Goal: Information Seeking & Learning: Learn about a topic

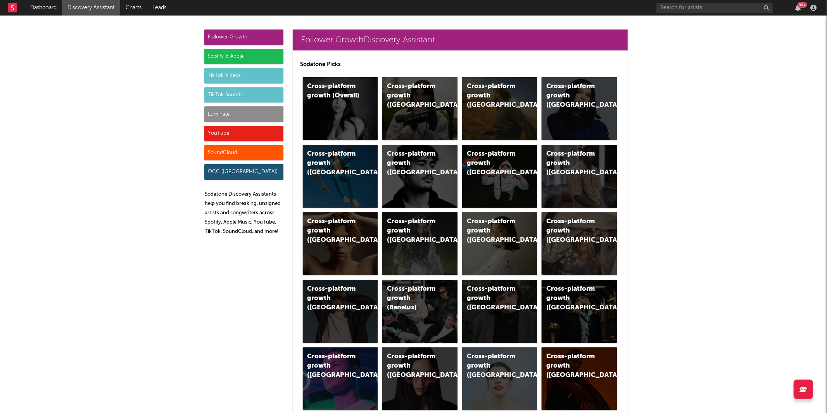
click at [226, 116] on div "Luminate" at bounding box center [243, 114] width 79 height 16
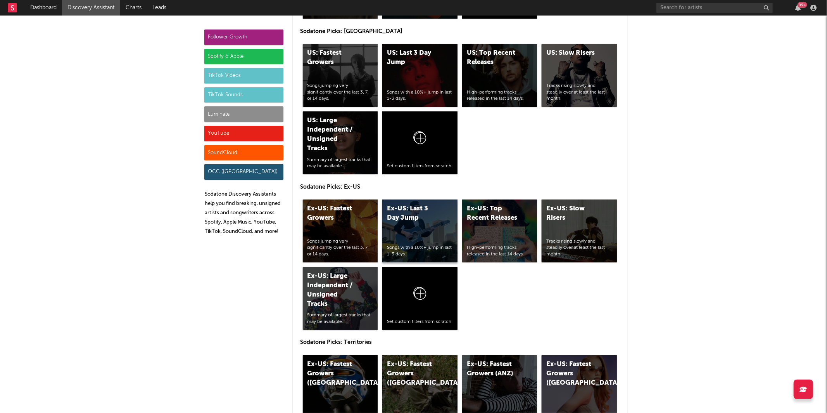
scroll to position [3646, 0]
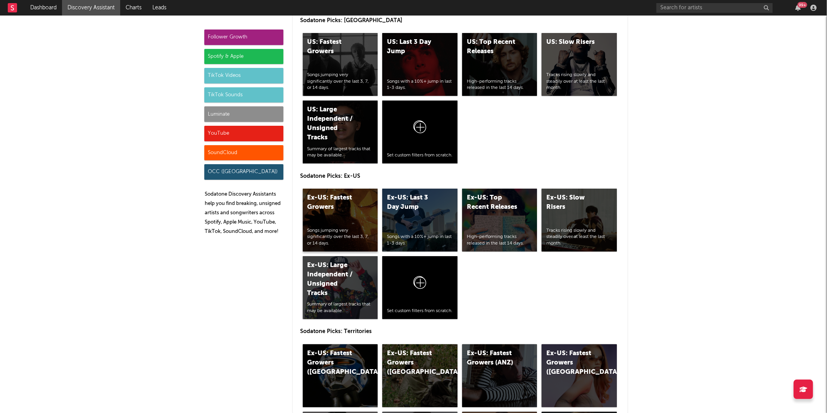
click at [348, 211] on div "Ex-US: Fastest Growers" at bounding box center [333, 202] width 53 height 19
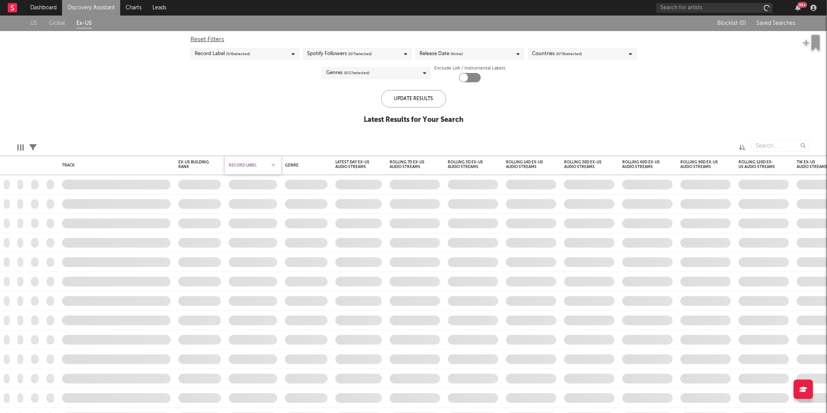
checkbox input "true"
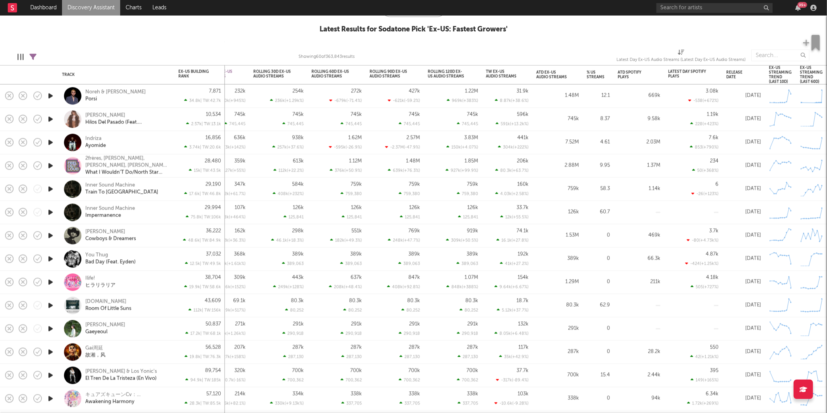
click at [51, 96] on icon "button" at bounding box center [51, 96] width 8 height 10
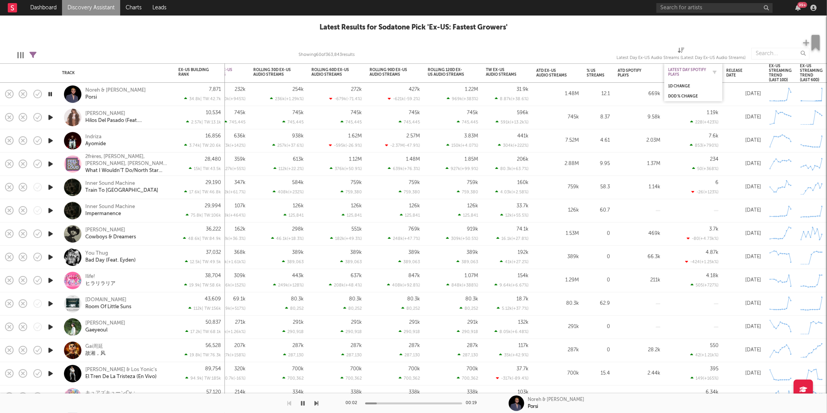
click at [701, 71] on div "Latest Day Spotify Plays" at bounding box center [687, 72] width 39 height 9
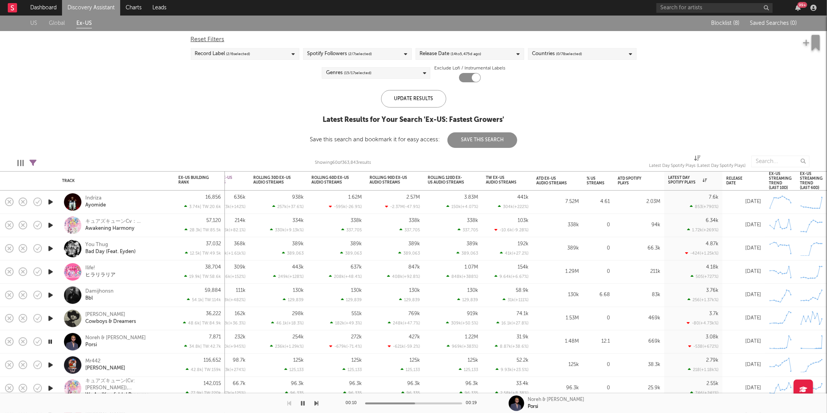
click at [304, 406] on icon "button" at bounding box center [303, 403] width 4 height 6
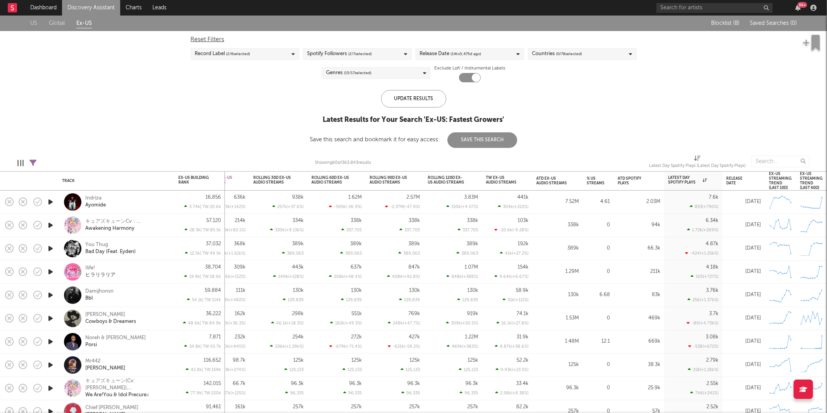
click at [101, 7] on link "Discovery Assistant" at bounding box center [91, 8] width 58 height 16
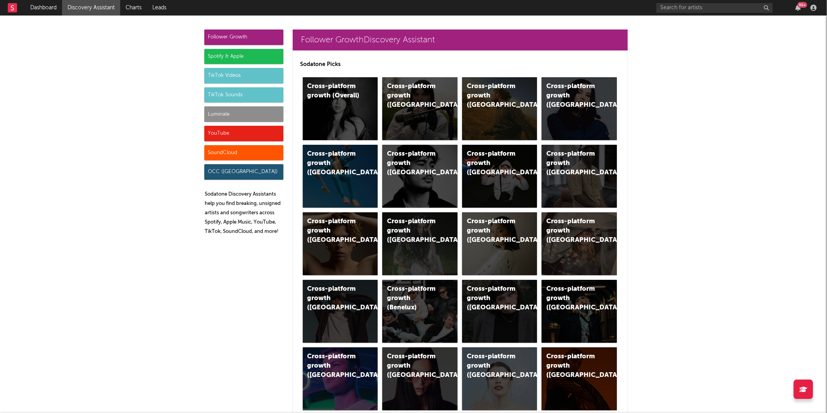
click at [259, 117] on div "Luminate" at bounding box center [243, 114] width 79 height 16
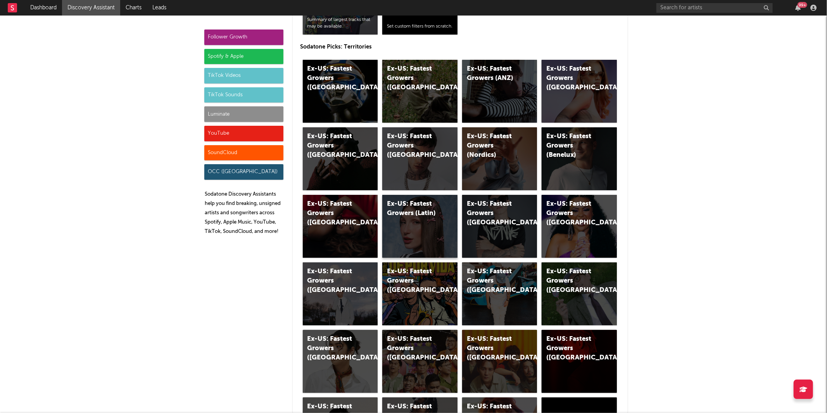
scroll to position [3947, 0]
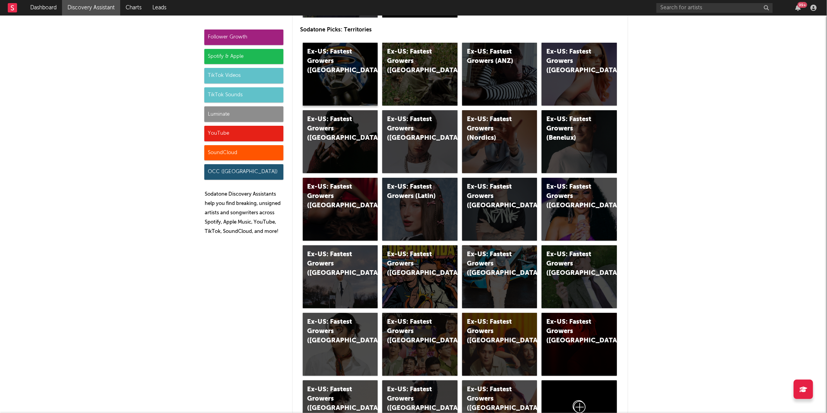
click at [337, 85] on div "Ex-US: Fastest Growers (UK)" at bounding box center [340, 74] width 75 height 63
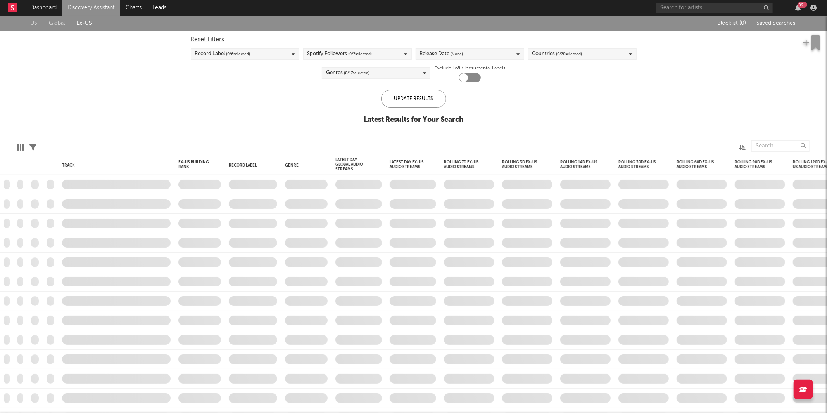
checkbox input "true"
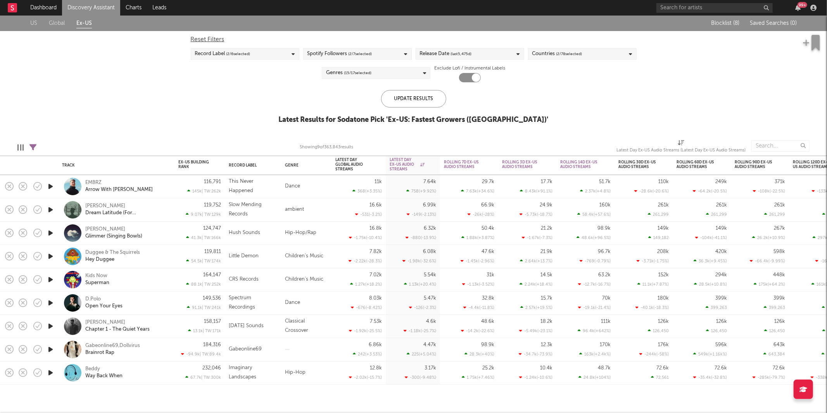
click at [41, 147] on div "Edit Columns Filters ( 4 filters active) Showing 9 of 363,843 results Latest Da…" at bounding box center [413, 143] width 827 height 23
select select "or"
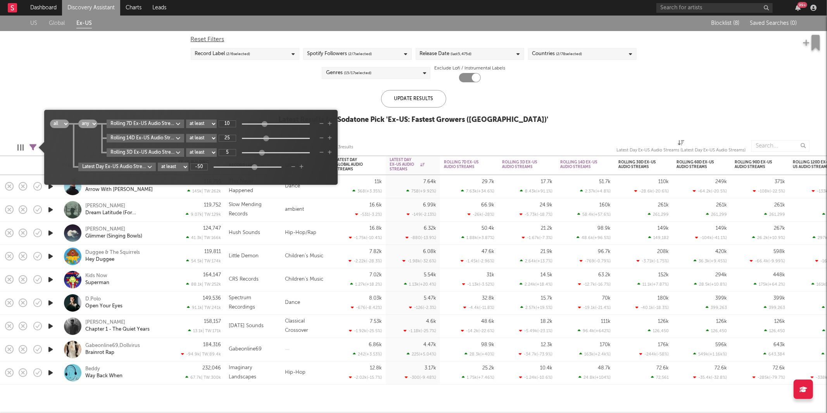
click at [31, 145] on icon at bounding box center [32, 147] width 7 height 7
click at [319, 124] on div "Rolling 7D Ex-US Audio Streams WoW % Change at least at most between 10" at bounding box center [219, 123] width 225 height 9
click at [322, 123] on icon "button" at bounding box center [321, 123] width 4 height 5
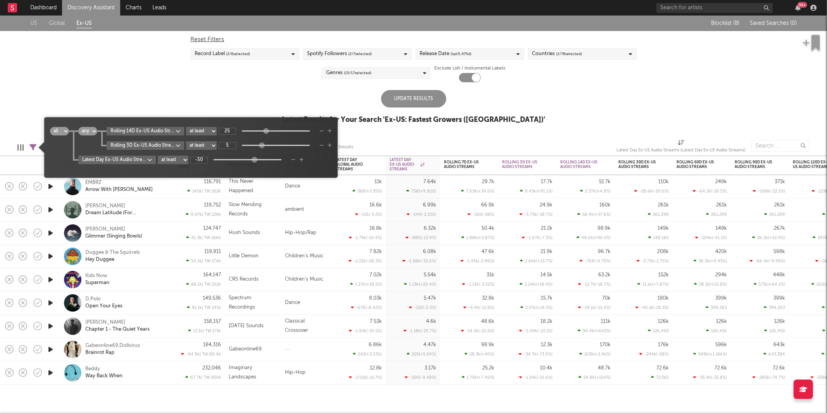
click at [322, 130] on icon "button" at bounding box center [321, 131] width 4 height 5
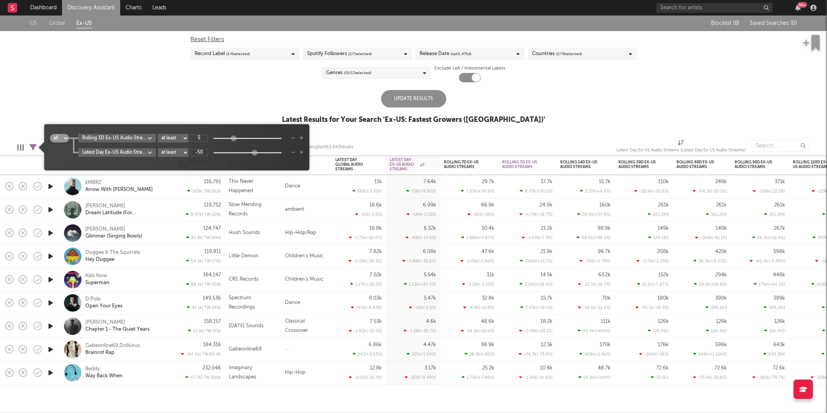
click at [294, 139] on icon "button" at bounding box center [293, 138] width 4 height 5
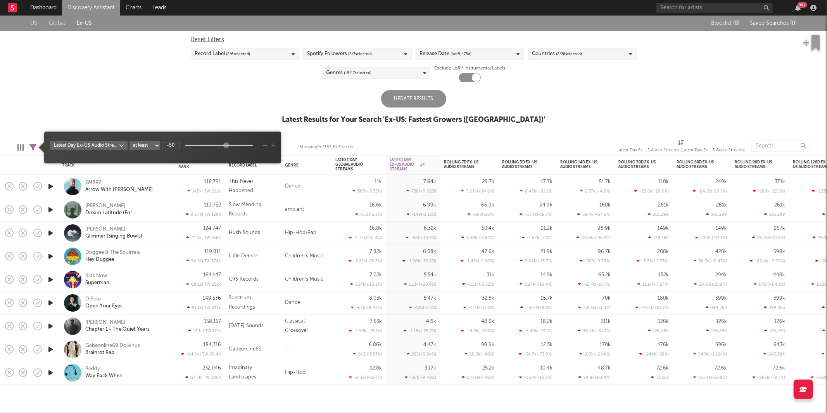
click at [92, 144] on body "Dashboard Discovery Assistant Charts Leads 99 + Notifications Settings Mark all…" at bounding box center [413, 206] width 827 height 413
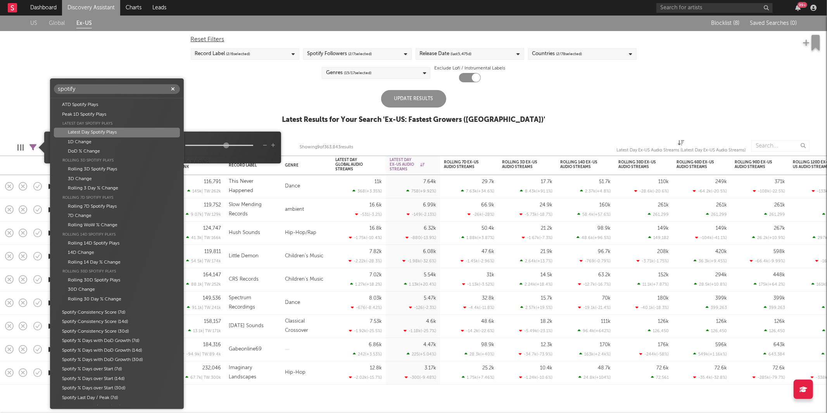
type input "spotify"
click at [139, 133] on div "Latest Day Spotify Plays" at bounding box center [117, 132] width 126 height 9
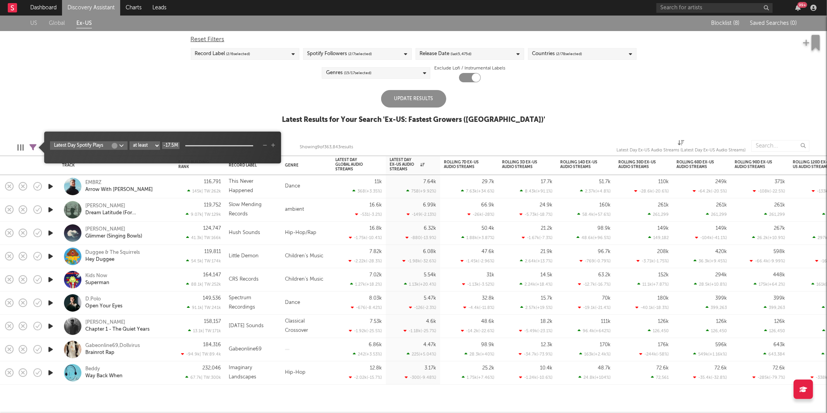
click at [176, 145] on input "-17.5M" at bounding box center [170, 145] width 17 height 7
type input "5k"
click at [273, 144] on icon "button" at bounding box center [273, 145] width 4 height 5
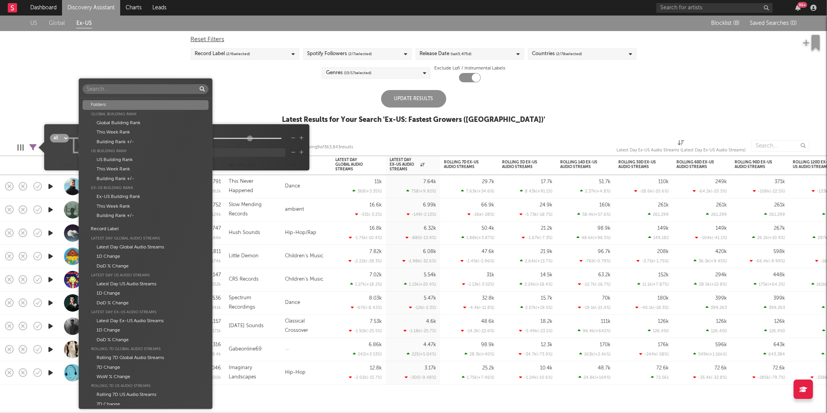
click at [93, 155] on body "Dashboard Discovery Assistant Charts Leads 99 + Notifications Settings Mark all…" at bounding box center [413, 206] width 827 height 413
type input "Spotify"
click at [143, 105] on div "ATD Spotify Plays" at bounding box center [146, 104] width 126 height 9
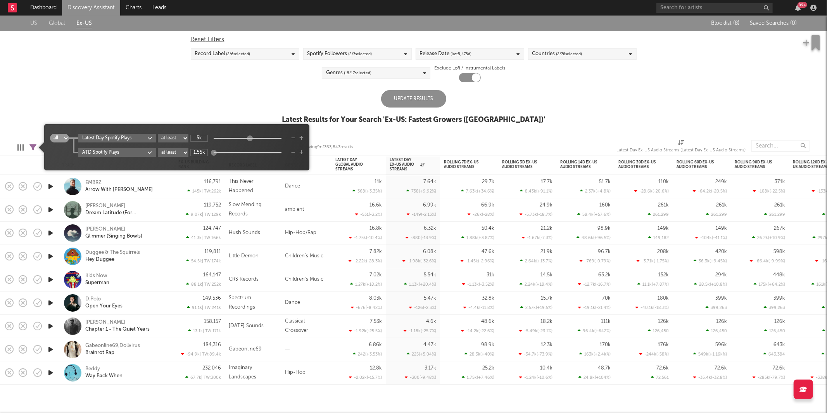
click at [174, 153] on select "at least at most between" at bounding box center [173, 152] width 31 height 9
click at [158, 148] on select "at least at most between" at bounding box center [173, 152] width 31 height 9
select select "max"
click at [199, 150] on input "1.55k" at bounding box center [198, 152] width 17 height 7
click at [199, 151] on input "1.55k" at bounding box center [198, 152] width 17 height 7
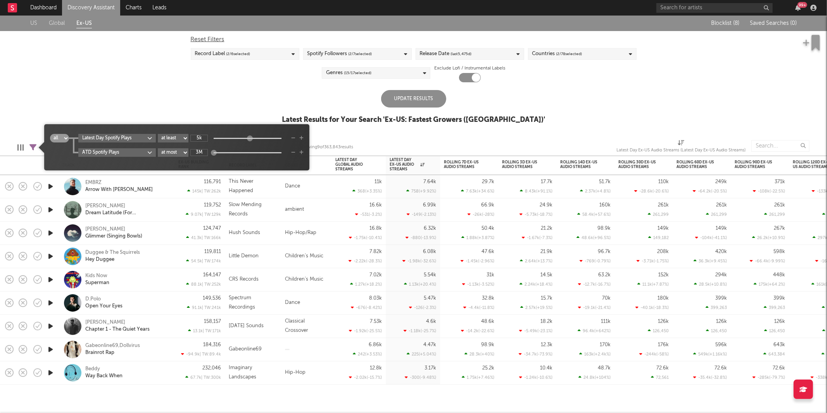
type input "3M"
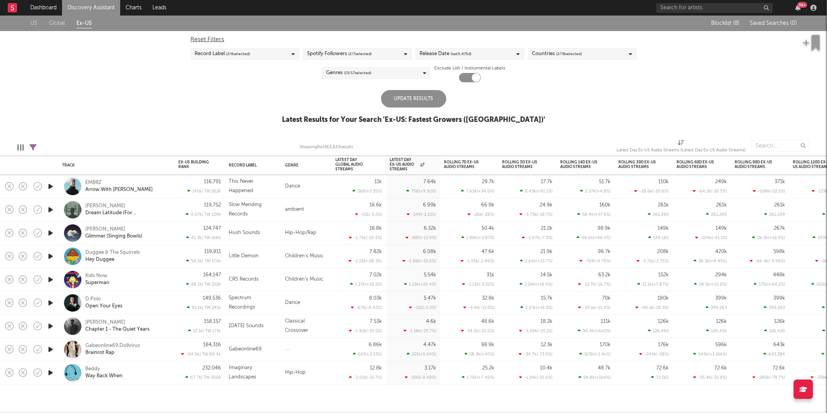
click at [407, 88] on div "US Global Ex-US Blocklist ( 8 ) Saved Searches ( 0 ) Reset Filters Record Label…" at bounding box center [413, 74] width 827 height 117
click at [404, 98] on div "Update Results" at bounding box center [413, 98] width 65 height 17
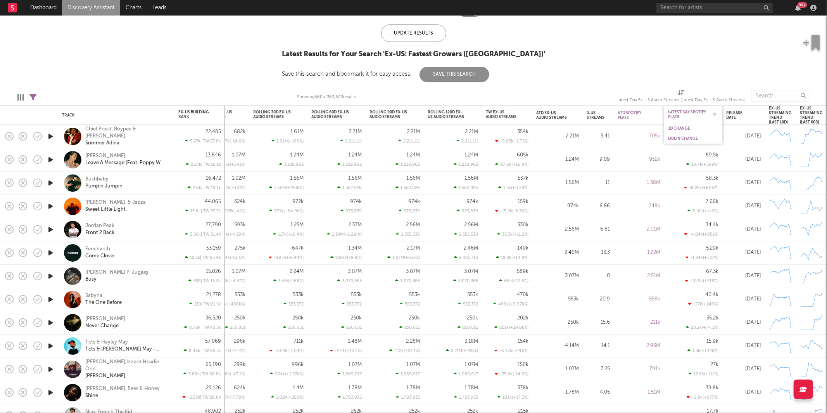
click at [706, 114] on div "Latest Day Spotify Plays" at bounding box center [687, 114] width 39 height 9
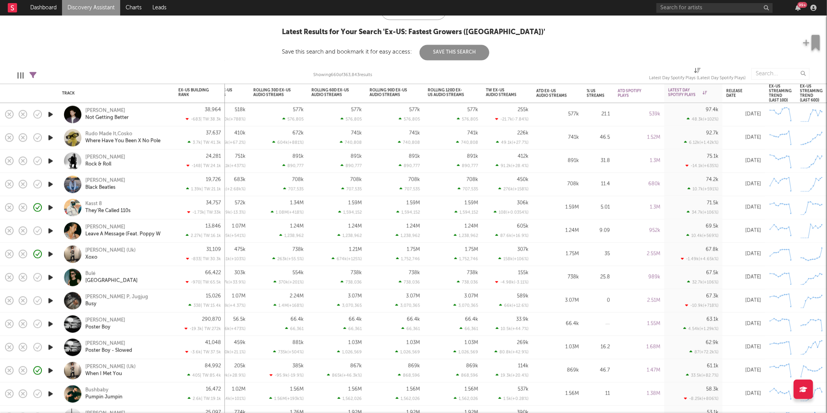
click at [144, 117] on div "Ashley Singh Not Getting Better" at bounding box center [126, 114] width 83 height 14
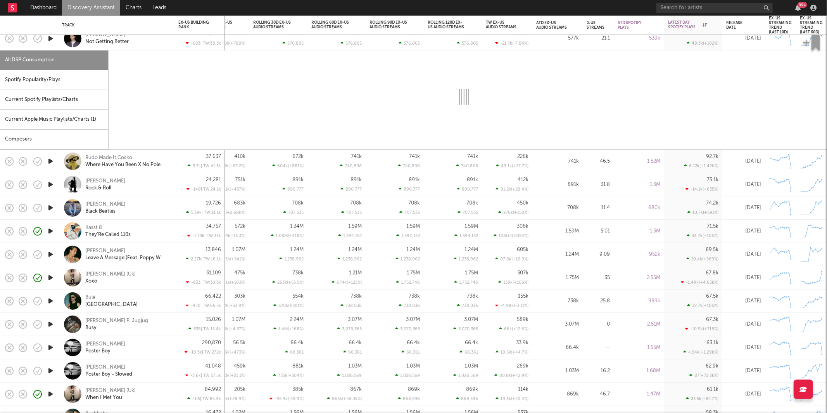
select select "1w"
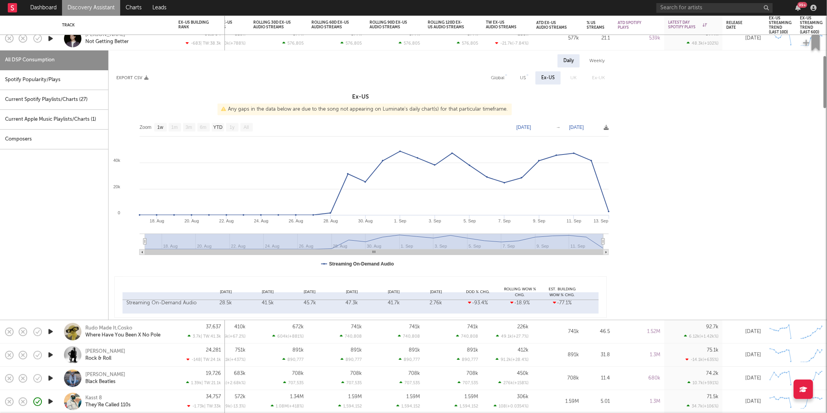
click at [69, 76] on div "Spotify Popularity/Plays" at bounding box center [54, 80] width 108 height 20
select select "1w"
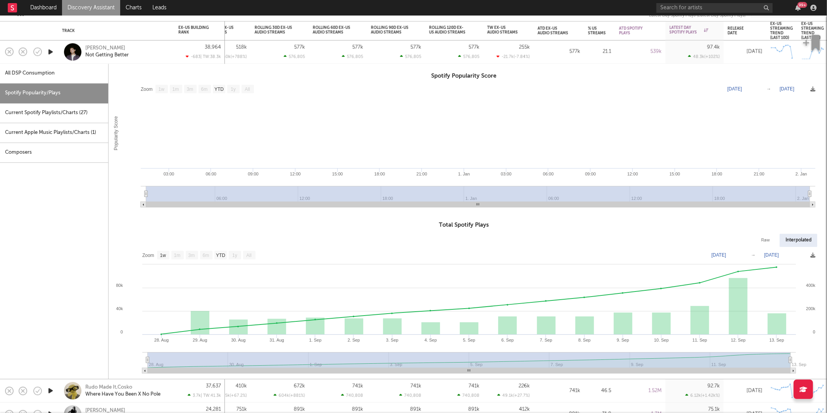
click at [151, 53] on div "Ashley Singh Not Getting Better" at bounding box center [126, 52] width 83 height 14
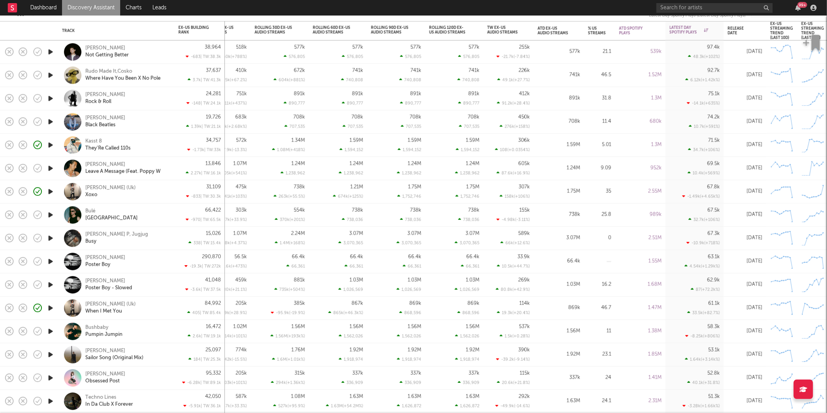
click at [49, 76] on icon "button" at bounding box center [51, 75] width 8 height 10
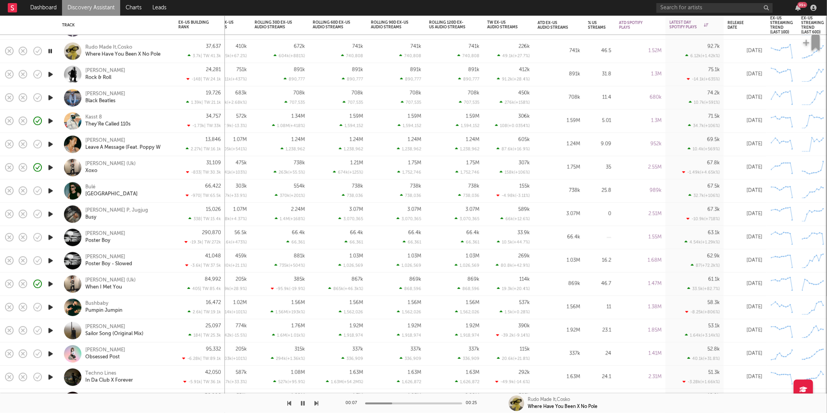
click at [48, 51] on icon "button" at bounding box center [50, 51] width 7 height 10
click at [51, 76] on icon "button" at bounding box center [51, 74] width 8 height 10
click at [48, 97] on icon "button" at bounding box center [51, 98] width 8 height 10
click at [155, 99] on div "Leo Walt Black Beatles" at bounding box center [126, 98] width 83 height 14
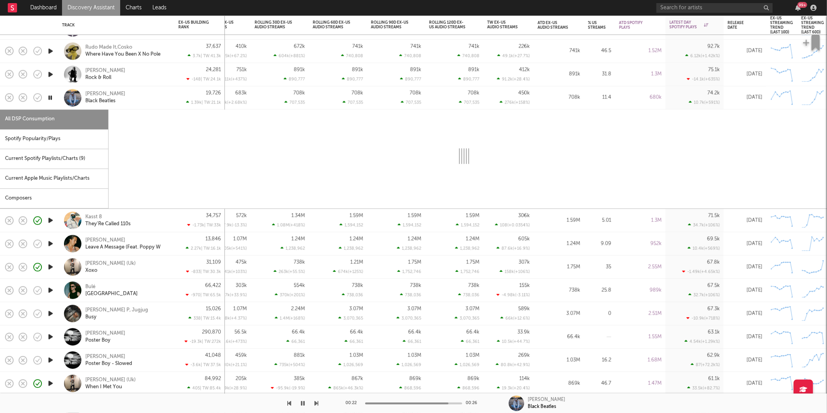
select select "1w"
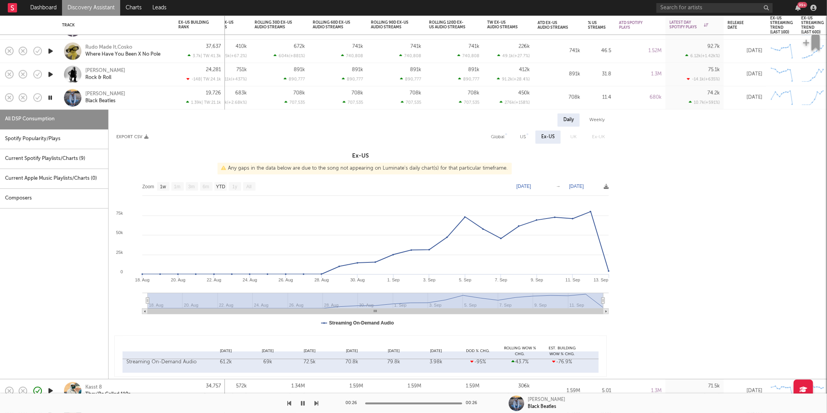
click at [63, 139] on div "Spotify Popularity/Plays" at bounding box center [54, 139] width 108 height 20
select select "1w"
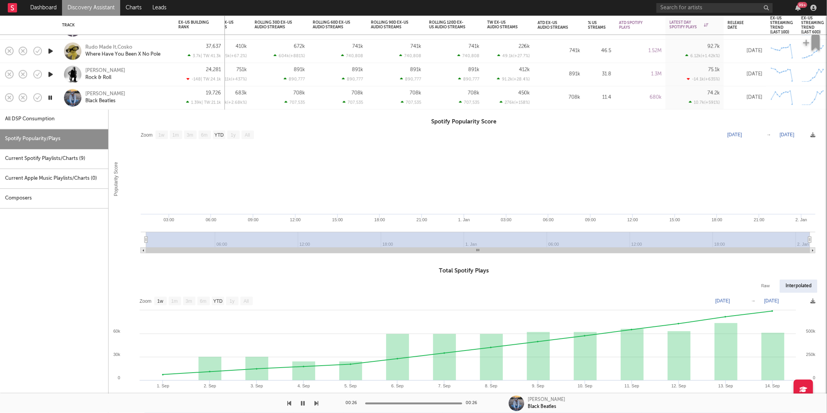
click at [151, 94] on div "Leo Walt Black Beatles" at bounding box center [126, 98] width 83 height 14
select select "1w"
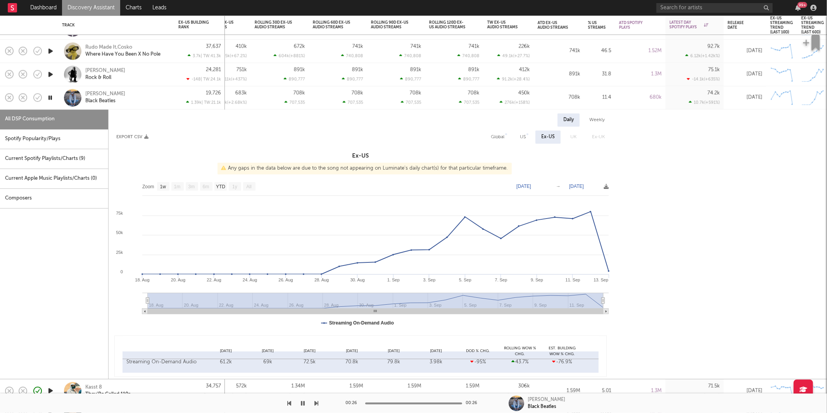
click at [158, 98] on div "Leo Walt Black Beatles" at bounding box center [126, 98] width 83 height 14
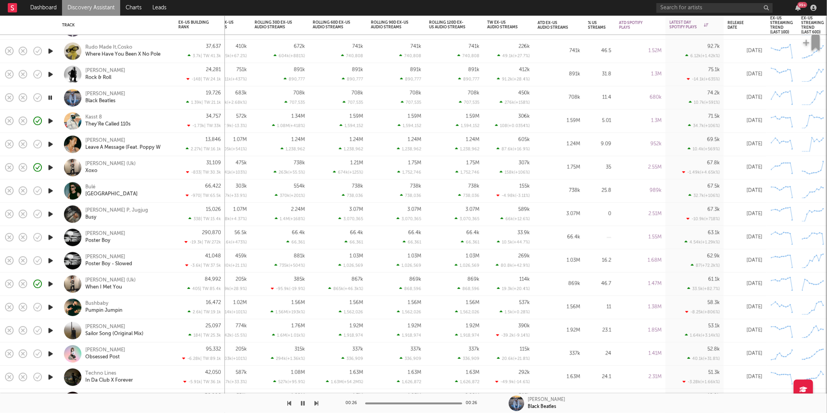
click at [51, 122] on icon "button" at bounding box center [51, 121] width 8 height 10
click at [315, 402] on icon "button" at bounding box center [317, 403] width 4 height 6
click at [315, 403] on icon "button" at bounding box center [317, 403] width 4 height 6
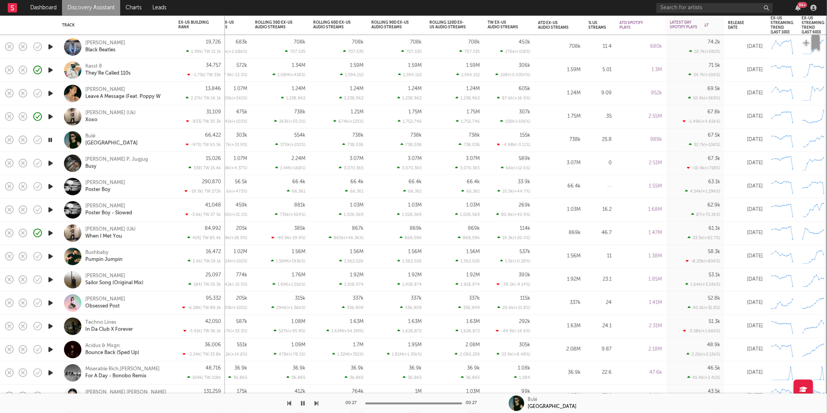
click at [51, 164] on icon "button" at bounding box center [51, 163] width 8 height 10
click at [152, 163] on div "Marlow P, Jugjug Busy" at bounding box center [126, 163] width 83 height 14
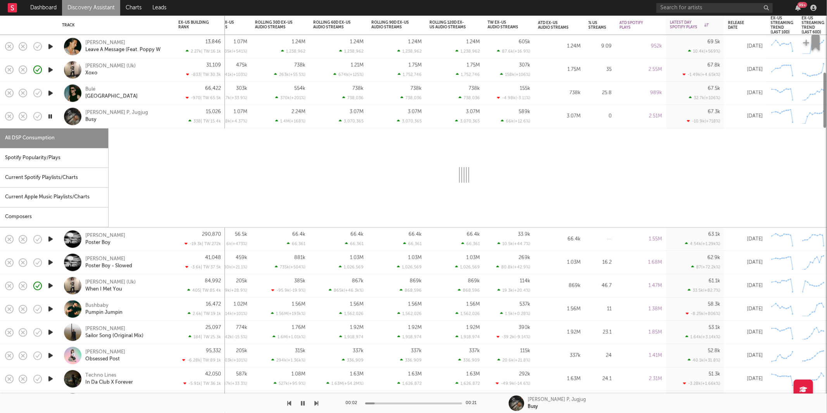
select select "1w"
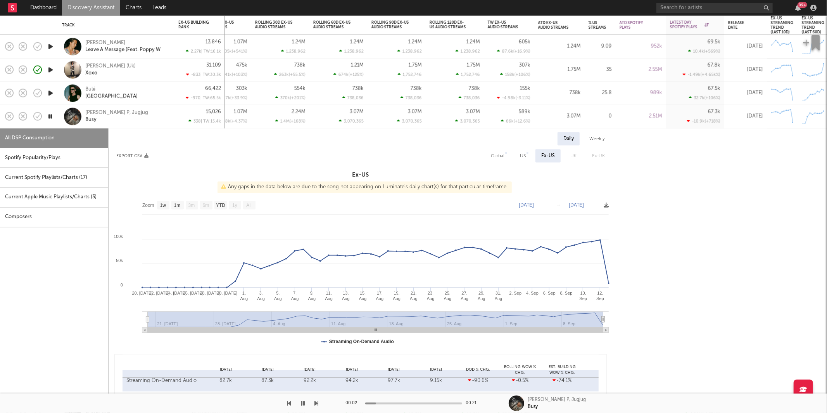
click at [55, 157] on div "Spotify Popularity/Plays" at bounding box center [54, 158] width 108 height 20
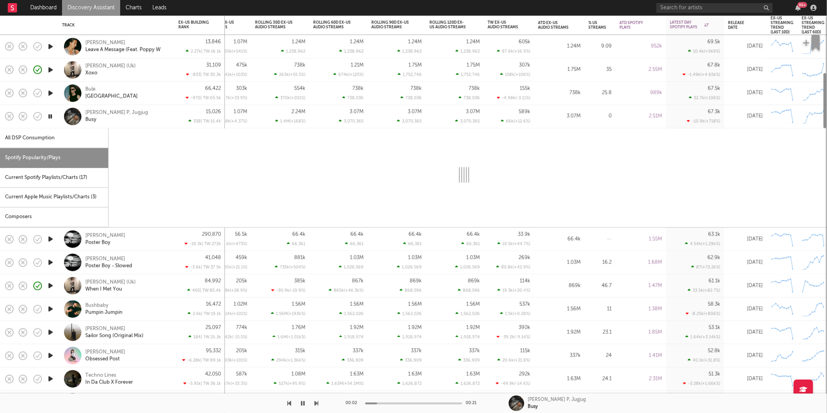
select select "1w"
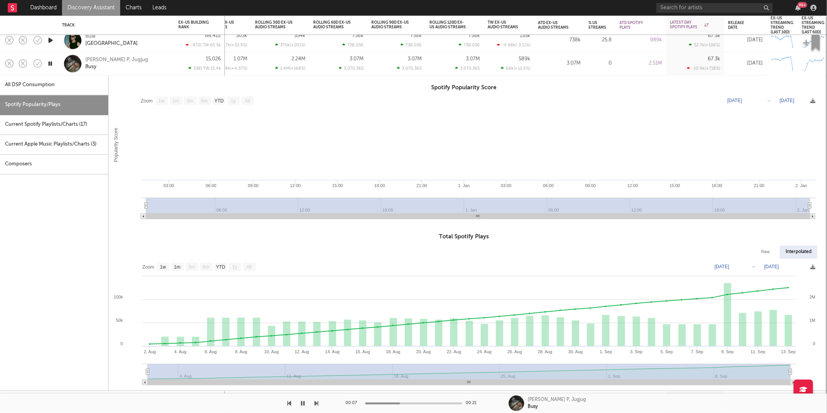
click at [143, 57] on div "Marlow P, Jugjug Busy" at bounding box center [126, 64] width 83 height 14
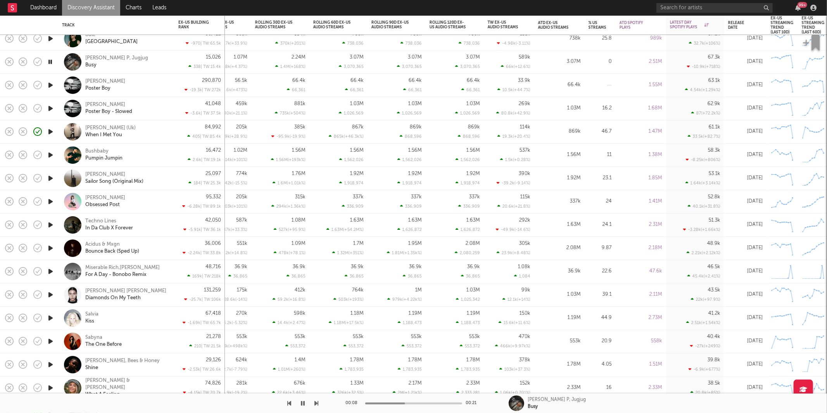
click at [50, 84] on icon "button" at bounding box center [51, 85] width 8 height 10
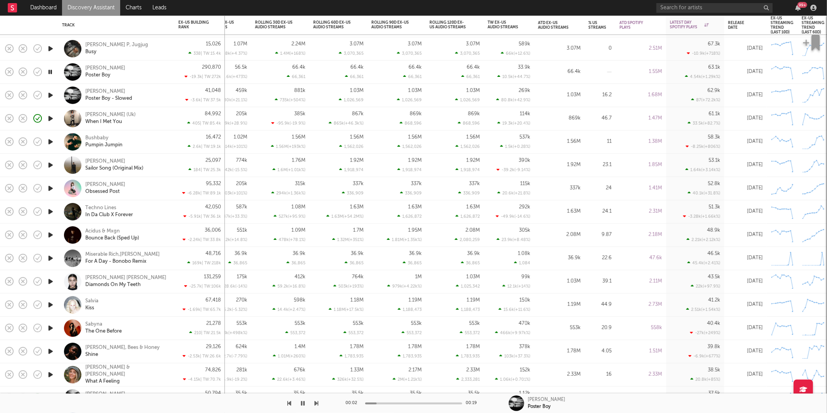
click at [50, 143] on icon "button" at bounding box center [51, 142] width 8 height 10
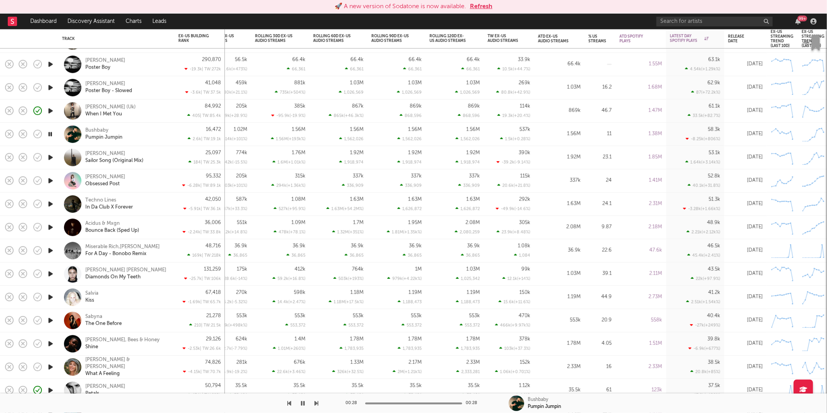
click at [471, 7] on button "Refresh" at bounding box center [481, 6] width 22 height 9
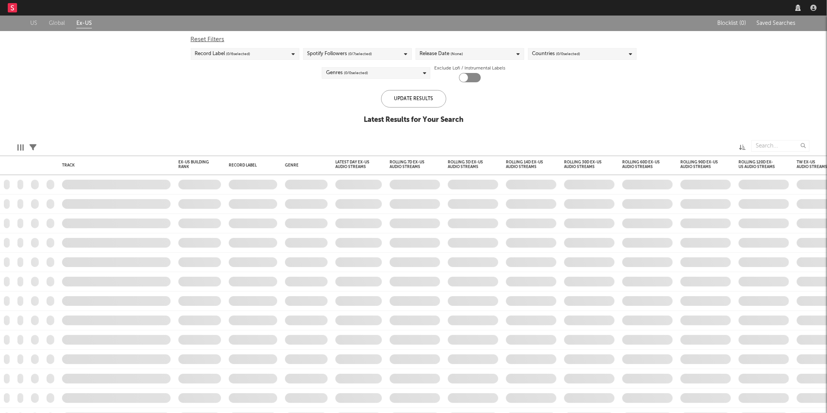
checkbox input "true"
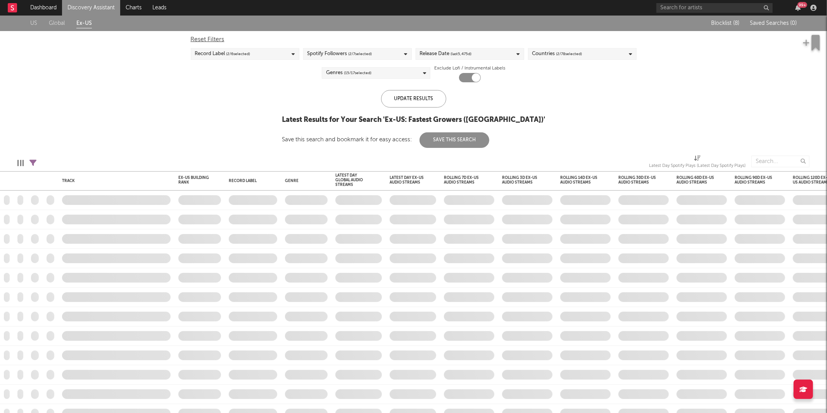
click at [33, 161] on icon at bounding box center [32, 162] width 7 height 7
select select "max"
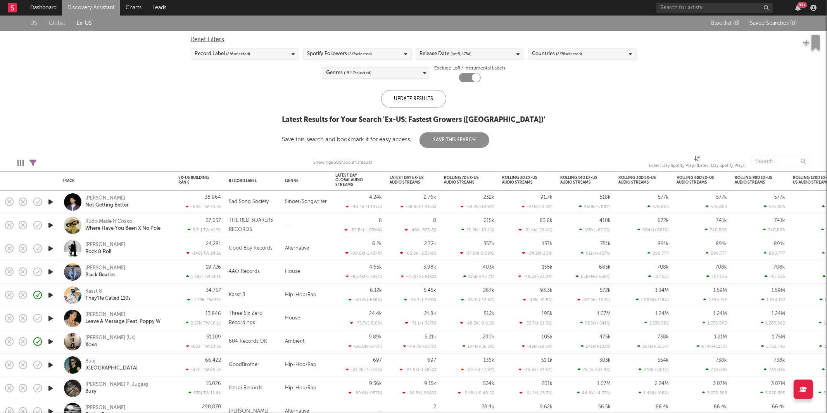
click at [239, 115] on div "US Global Ex-US Blocklist ( 8 ) Saved Searches ( 0 ) Reset Filters Record Label…" at bounding box center [413, 82] width 827 height 132
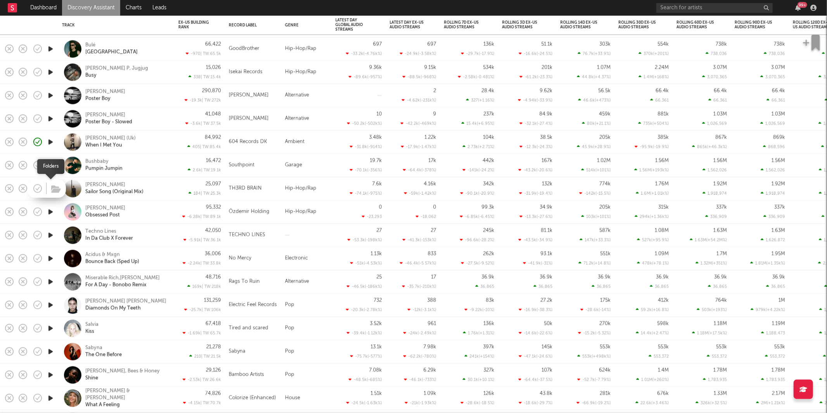
click at [51, 189] on icon "button" at bounding box center [56, 189] width 10 height 9
click at [145, 161] on div "Bushbaby Pumpin Jumpin" at bounding box center [126, 165] width 83 height 14
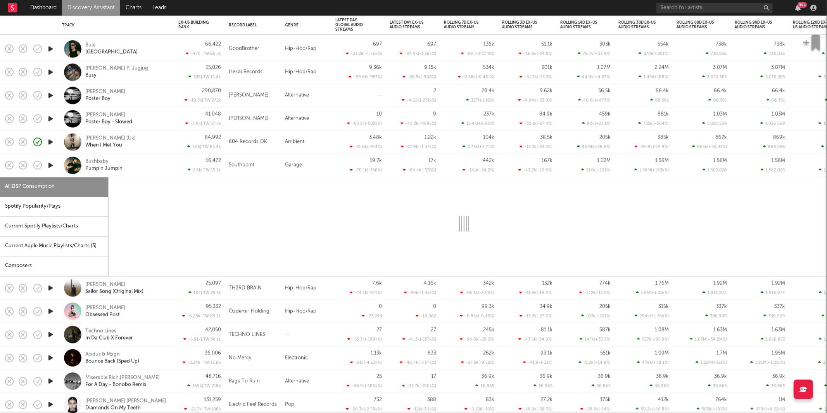
click at [136, 173] on div "Bushbaby Pumpin Jumpin" at bounding box center [116, 165] width 109 height 23
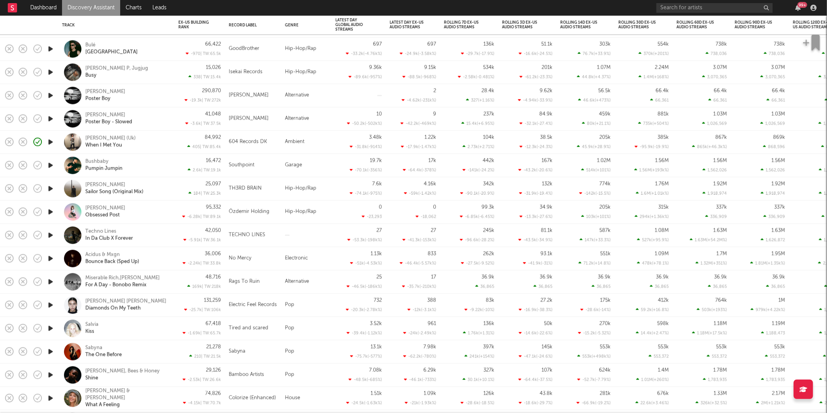
click at [51, 189] on icon "button" at bounding box center [51, 189] width 8 height 10
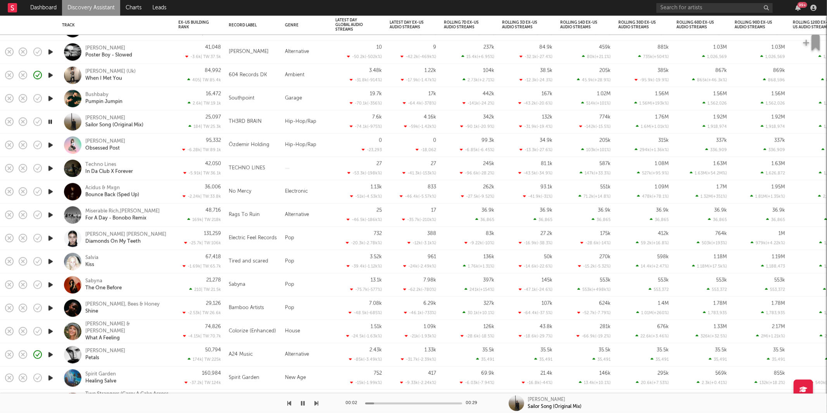
click at [316, 402] on icon "button" at bounding box center [317, 403] width 4 height 6
click at [155, 147] on div "Ali Özdemir Obsessed Post" at bounding box center [126, 145] width 83 height 14
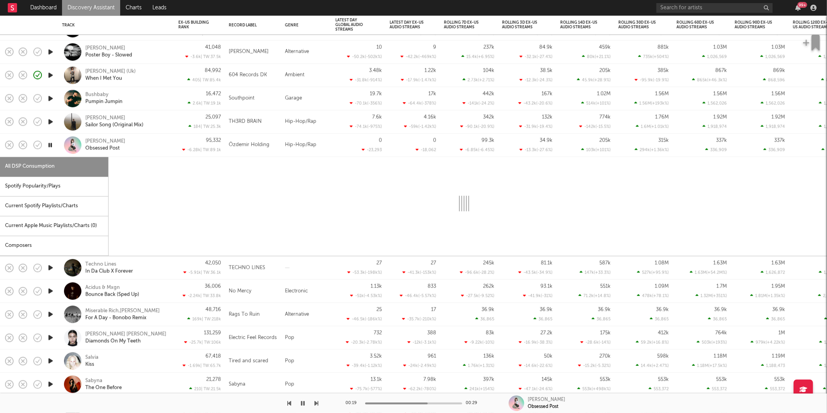
select select "1w"
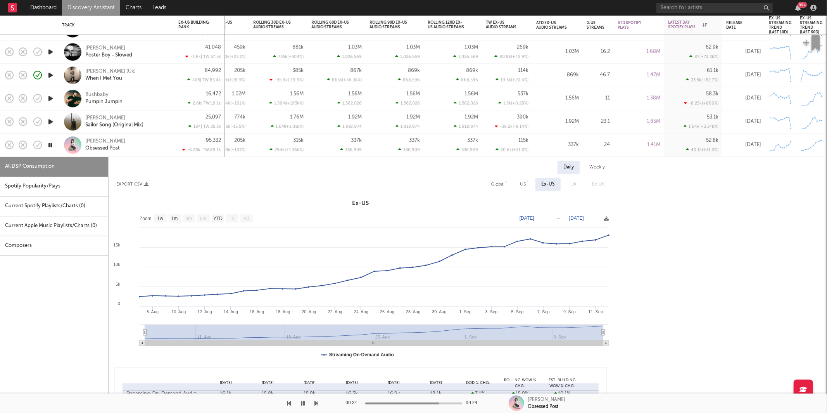
click at [522, 180] on div "US" at bounding box center [523, 184] width 6 height 9
select select "1w"
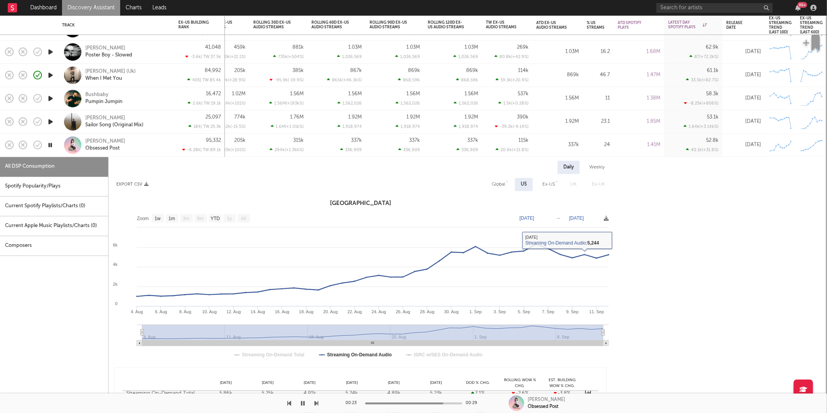
click at [501, 182] on div "Global" at bounding box center [499, 184] width 14 height 9
select select "1w"
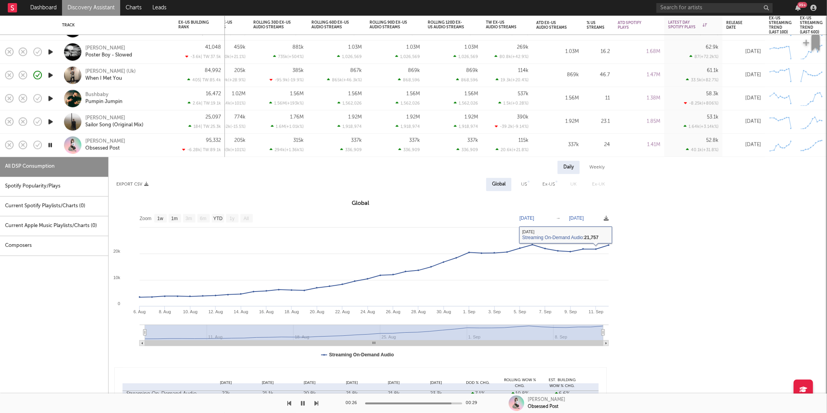
click at [72, 170] on div "All DSP Consumption" at bounding box center [54, 167] width 108 height 20
click at [61, 191] on div "Spotify Popularity/Plays" at bounding box center [54, 186] width 108 height 20
select select "1w"
select select "6m"
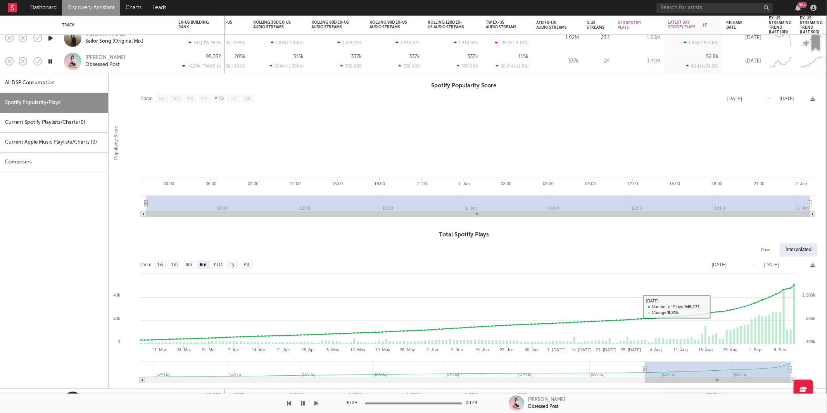
click at [140, 58] on div "Ali Özdemir Obsessed Post" at bounding box center [126, 61] width 83 height 14
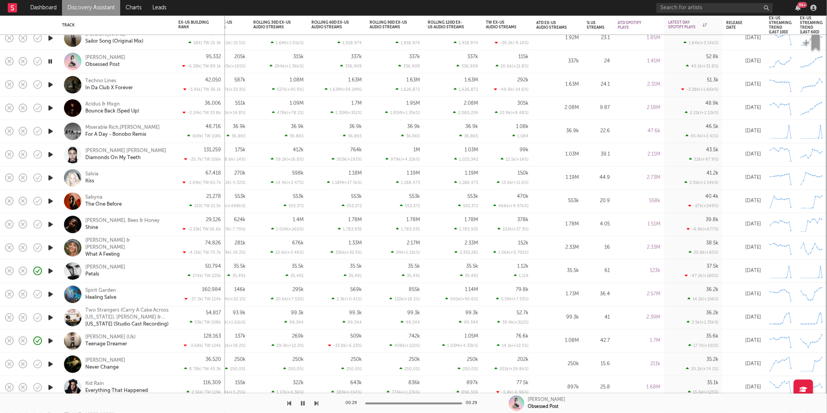
click at [49, 109] on icon "button" at bounding box center [51, 108] width 8 height 10
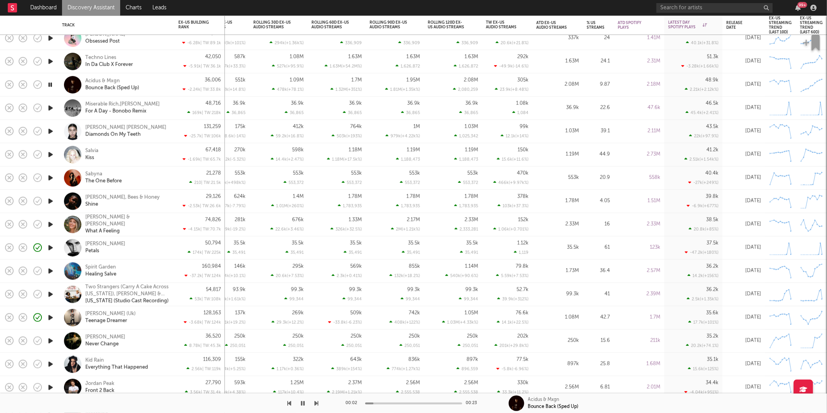
click at [318, 402] on div "00:02 00:23 Acidus & Mxgn Bounce Back (Sped Up)" at bounding box center [413, 402] width 827 height 19
click at [317, 402] on icon "button" at bounding box center [317, 403] width 4 height 6
click at [317, 403] on icon "button" at bounding box center [317, 403] width 4 height 6
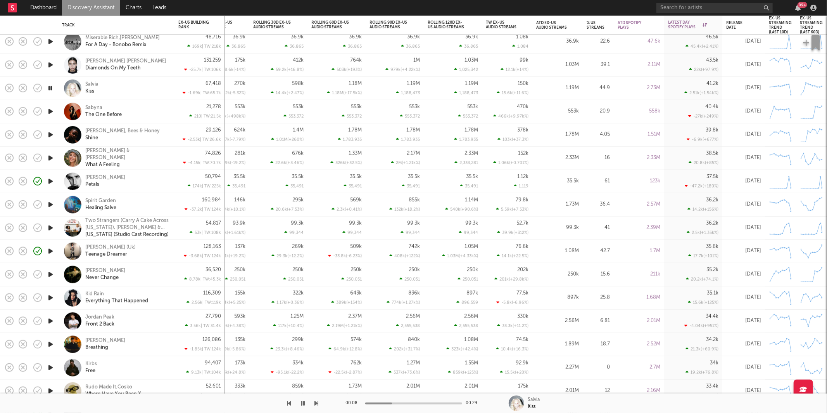
click at [316, 401] on icon "button" at bounding box center [317, 403] width 4 height 6
click at [169, 109] on div "Sabyna The One Before" at bounding box center [116, 111] width 109 height 23
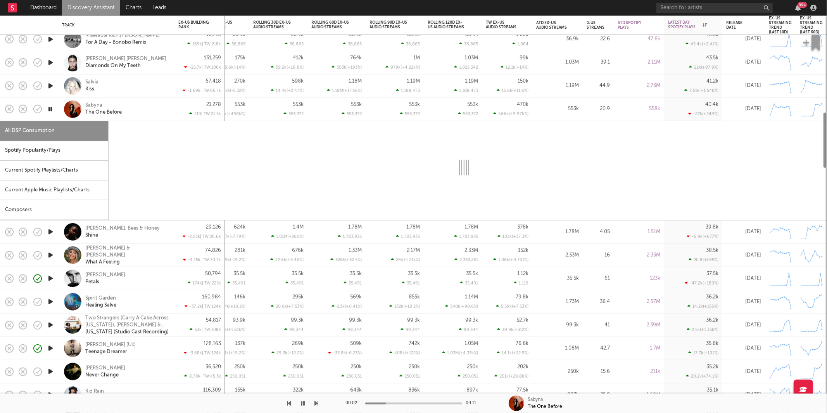
select select "1w"
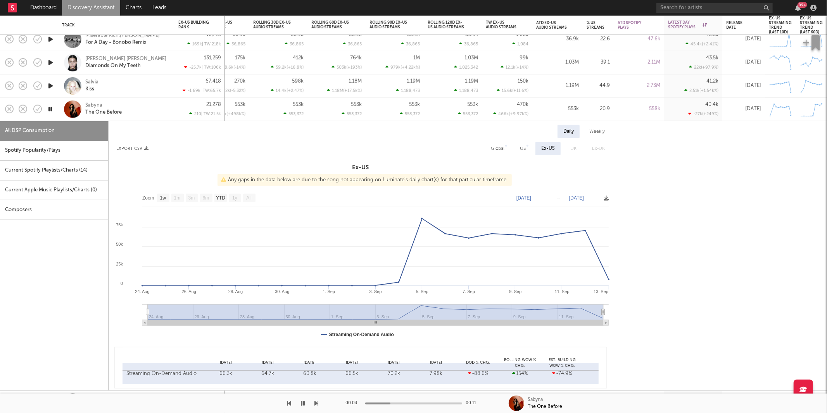
click at [57, 148] on div "Spotify Popularity/Plays" at bounding box center [54, 151] width 108 height 20
select select "1w"
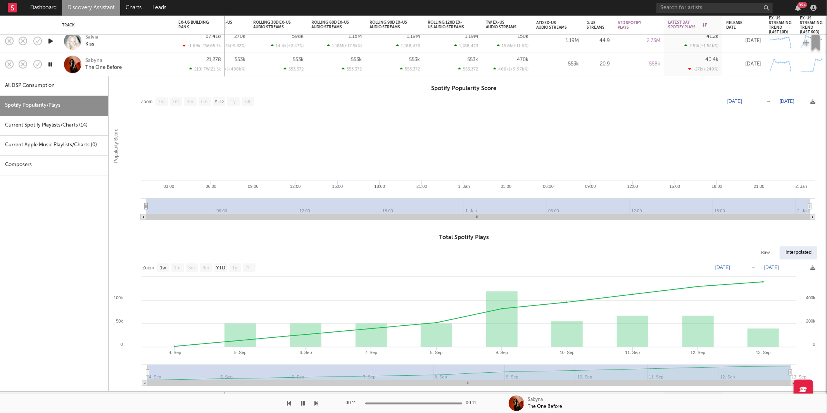
click at [147, 67] on div "Sabyna The One Before" at bounding box center [126, 64] width 83 height 14
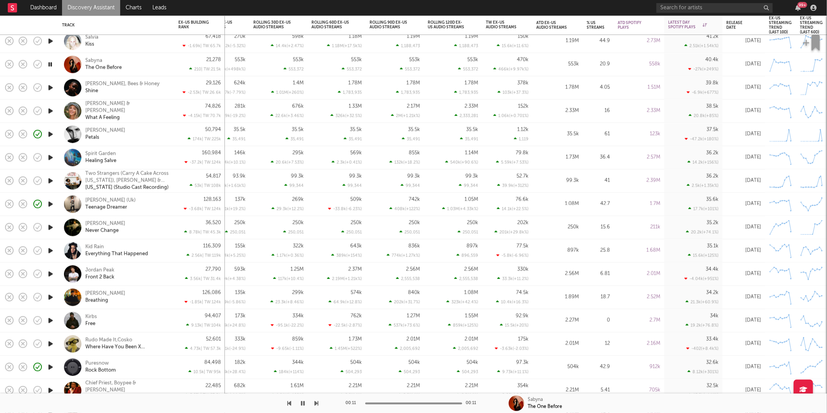
click at [49, 88] on icon "button" at bounding box center [51, 88] width 8 height 10
click at [50, 111] on icon "button" at bounding box center [51, 111] width 8 height 10
drag, startPoint x: 51, startPoint y: 133, endPoint x: 52, endPoint y: 147, distance: 14.0
click at [50, 133] on icon "button" at bounding box center [51, 134] width 8 height 10
click at [51, 249] on icon "button" at bounding box center [51, 250] width 8 height 10
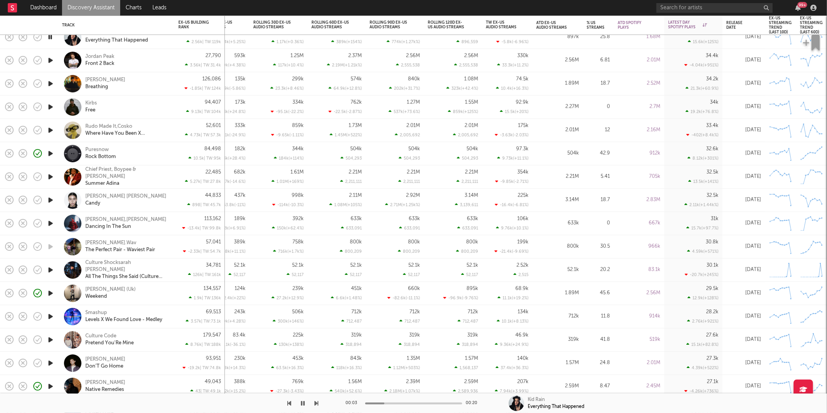
click at [52, 60] on icon "button" at bounding box center [51, 60] width 8 height 10
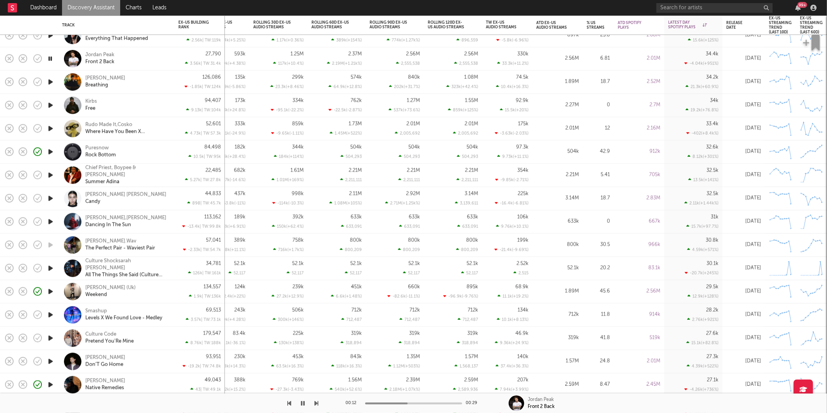
click at [316, 404] on icon "button" at bounding box center [317, 403] width 4 height 6
click at [136, 86] on div "Jamie Duffy Breathing" at bounding box center [126, 82] width 83 height 14
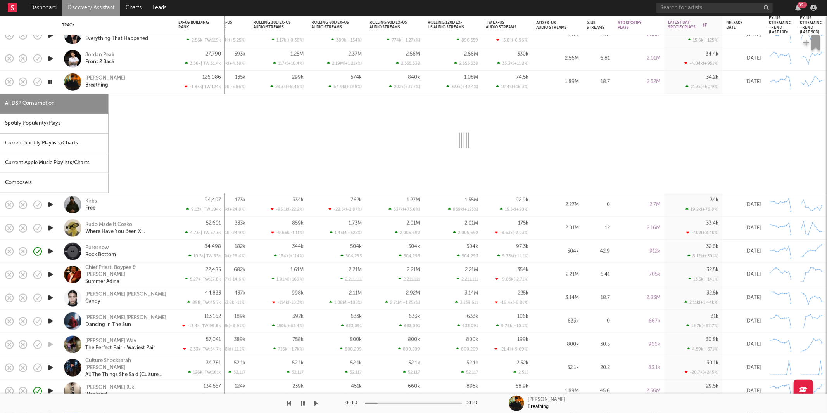
click at [90, 123] on div "Spotify Popularity/Plays" at bounding box center [54, 124] width 108 height 20
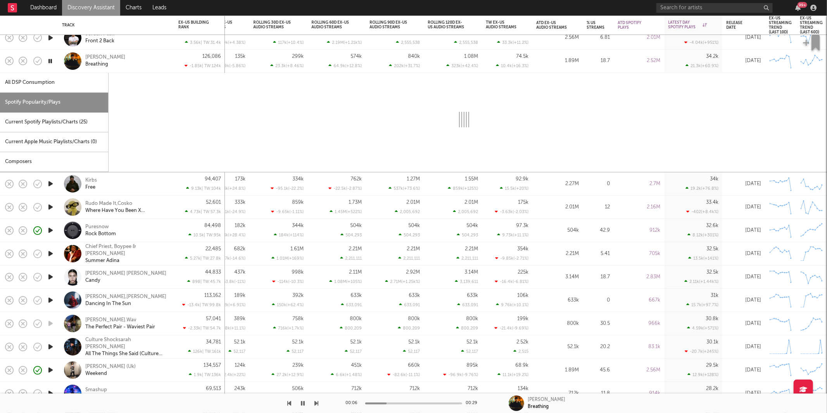
select select "1w"
select select "6m"
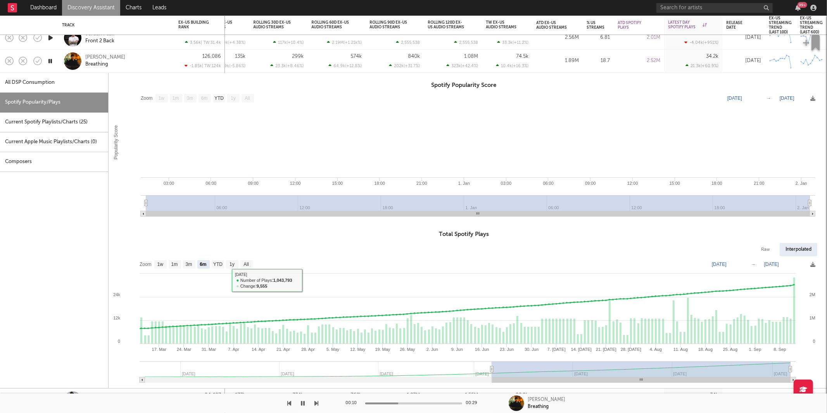
click at [153, 60] on div "Jamie Duffy Breathing" at bounding box center [126, 61] width 83 height 14
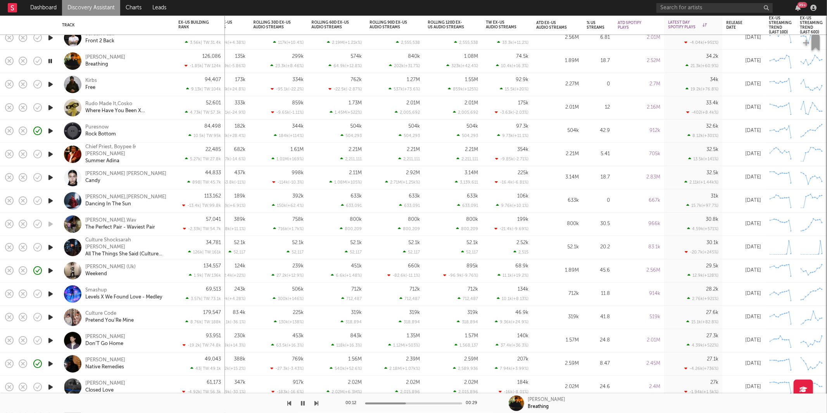
click at [49, 85] on icon "button" at bounding box center [51, 84] width 8 height 10
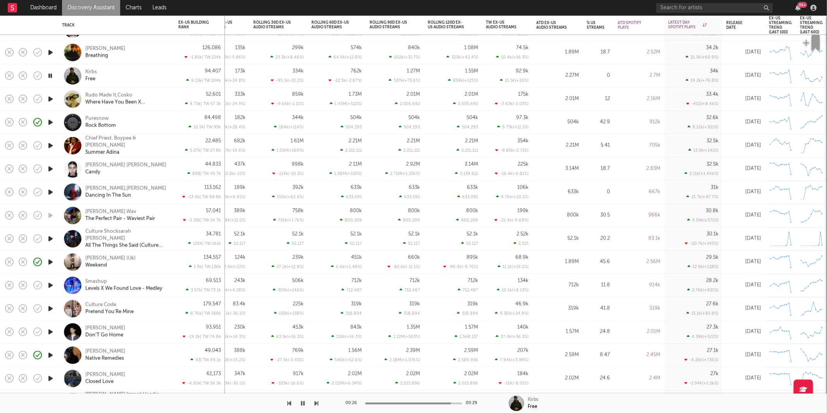
click at [316, 403] on icon "button" at bounding box center [317, 403] width 4 height 6
click at [316, 402] on icon "button" at bounding box center [317, 403] width 4 height 6
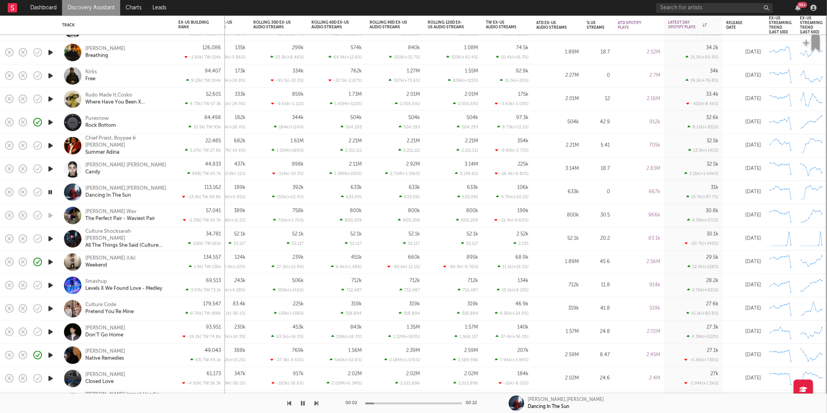
click at [316, 402] on icon "button" at bounding box center [317, 403] width 4 height 6
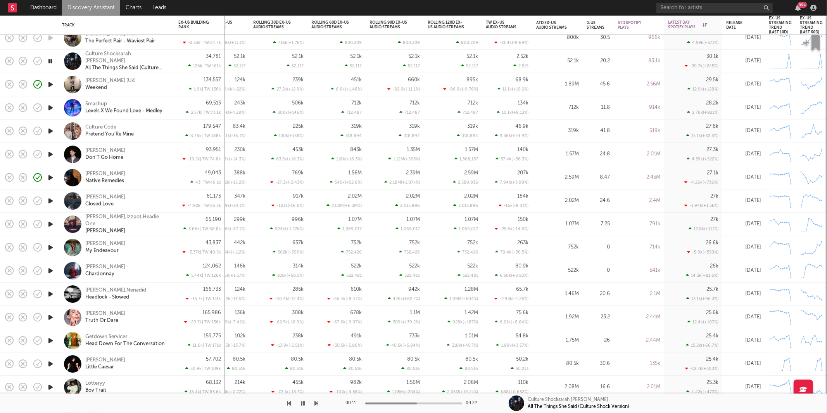
click at [316, 403] on icon "button" at bounding box center [317, 403] width 4 height 6
click at [152, 126] on div "Culture Code Pretend You'Re Mine" at bounding box center [126, 131] width 83 height 14
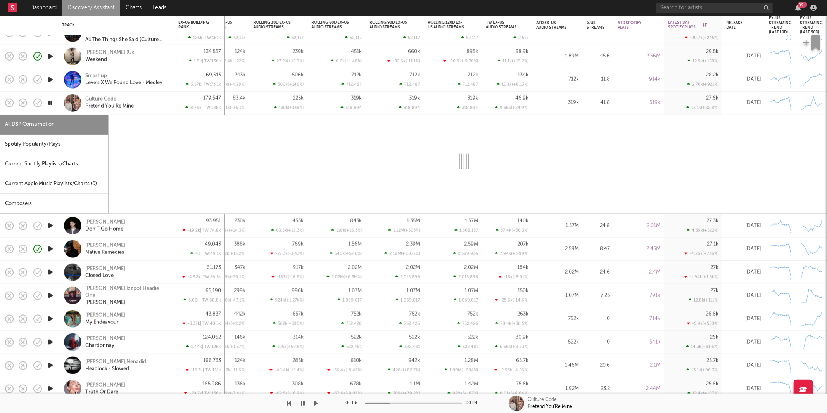
click at [67, 138] on div "Spotify Popularity/Plays" at bounding box center [54, 145] width 108 height 20
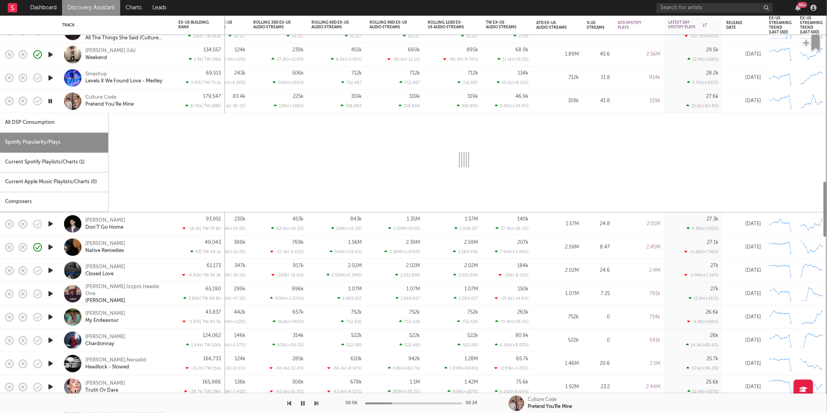
select select "1w"
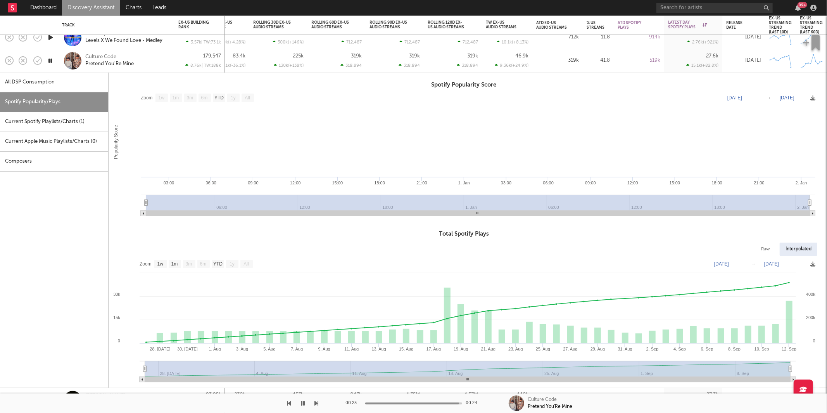
click at [52, 63] on icon "button" at bounding box center [50, 61] width 7 height 10
click at [155, 59] on div "Culture Code Pretend You'Re Mine" at bounding box center [126, 61] width 83 height 14
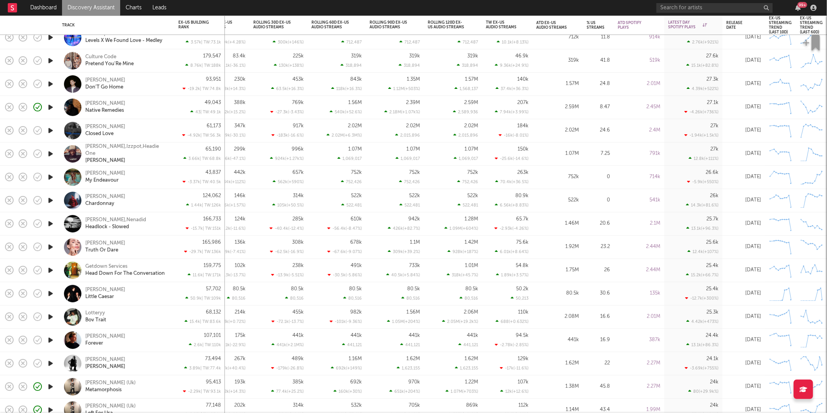
click at [50, 130] on icon "button" at bounding box center [51, 131] width 8 height 10
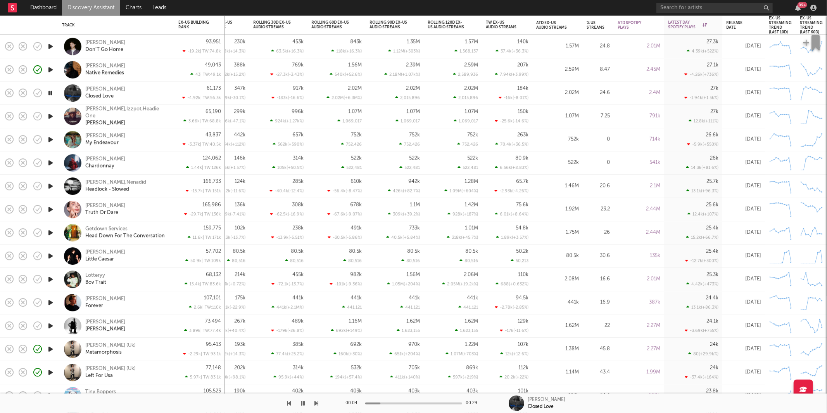
click at [51, 92] on icon "button" at bounding box center [50, 93] width 7 height 10
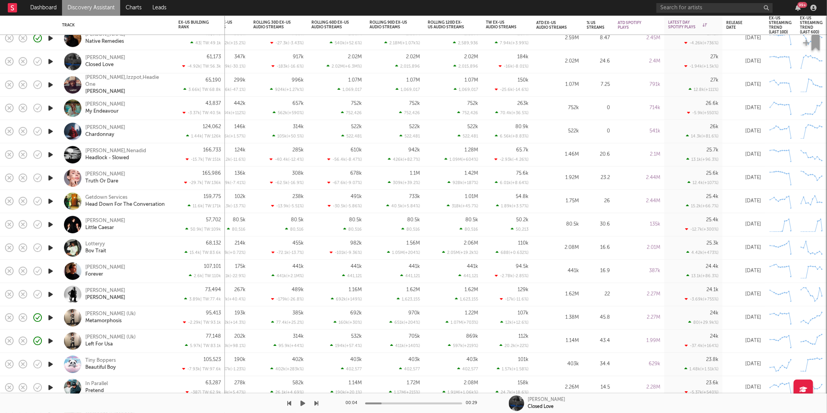
click at [304, 407] on button "button" at bounding box center [303, 402] width 8 height 19
click at [316, 403] on icon "button" at bounding box center [317, 403] width 4 height 6
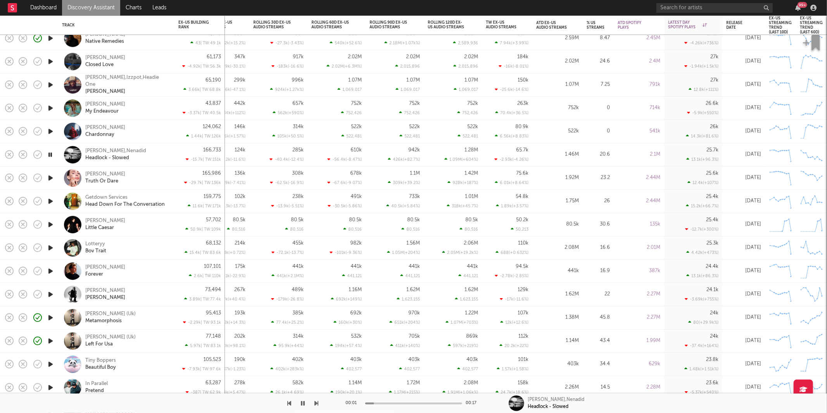
click at [316, 403] on icon "button" at bounding box center [317, 403] width 4 height 6
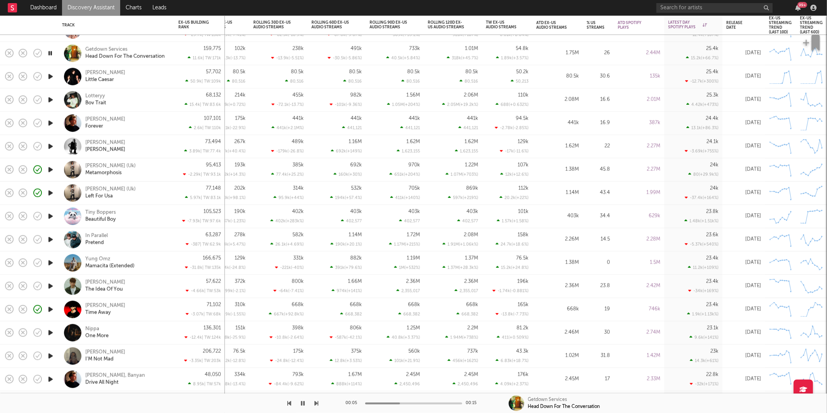
click at [317, 401] on icon "button" at bounding box center [317, 403] width 4 height 6
click at [145, 98] on div "Lotteryy Bov Trait" at bounding box center [126, 100] width 83 height 14
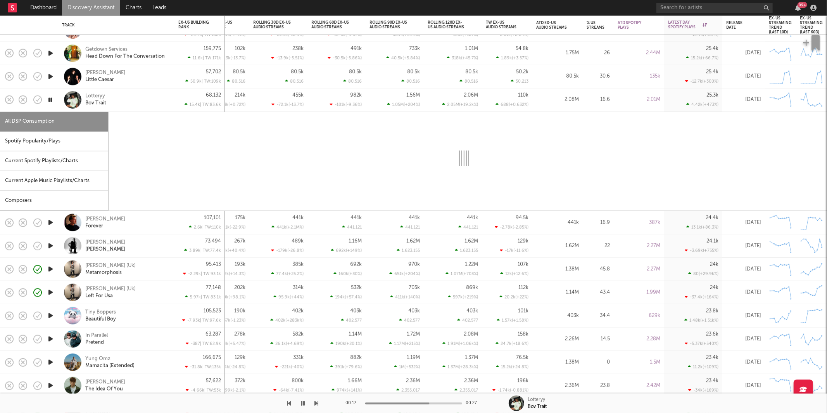
click at [50, 146] on div "Spotify Popularity/Plays" at bounding box center [54, 141] width 108 height 20
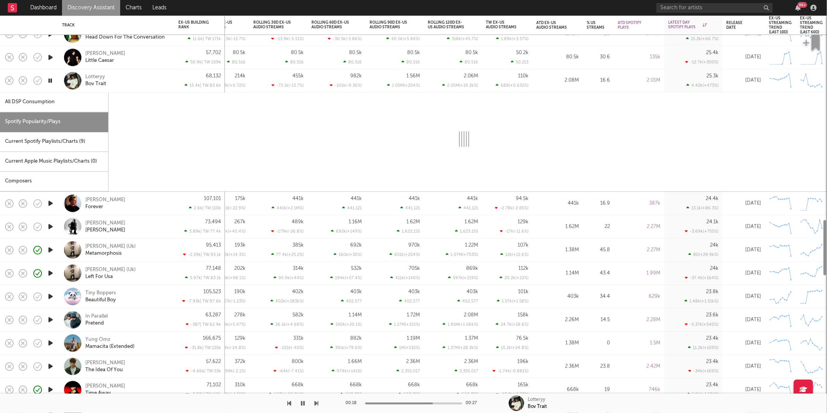
select select "1w"
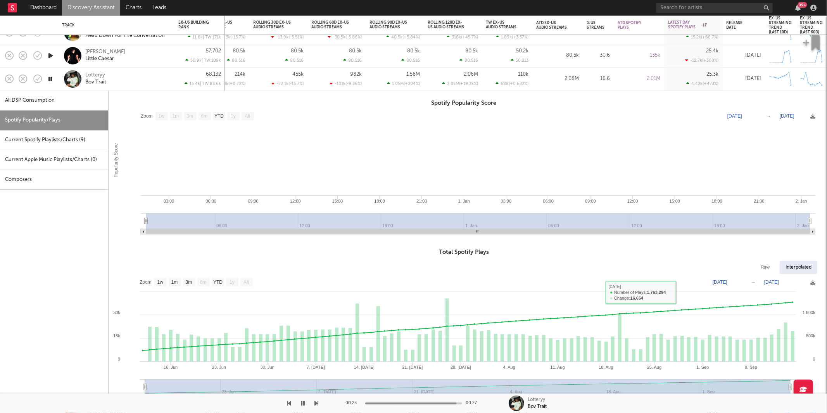
click at [140, 71] on div "Lotteryy Bov Trait" at bounding box center [116, 78] width 109 height 23
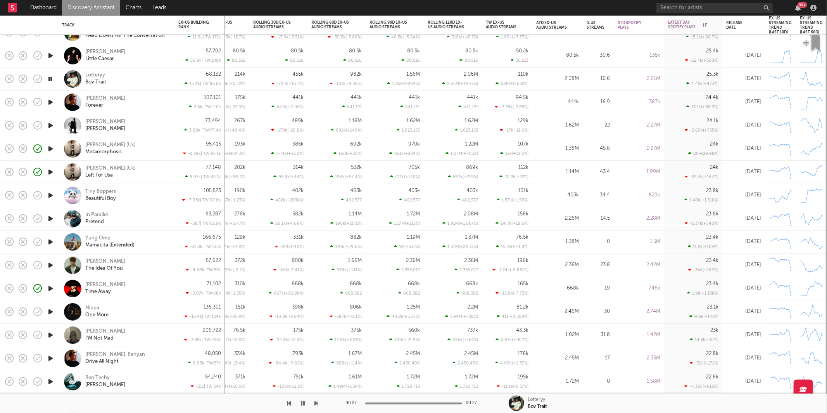
click at [316, 399] on button "button" at bounding box center [317, 402] width 4 height 19
click at [316, 400] on icon "button" at bounding box center [317, 403] width 4 height 6
click at [155, 126] on div "Oliver Malcolm Vincent Vega" at bounding box center [126, 125] width 83 height 14
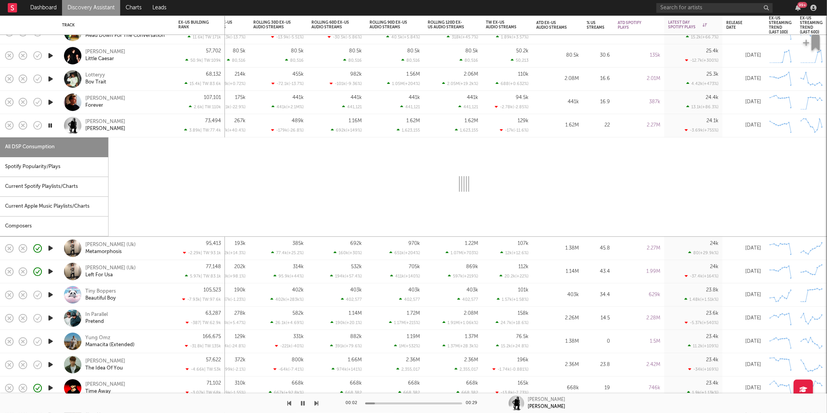
click at [30, 174] on div "Spotify Popularity/Plays" at bounding box center [54, 167] width 108 height 20
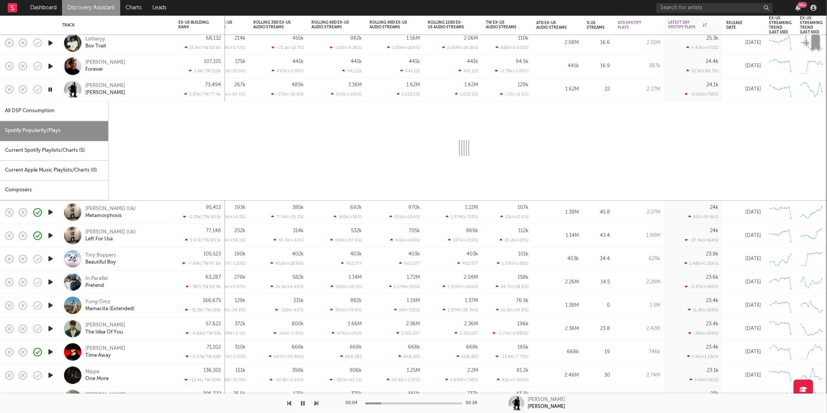
select select "1w"
select select "6m"
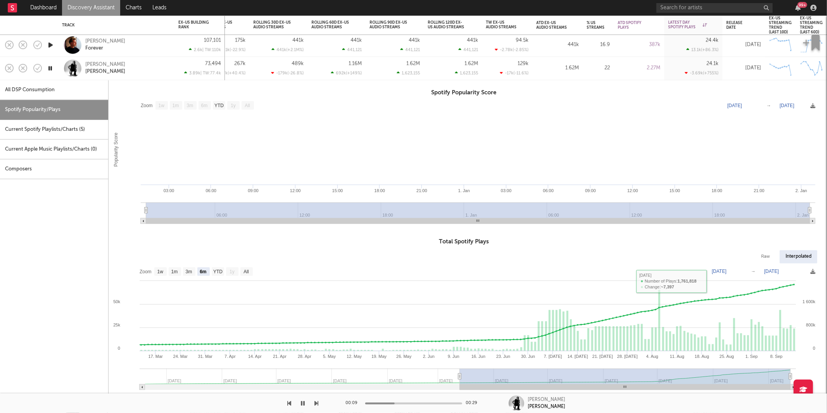
click at [154, 79] on div "Oliver Malcolm Vincent Vega" at bounding box center [116, 68] width 109 height 23
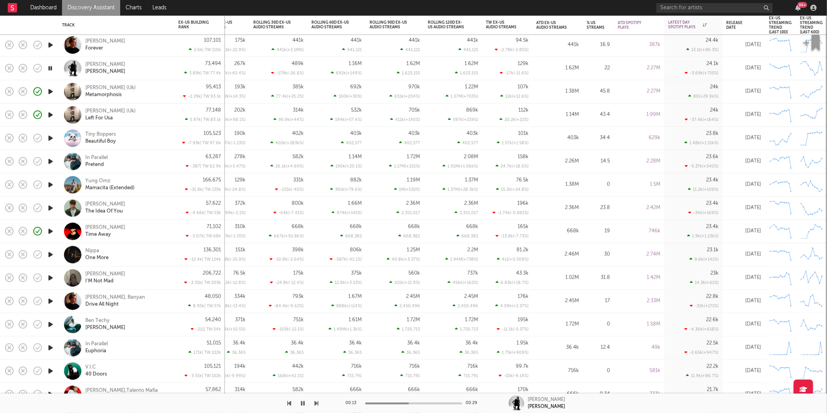
click at [316, 400] on icon "button" at bounding box center [317, 403] width 4 height 6
click at [317, 400] on icon "button" at bounding box center [317, 403] width 4 height 6
click at [317, 402] on icon "button" at bounding box center [317, 403] width 4 height 6
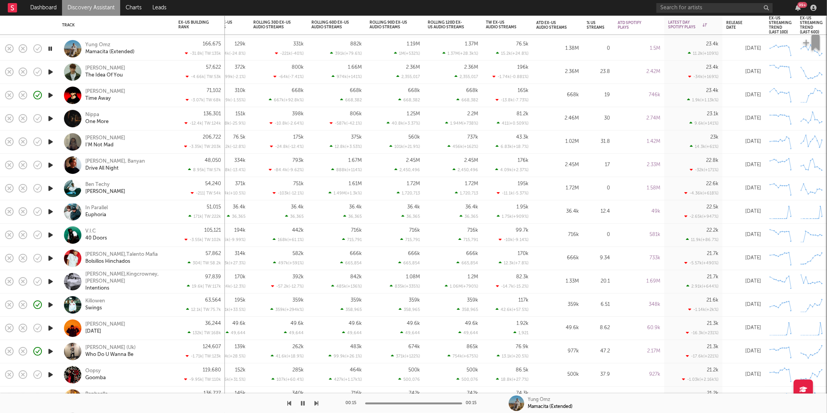
click at [51, 47] on icon "button" at bounding box center [50, 49] width 7 height 10
click at [51, 95] on icon "button" at bounding box center [51, 95] width 8 height 10
click at [315, 403] on icon "button" at bounding box center [317, 403] width 4 height 6
click at [157, 119] on div "Nippa One More" at bounding box center [126, 119] width 83 height 14
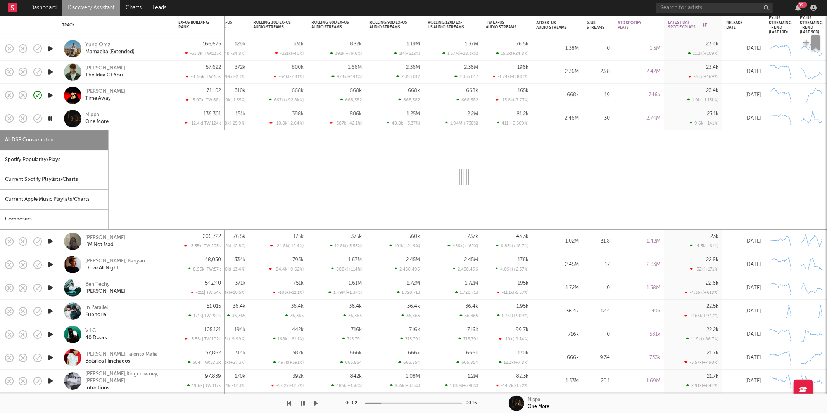
click at [77, 159] on div "Spotify Popularity/Plays" at bounding box center [54, 160] width 108 height 20
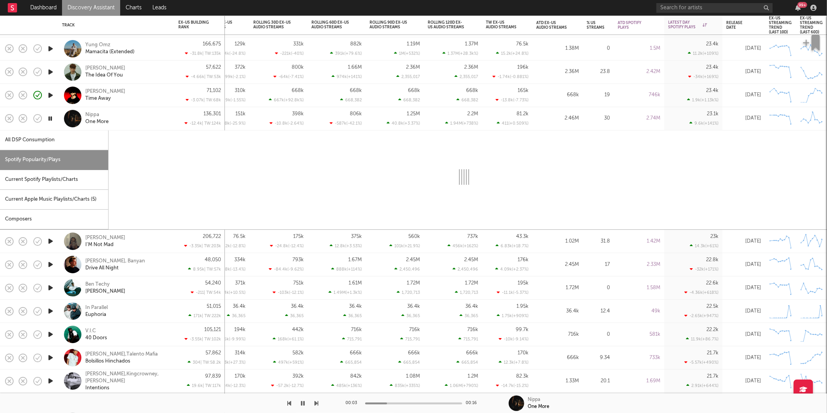
select select "1w"
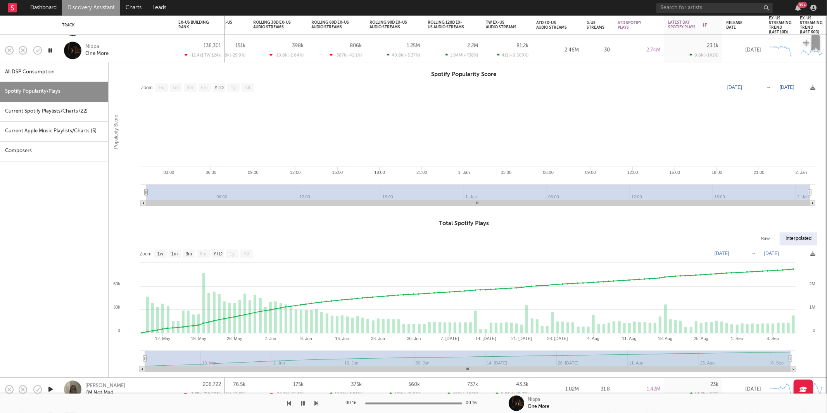
click at [145, 44] on div "Nippa One More" at bounding box center [126, 50] width 83 height 14
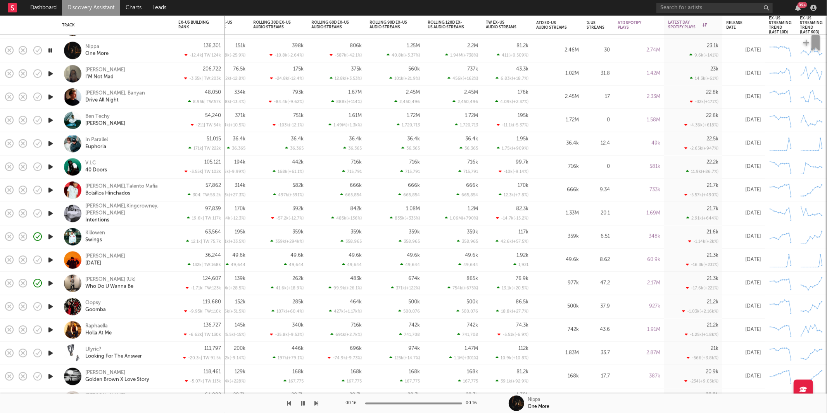
click at [49, 71] on icon "button" at bounding box center [51, 74] width 8 height 10
click at [318, 404] on icon "button" at bounding box center [317, 403] width 4 height 6
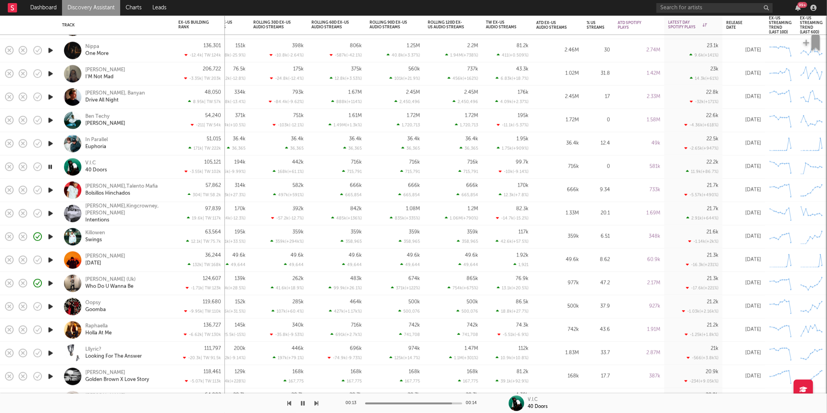
click at [317, 403] on icon "button" at bounding box center [317, 403] width 4 height 6
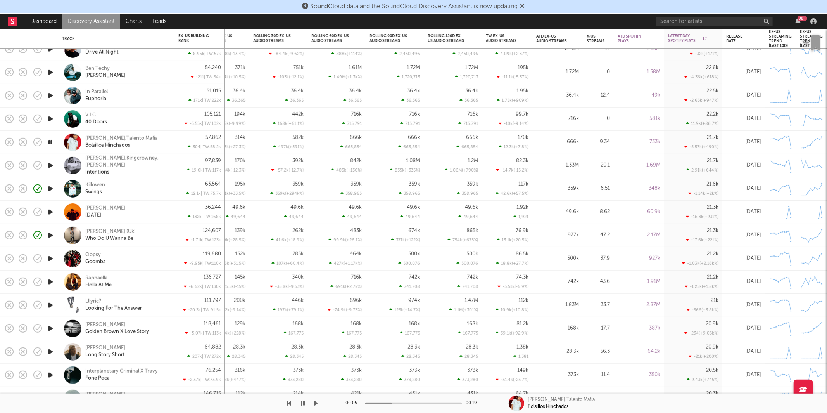
click at [525, 7] on icon at bounding box center [522, 6] width 5 height 6
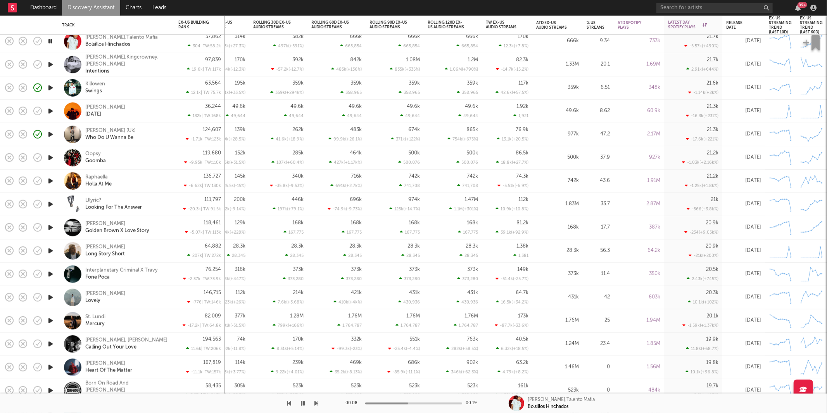
click at [316, 402] on icon "button" at bounding box center [317, 403] width 4 height 6
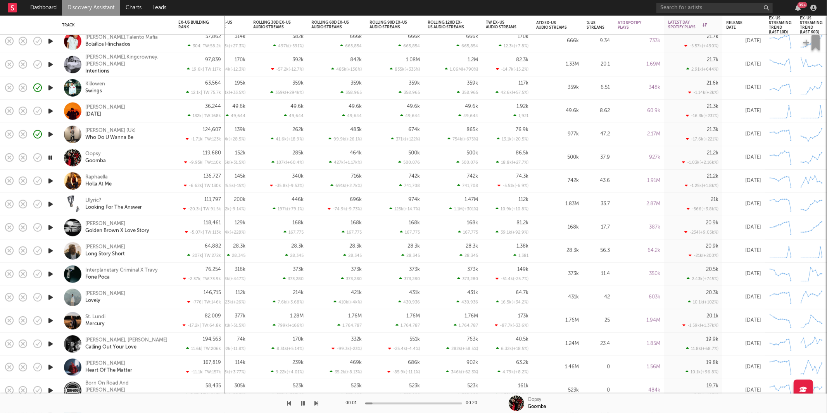
click at [139, 161] on div "Oopsy Goomba" at bounding box center [126, 157] width 83 height 14
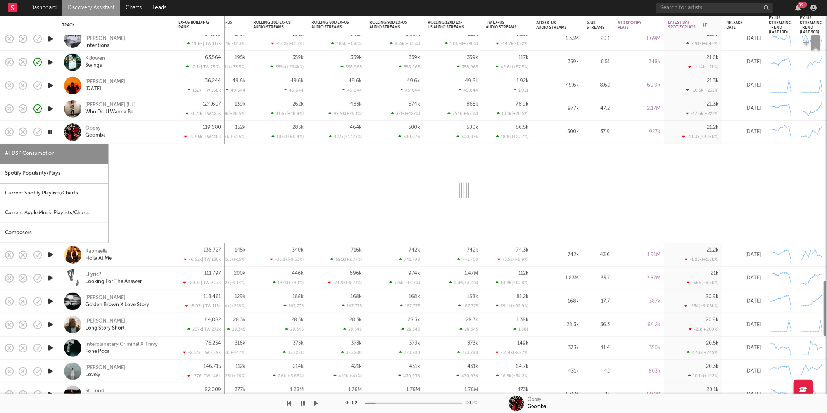
click at [50, 177] on div "Spotify Popularity/Plays" at bounding box center [54, 174] width 108 height 20
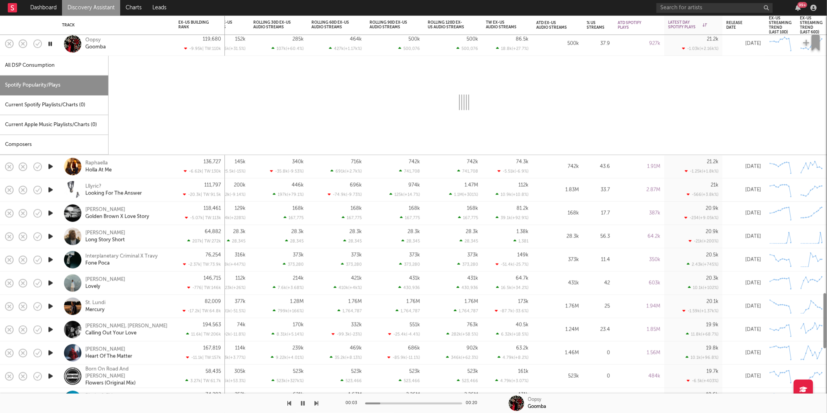
select select "1w"
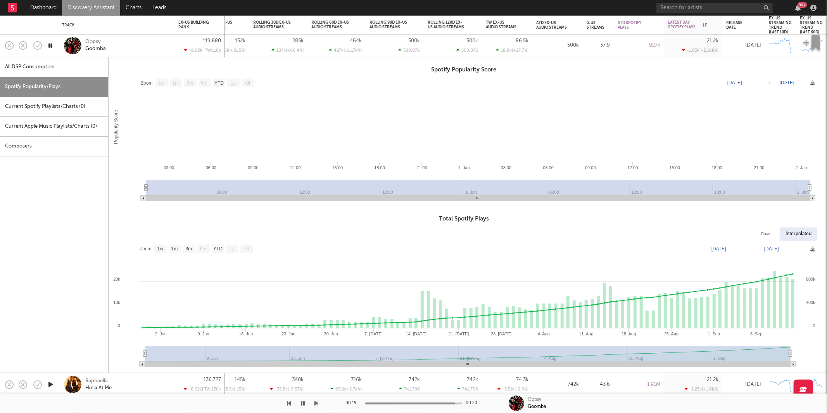
click at [49, 46] on icon "button" at bounding box center [50, 46] width 7 height 10
click at [49, 46] on icon "button" at bounding box center [51, 46] width 8 height 10
click at [49, 45] on icon "button" at bounding box center [50, 46] width 7 height 10
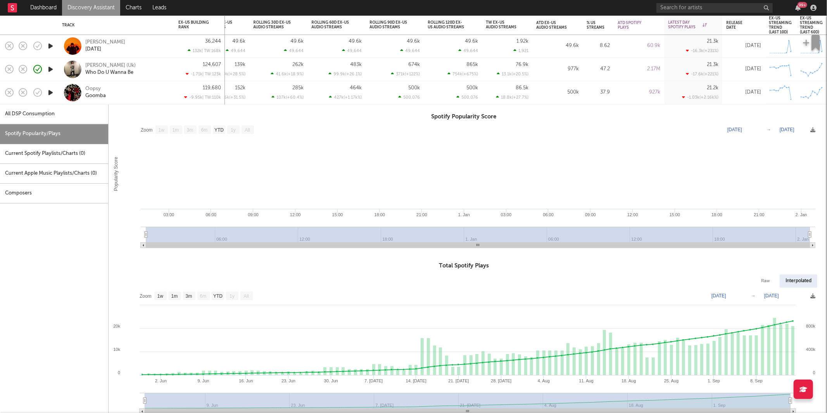
click at [155, 95] on div "Oopsy Goomba" at bounding box center [126, 93] width 83 height 14
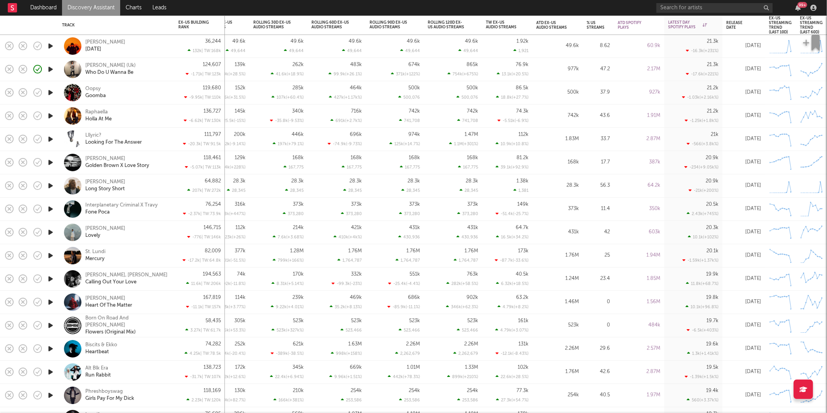
click at [52, 117] on icon "button" at bounding box center [51, 116] width 8 height 10
click at [146, 114] on div "Raphaella Holla At Me" at bounding box center [126, 116] width 83 height 14
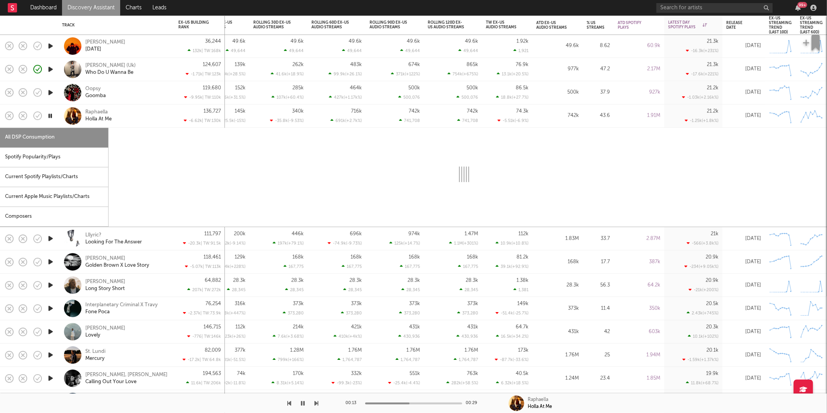
click at [57, 162] on div "Spotify Popularity/Plays" at bounding box center [54, 157] width 108 height 20
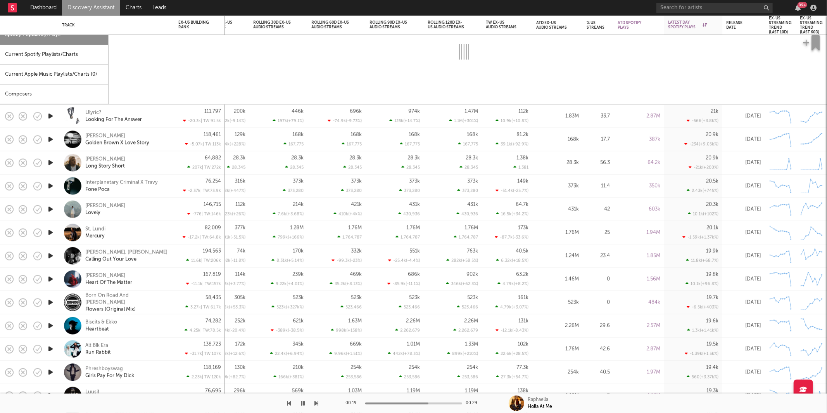
select select "1w"
select select "6m"
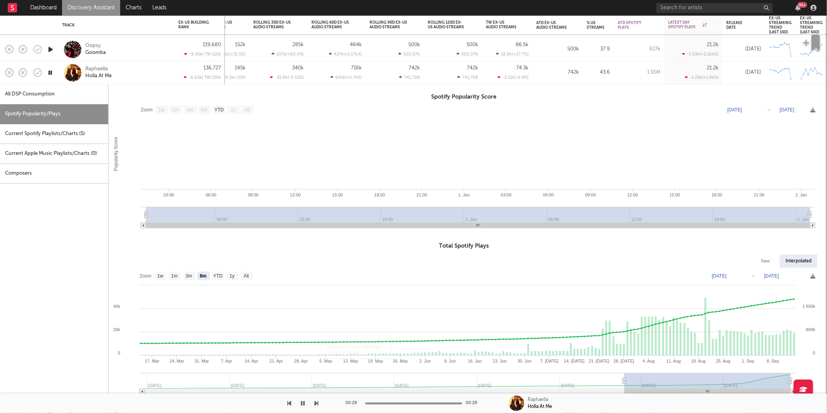
click at [321, 402] on div "00:29 00:29 Raphaella Holla At Me" at bounding box center [413, 402] width 827 height 19
click at [155, 79] on div "Raphaella Holla At Me" at bounding box center [126, 73] width 83 height 14
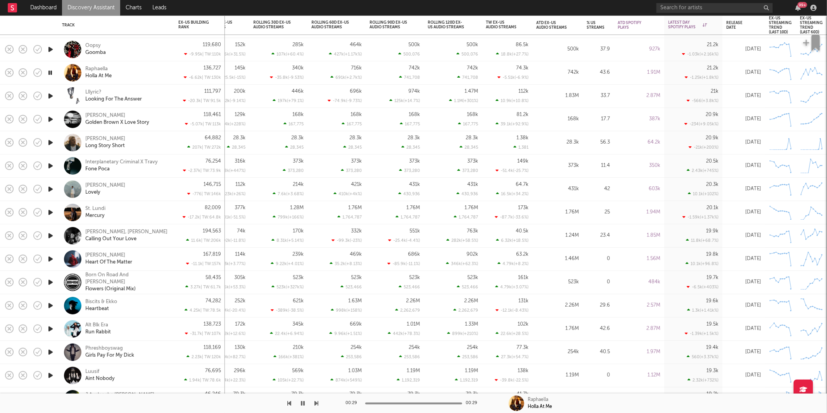
click at [49, 95] on icon "button" at bounding box center [51, 96] width 8 height 10
click at [151, 101] on div "Lllyric? Looking For The Answer" at bounding box center [126, 96] width 83 height 14
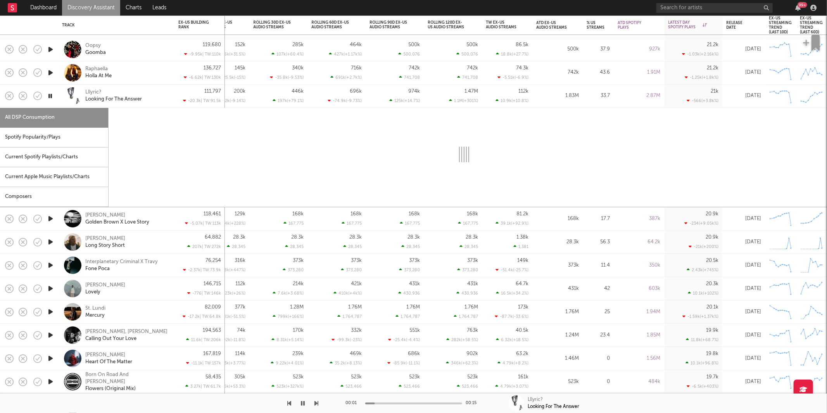
click at [58, 138] on div "Spotify Popularity/Plays" at bounding box center [54, 138] width 108 height 20
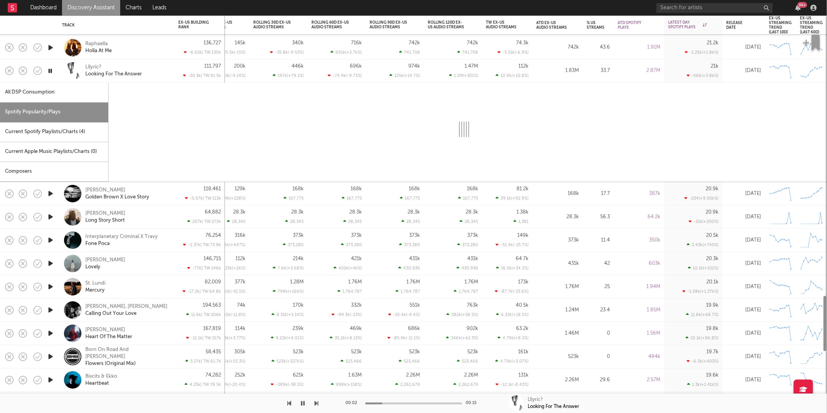
select select "1w"
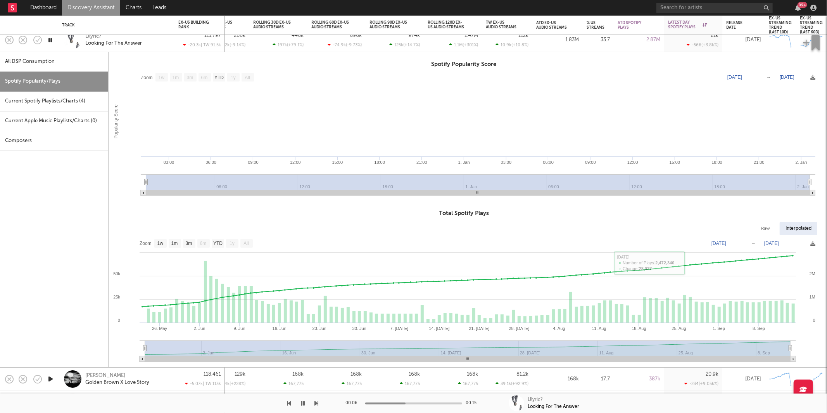
click at [154, 43] on div "Lllyric? Looking For The Answer" at bounding box center [126, 40] width 83 height 14
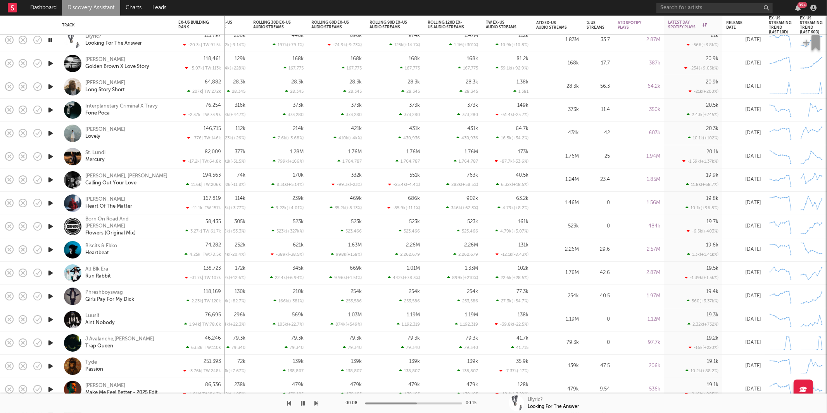
drag, startPoint x: 51, startPoint y: 85, endPoint x: 148, endPoint y: 120, distance: 103.2
click at [51, 85] on icon "button" at bounding box center [51, 87] width 8 height 10
click at [318, 404] on icon "button" at bounding box center [317, 403] width 4 height 6
click at [317, 404] on icon "button" at bounding box center [317, 403] width 4 height 6
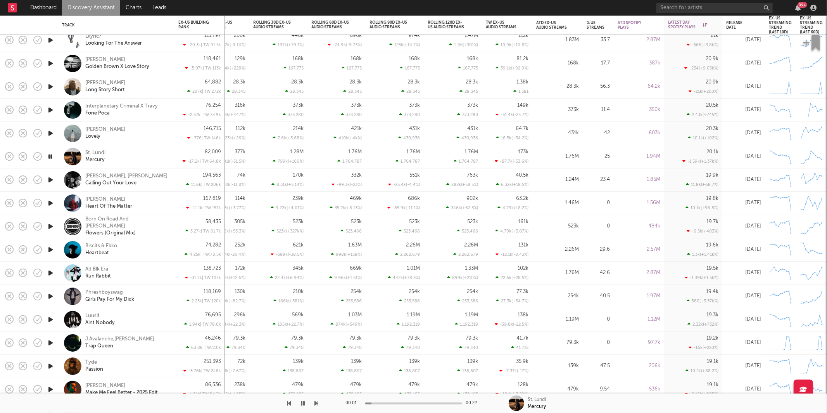
click at [317, 404] on icon "button" at bounding box center [317, 403] width 4 height 6
click at [318, 404] on icon "button" at bounding box center [317, 403] width 4 height 6
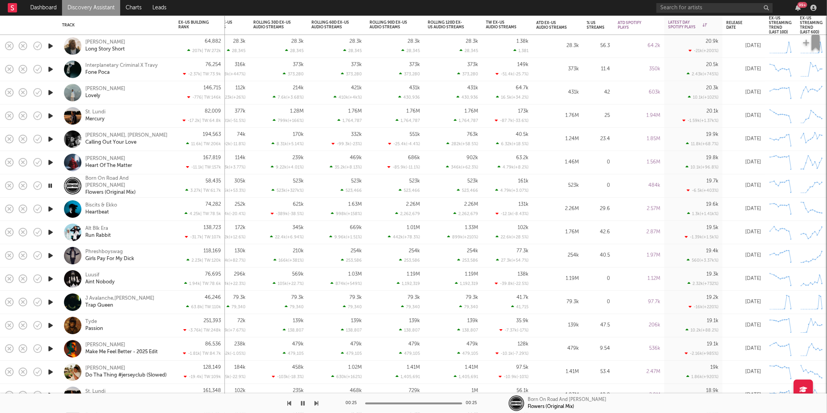
click at [319, 404] on div "00:25 00:25 Born On Road And Brodie Flowers (Original Mix)" at bounding box center [413, 402] width 827 height 19
click at [318, 403] on icon "button" at bounding box center [317, 403] width 4 height 6
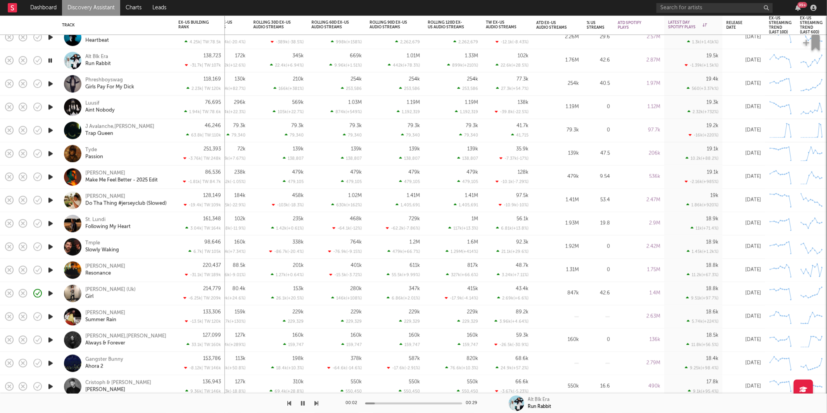
click at [317, 406] on icon "button" at bounding box center [317, 403] width 4 height 6
click at [150, 86] on div "Phreshboyswag Girls Pay For My Dick" at bounding box center [126, 84] width 83 height 14
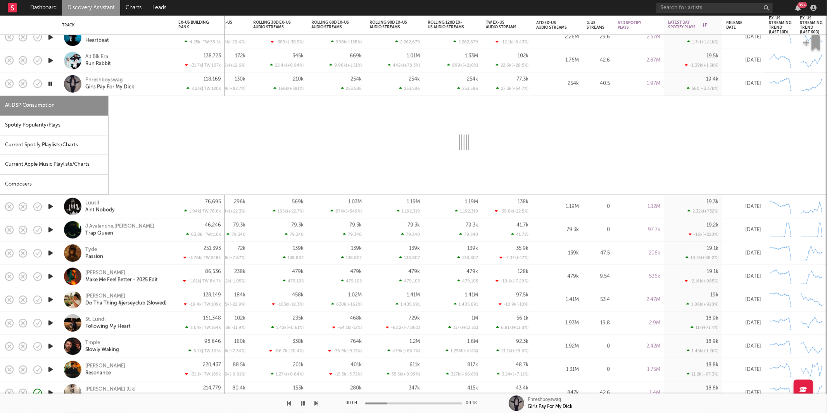
click at [51, 128] on div "Spotify Popularity/Plays" at bounding box center [54, 126] width 108 height 20
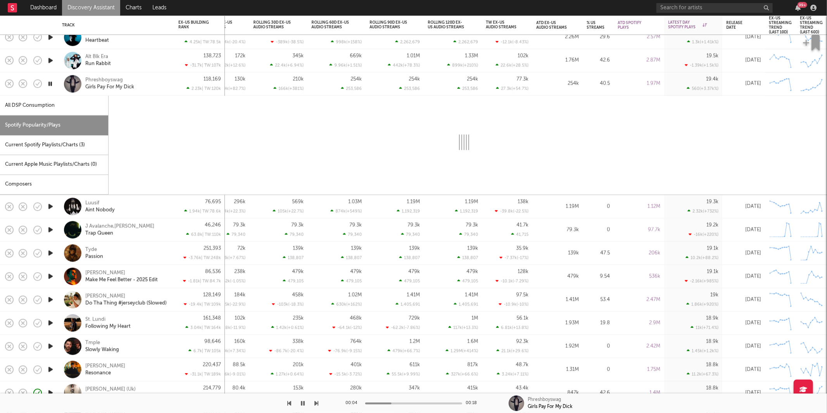
select select "1w"
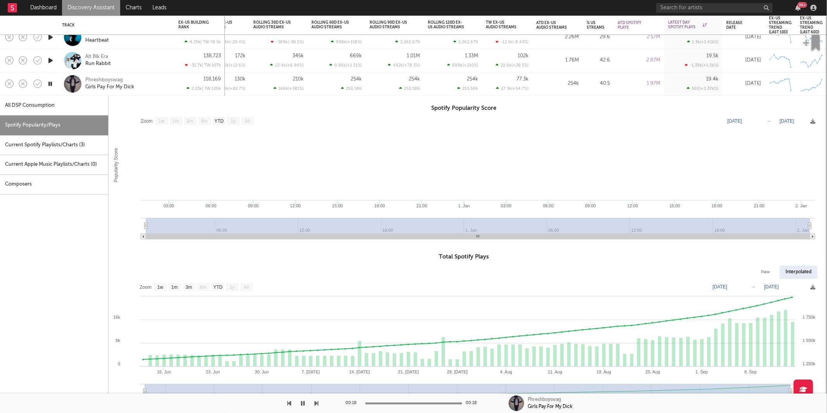
click at [156, 86] on div "Phreshboyswag Girls Pay For My Dick" at bounding box center [126, 84] width 83 height 14
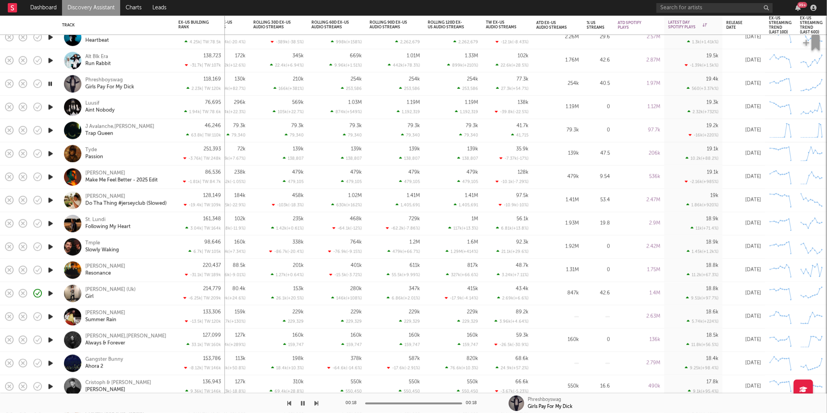
click at [50, 105] on icon "button" at bounding box center [51, 107] width 8 height 10
click at [316, 404] on icon "button" at bounding box center [317, 403] width 4 height 6
click at [317, 404] on icon "button" at bounding box center [317, 403] width 4 height 6
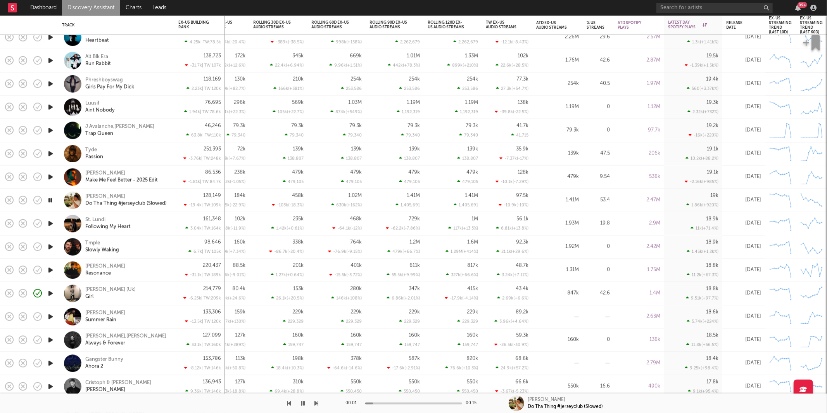
click at [290, 403] on icon "button" at bounding box center [290, 403] width 4 height 6
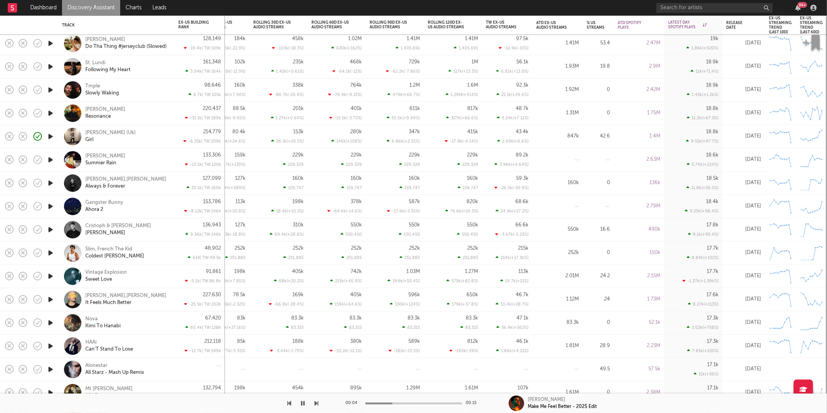
click at [318, 402] on icon "button" at bounding box center [317, 403] width 4 height 6
click at [289, 403] on icon "button" at bounding box center [290, 403] width 4 height 6
click at [178, 43] on div "128,149 -19.4k | TW: 109k" at bounding box center [199, 43] width 43 height 23
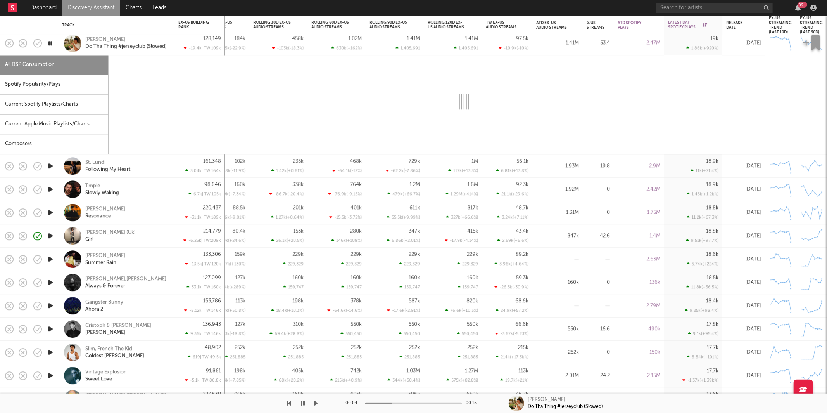
click at [60, 85] on div "Spotify Popularity/Plays" at bounding box center [54, 85] width 108 height 20
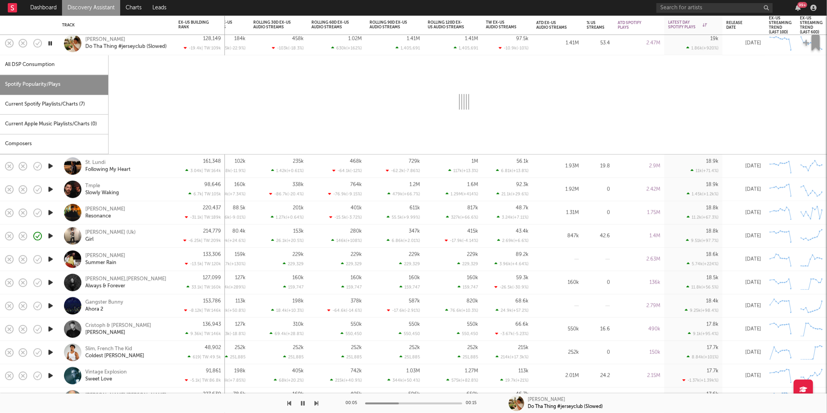
select select "1w"
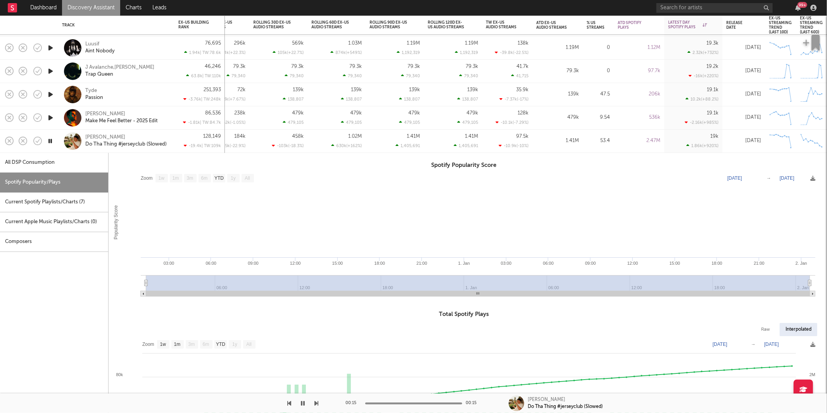
click at [188, 135] on div "128,149 -19.4k | TW: 109k" at bounding box center [199, 141] width 43 height 23
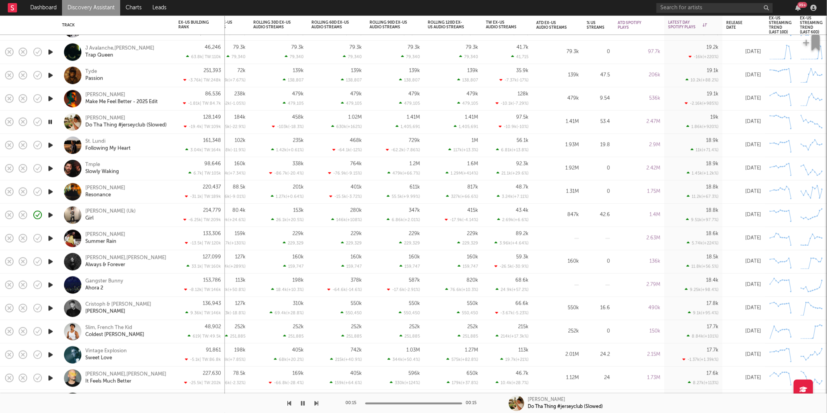
click at [316, 404] on icon "button" at bounding box center [317, 403] width 4 height 6
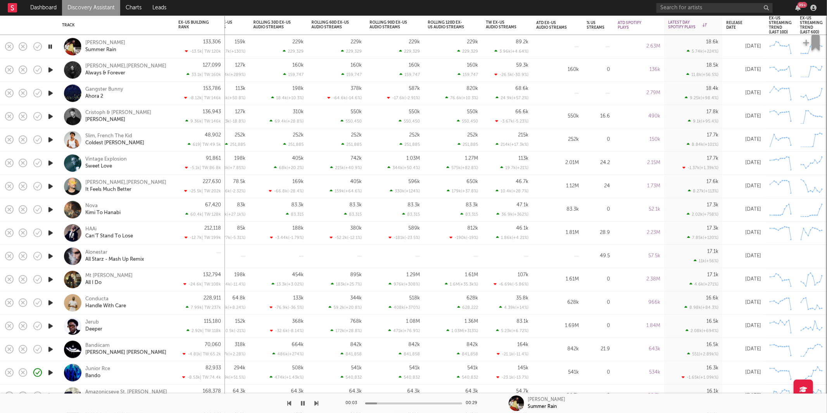
click at [315, 404] on icon "button" at bounding box center [317, 403] width 4 height 6
click at [318, 402] on icon "button" at bounding box center [317, 403] width 4 height 6
click at [317, 402] on icon "button" at bounding box center [317, 403] width 4 height 6
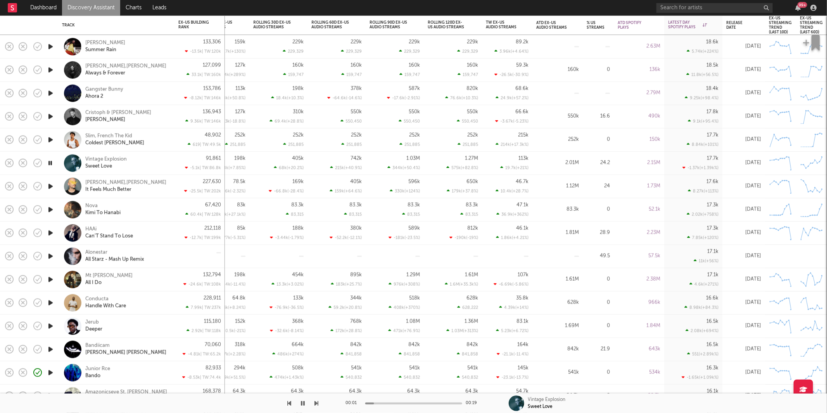
click at [318, 405] on icon "button" at bounding box center [317, 403] width 4 height 6
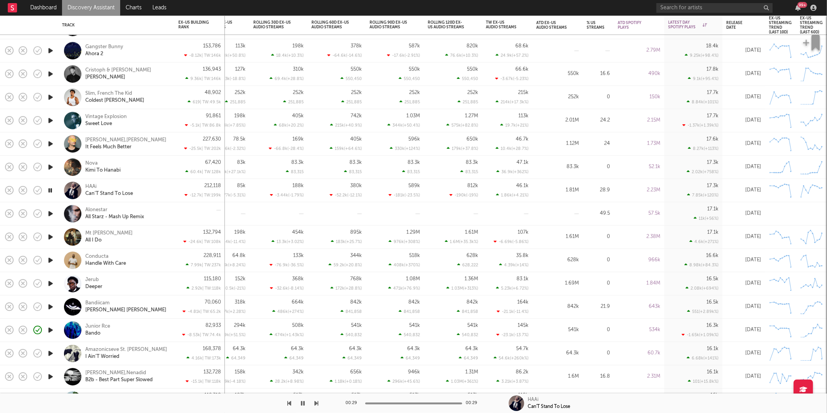
click at [316, 402] on icon "button" at bounding box center [317, 403] width 4 height 6
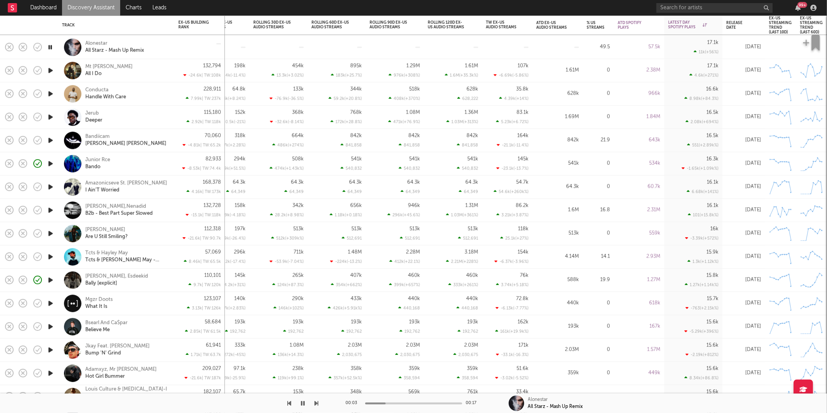
click at [318, 402] on icon "button" at bounding box center [317, 403] width 4 height 6
click at [315, 405] on icon "button" at bounding box center [317, 403] width 4 height 6
click at [317, 404] on icon "button" at bounding box center [317, 403] width 4 height 6
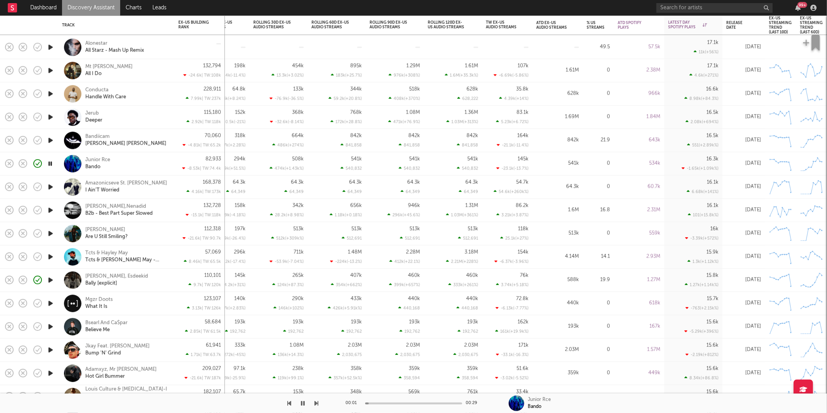
click at [317, 404] on icon "button" at bounding box center [317, 403] width 4 height 6
click at [153, 233] on div "Ossie Are U Still Smiling?" at bounding box center [126, 233] width 83 height 14
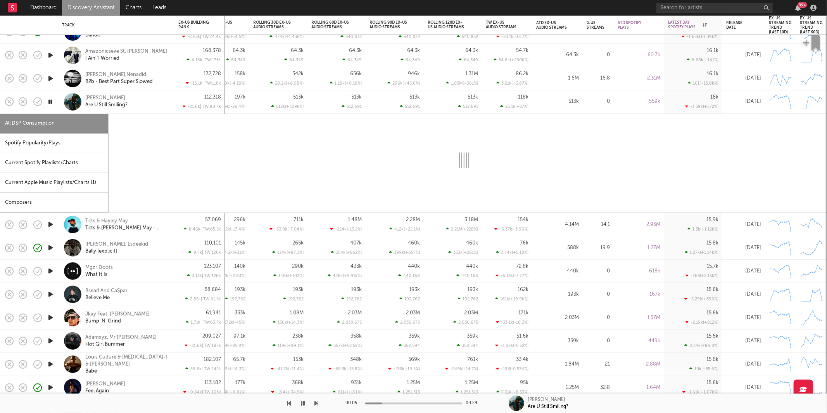
click at [87, 144] on div "Spotify Popularity/Plays" at bounding box center [54, 143] width 108 height 20
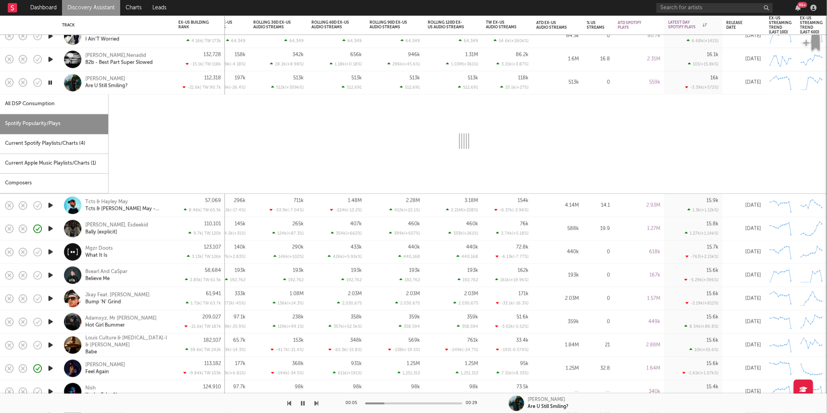
select select "1w"
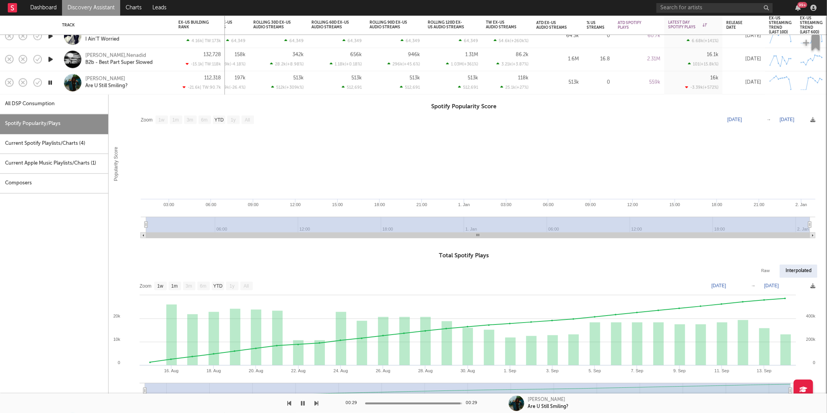
click at [92, 6] on link "Discovery Assistant" at bounding box center [91, 8] width 58 height 16
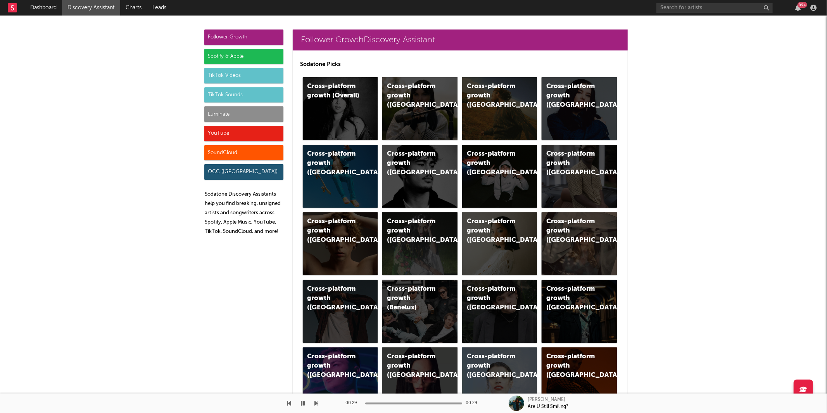
click at [254, 76] on div "TikTok Videos" at bounding box center [243, 76] width 79 height 16
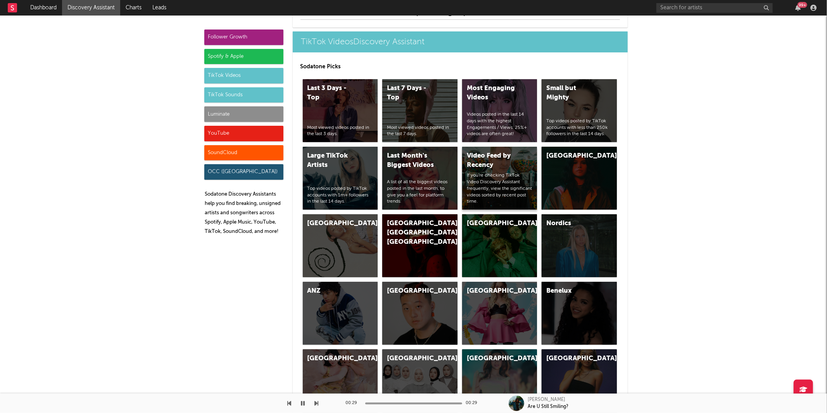
scroll to position [1925, 0]
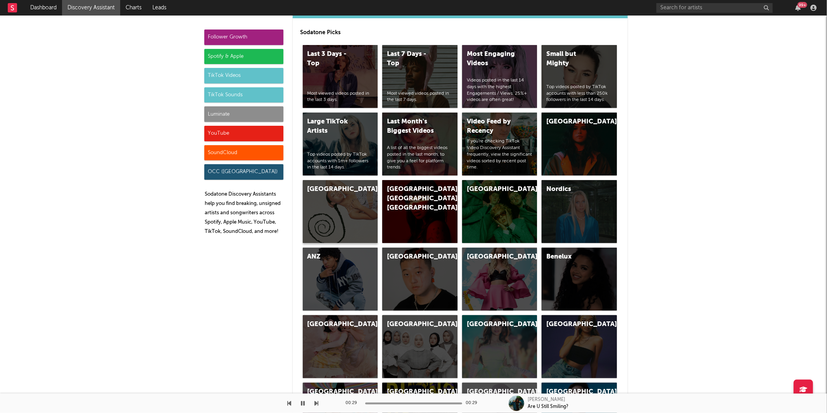
click at [318, 205] on div "United Kingdom" at bounding box center [340, 211] width 75 height 63
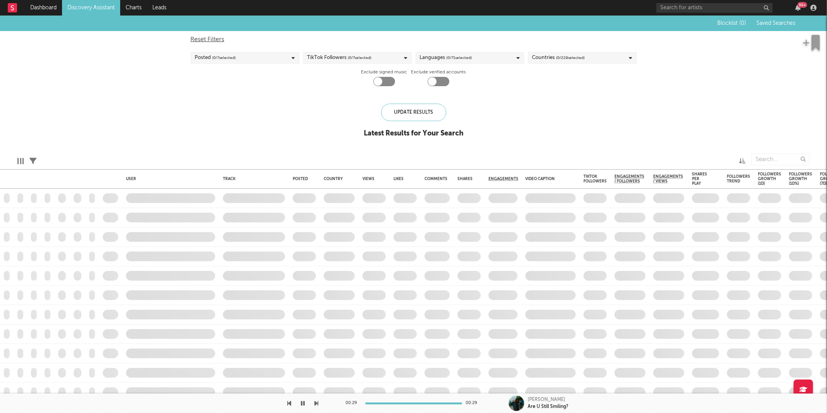
checkbox input "true"
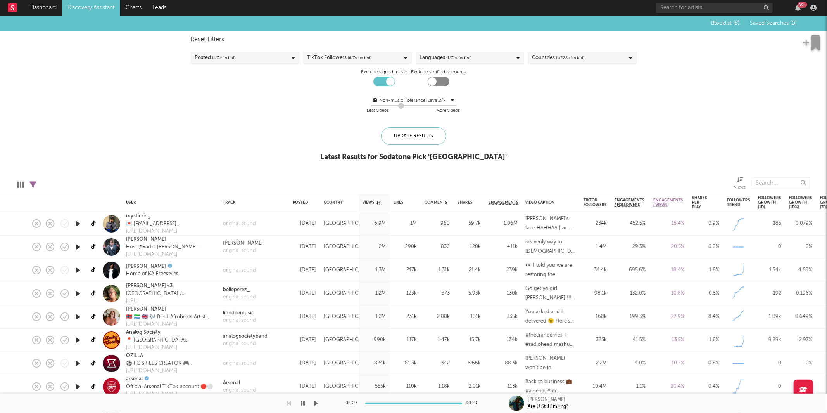
drag, startPoint x: 386, startPoint y: 106, endPoint x: 417, endPoint y: 112, distance: 31.3
click at [403, 106] on div at bounding box center [401, 106] width 6 height 6
drag, startPoint x: 401, startPoint y: 105, endPoint x: 413, endPoint y: 109, distance: 12.8
click at [413, 109] on div "Non-music Tolerance: Level 3 / 7 4 Less videos More videos" at bounding box center [414, 106] width 446 height 20
click at [407, 140] on div "Update Results" at bounding box center [413, 135] width 65 height 17
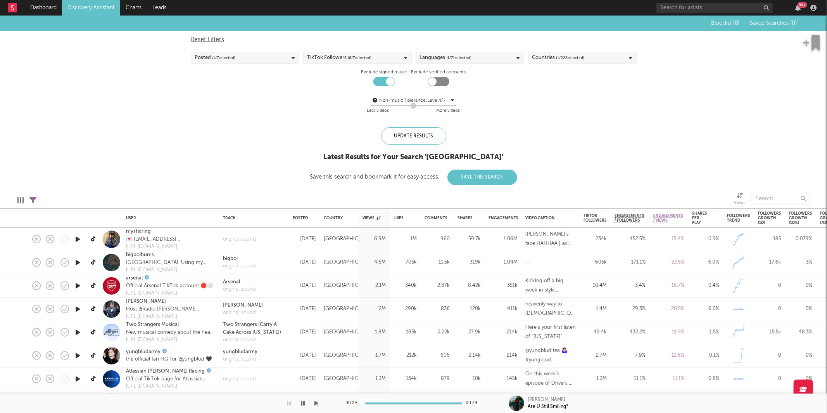
click at [76, 240] on icon "button" at bounding box center [78, 239] width 8 height 10
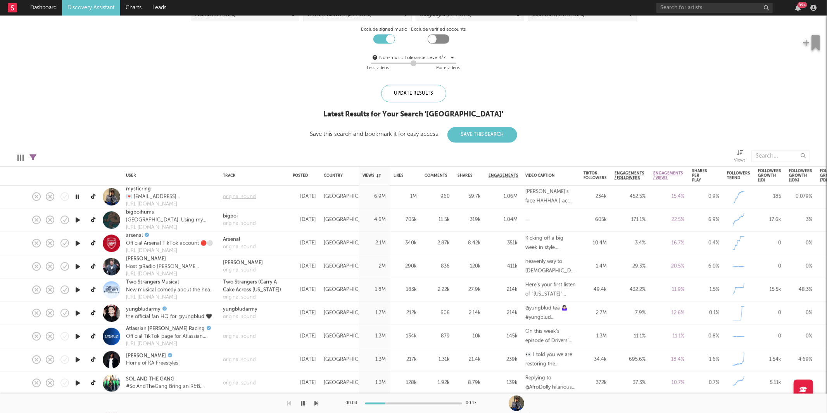
click at [239, 194] on div "original sound" at bounding box center [239, 197] width 33 height 8
click at [315, 402] on icon "button" at bounding box center [317, 403] width 4 height 6
click at [245, 219] on div "bigboi" at bounding box center [239, 216] width 33 height 8
click at [314, 399] on div at bounding box center [159, 402] width 319 height 19
click at [315, 401] on icon "button" at bounding box center [317, 403] width 4 height 6
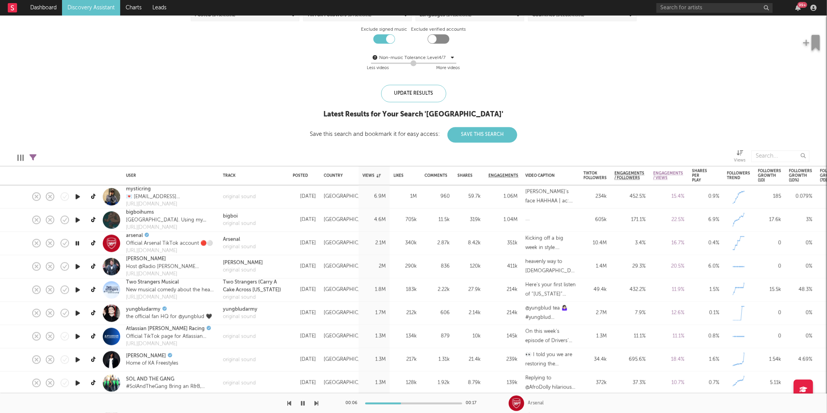
click at [315, 401] on icon "button" at bounding box center [317, 403] width 4 height 6
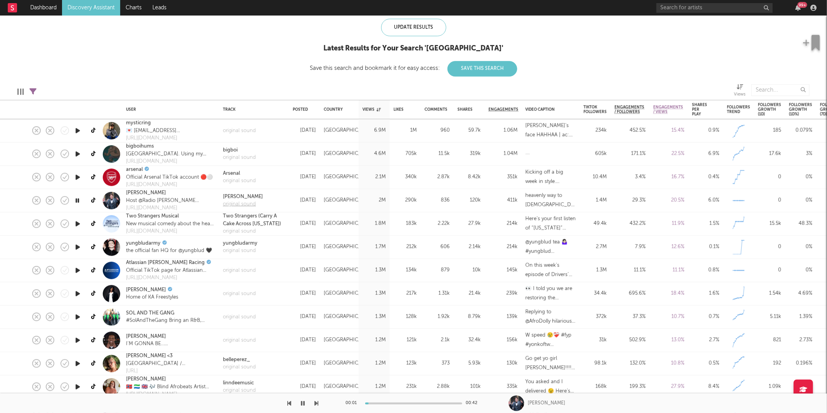
click at [236, 205] on div "original sound" at bounding box center [243, 204] width 40 height 8
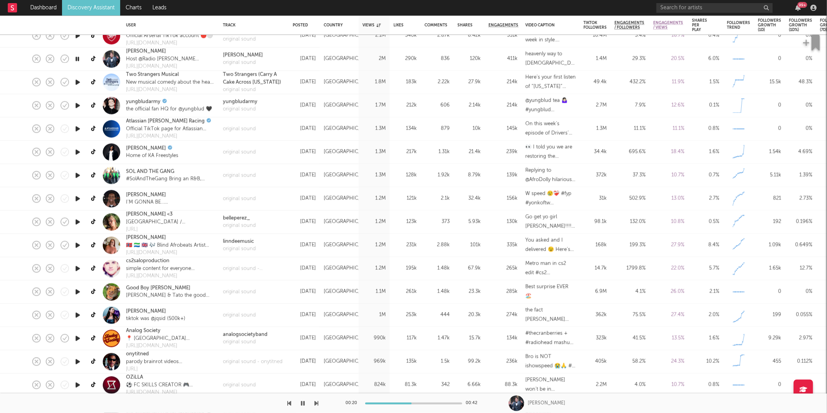
click at [316, 403] on icon "button" at bounding box center [317, 403] width 4 height 6
click at [315, 401] on icon "button" at bounding box center [317, 403] width 4 height 6
click at [317, 401] on icon "button" at bounding box center [317, 403] width 4 height 6
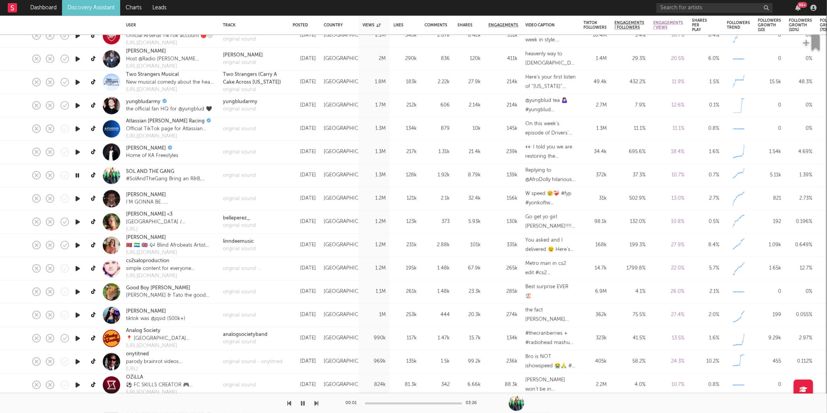
click at [317, 401] on icon "button" at bounding box center [317, 403] width 4 height 6
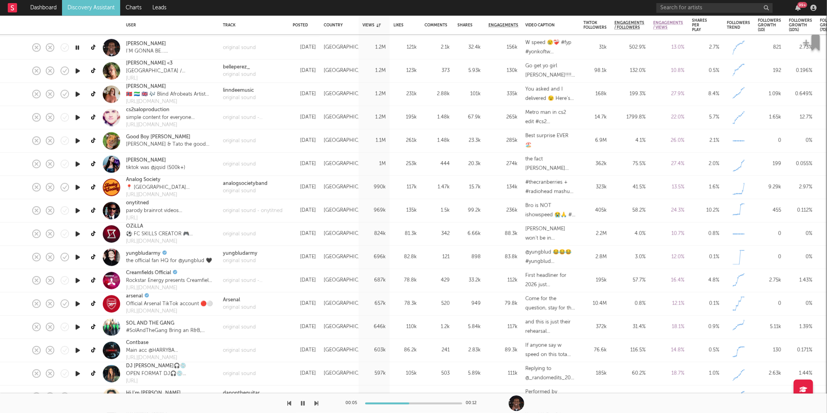
click at [315, 401] on icon "button" at bounding box center [317, 403] width 4 height 6
click at [315, 402] on icon "button" at bounding box center [317, 403] width 4 height 6
click at [289, 406] on icon "button" at bounding box center [290, 403] width 4 height 6
click at [317, 401] on icon "button" at bounding box center [317, 403] width 4 height 6
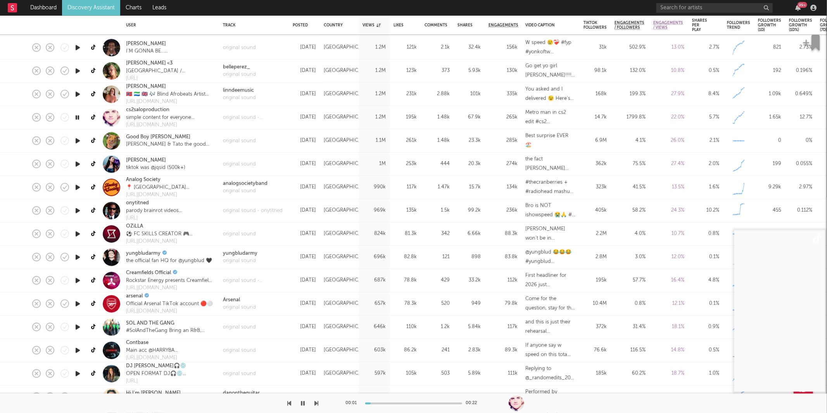
click at [320, 401] on div "00:01 00:22" at bounding box center [413, 402] width 827 height 19
click at [315, 402] on icon "button" at bounding box center [317, 403] width 4 height 6
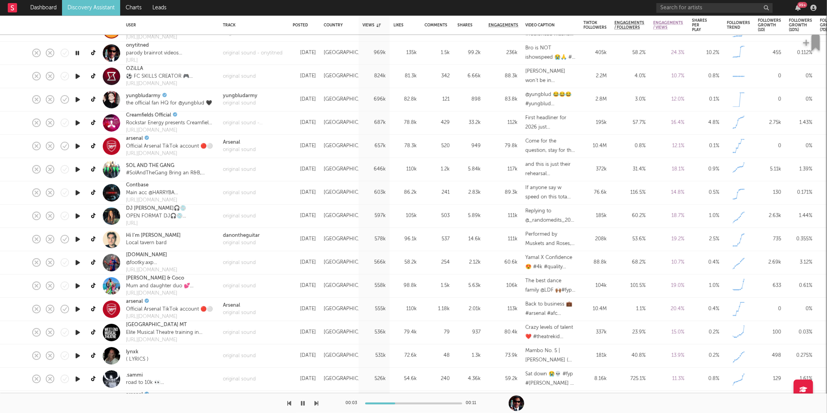
click at [314, 404] on div at bounding box center [159, 402] width 319 height 19
click at [315, 403] on icon "button" at bounding box center [317, 403] width 4 height 6
click at [318, 405] on icon "button" at bounding box center [317, 403] width 4 height 6
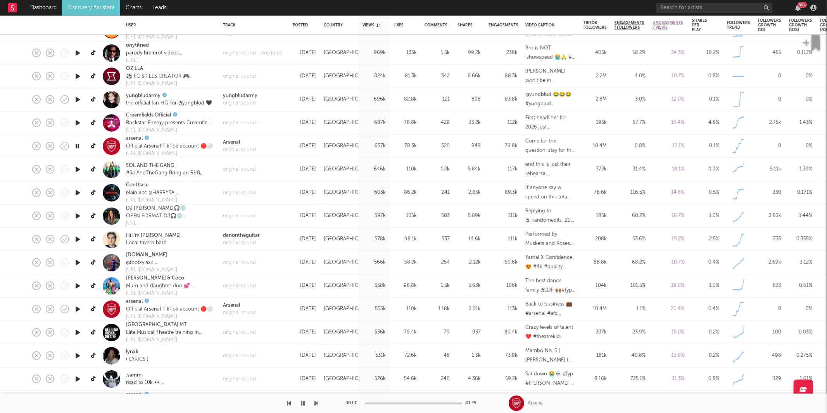
click at [318, 405] on icon "button" at bounding box center [317, 403] width 4 height 6
click at [316, 401] on icon "button" at bounding box center [317, 403] width 4 height 6
click at [318, 402] on icon "button" at bounding box center [317, 403] width 4 height 6
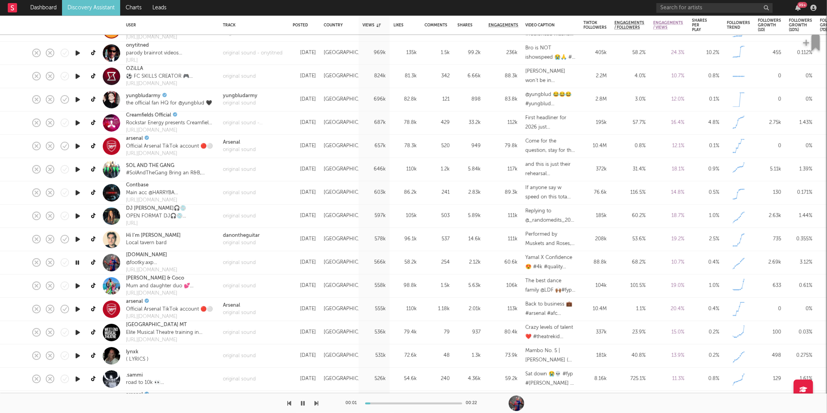
click at [318, 402] on icon "button" at bounding box center [317, 403] width 4 height 6
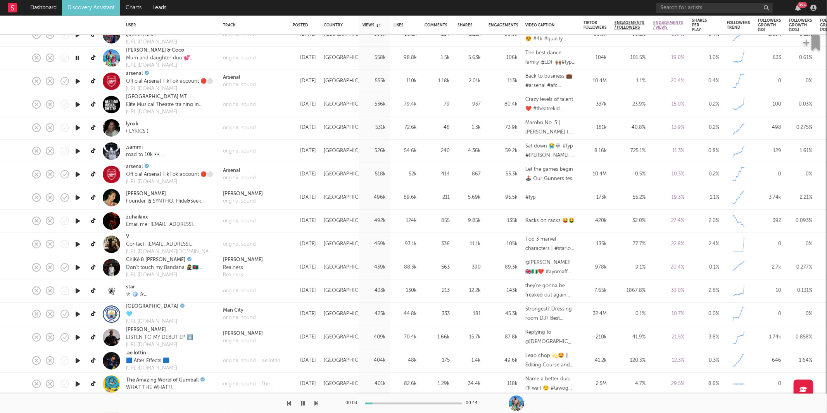
click at [317, 403] on icon "button" at bounding box center [317, 403] width 4 height 6
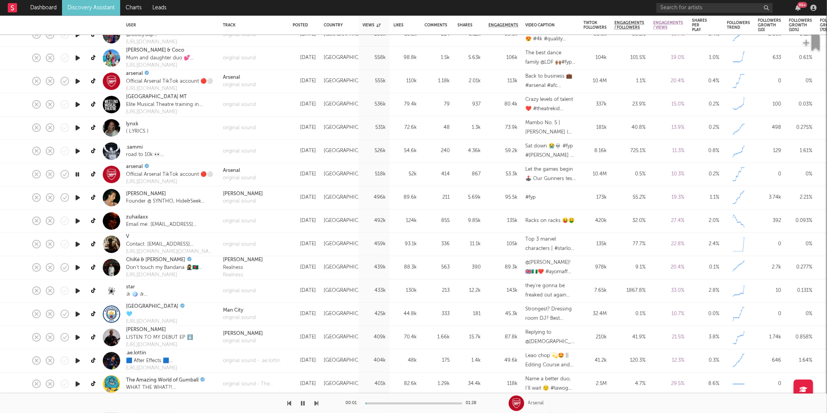
click at [317, 403] on icon "button" at bounding box center [317, 403] width 4 height 6
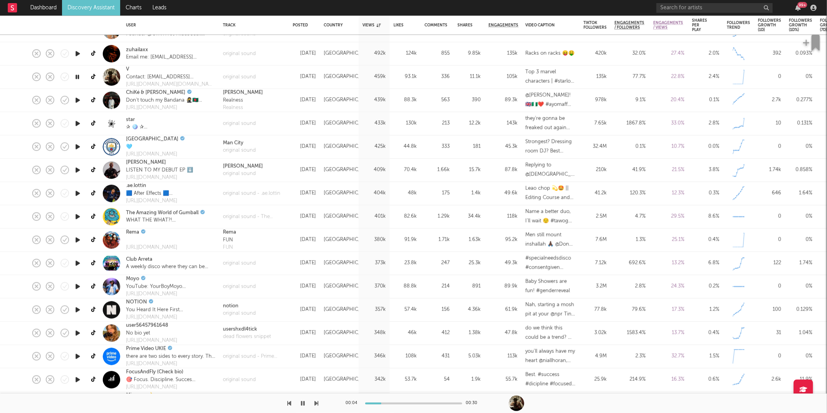
click at [302, 404] on icon "button" at bounding box center [303, 403] width 4 height 6
click at [302, 406] on icon "button" at bounding box center [303, 403] width 5 height 6
click at [319, 402] on div "00:05 00:30" at bounding box center [413, 402] width 827 height 19
click at [317, 402] on icon "button" at bounding box center [317, 403] width 4 height 6
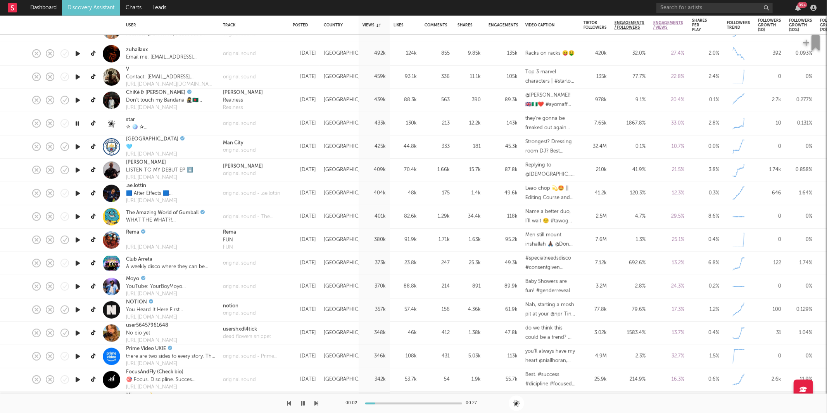
click at [317, 402] on icon "button" at bounding box center [317, 403] width 4 height 6
click at [318, 401] on icon "button" at bounding box center [317, 403] width 4 height 6
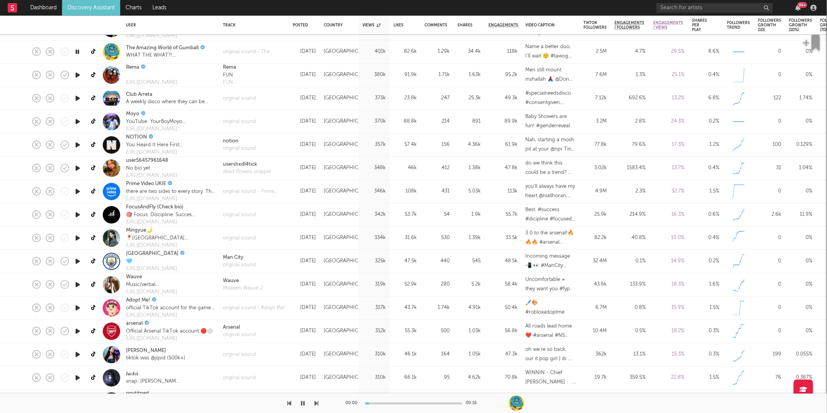
click at [316, 403] on icon "button" at bounding box center [317, 403] width 4 height 6
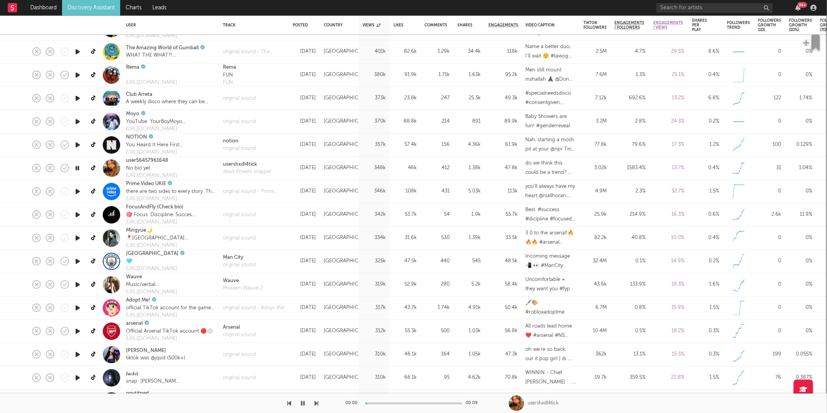
click at [316, 403] on icon "button" at bounding box center [317, 403] width 4 height 6
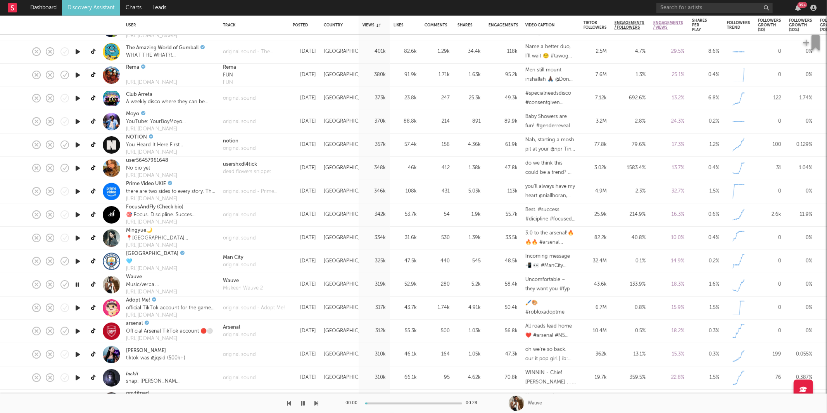
click at [316, 403] on icon "button" at bounding box center [317, 403] width 4 height 6
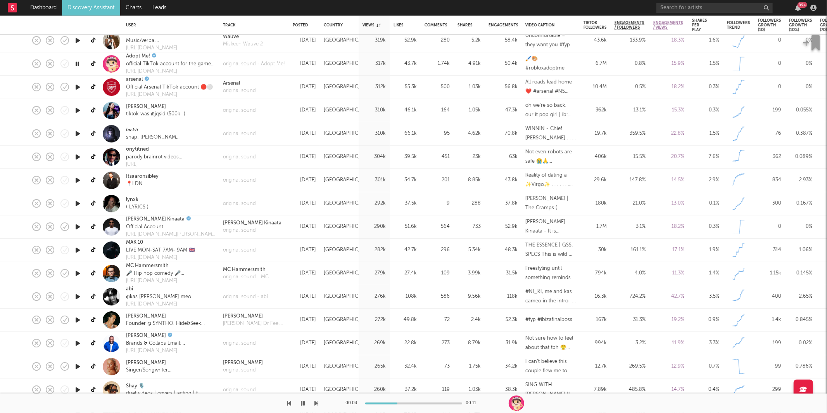
click at [318, 401] on icon "button" at bounding box center [317, 403] width 4 height 6
click at [232, 134] on div "original sound" at bounding box center [239, 134] width 33 height 8
click at [316, 402] on icon "button" at bounding box center [317, 403] width 4 height 6
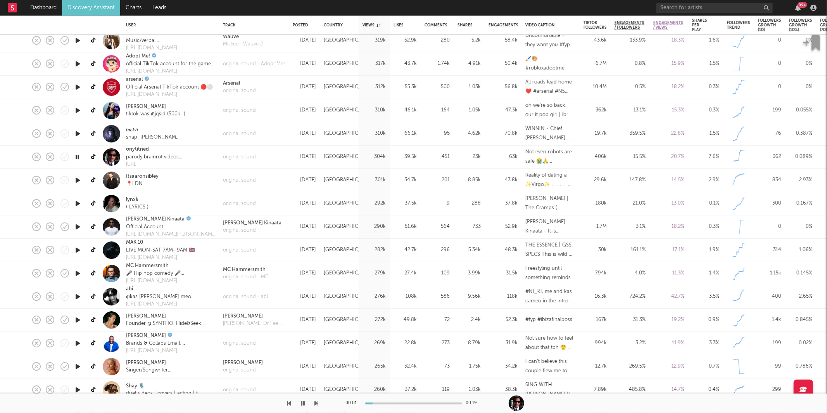
click at [316, 402] on icon "button" at bounding box center [317, 403] width 4 height 6
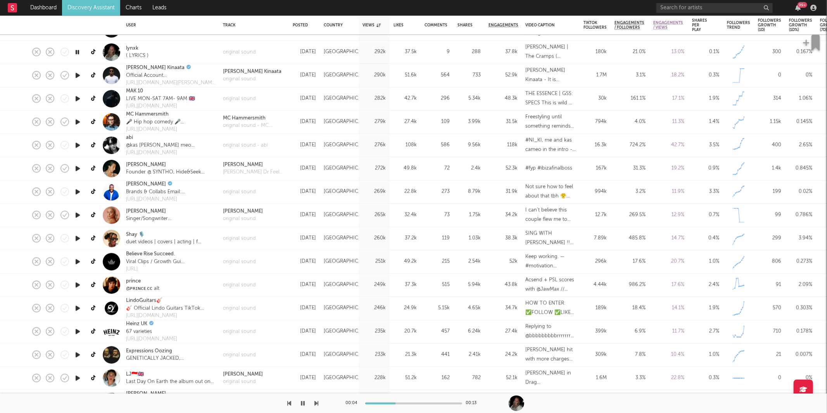
click at [315, 402] on icon "button" at bounding box center [317, 403] width 4 height 6
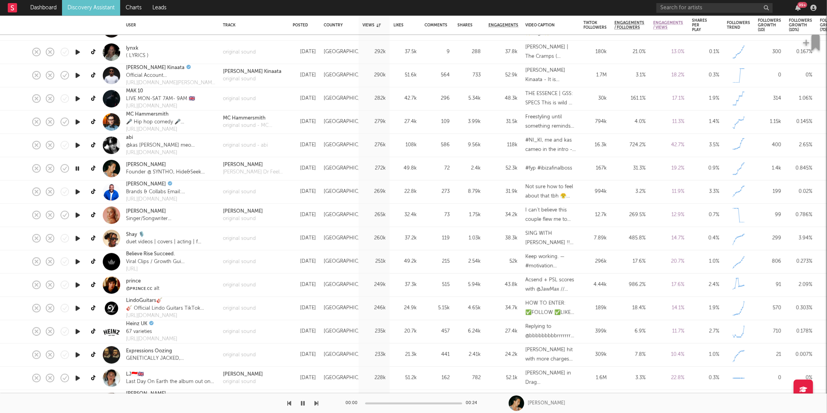
click at [315, 402] on icon "button" at bounding box center [317, 403] width 4 height 6
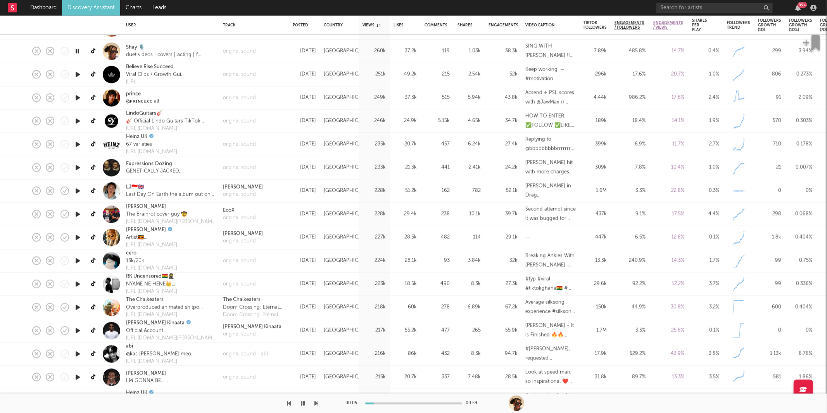
click at [315, 404] on icon "button" at bounding box center [317, 403] width 4 height 6
click at [317, 404] on icon "button" at bounding box center [317, 403] width 4 height 6
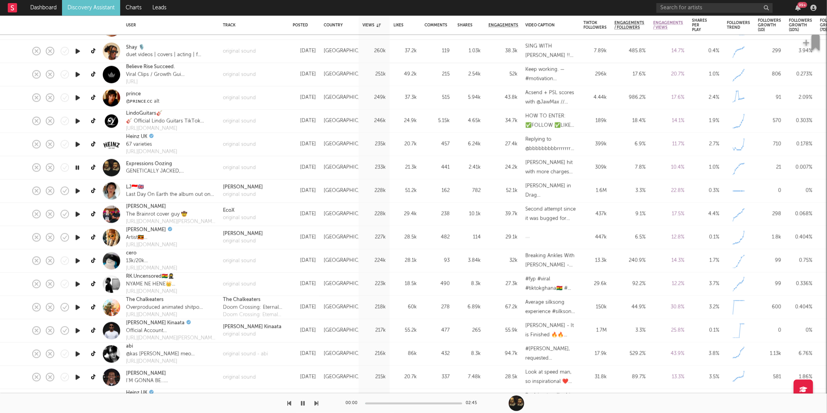
click at [317, 404] on icon "button" at bounding box center [317, 403] width 4 height 6
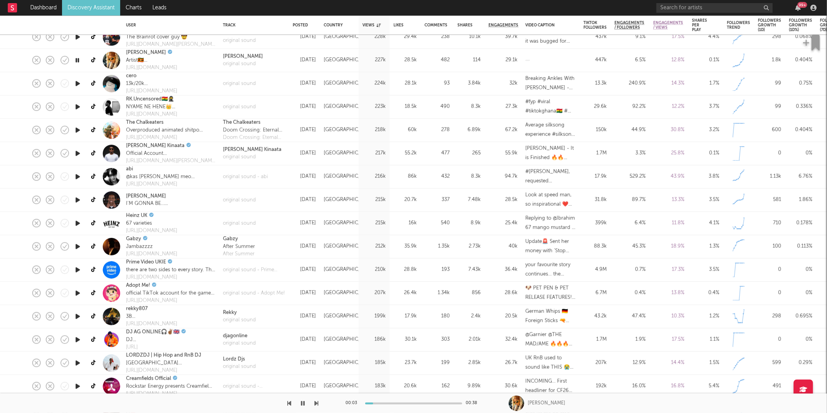
click at [314, 400] on div at bounding box center [159, 402] width 319 height 19
click at [316, 400] on icon "button" at bounding box center [317, 403] width 4 height 6
click at [316, 401] on icon "button" at bounding box center [317, 403] width 4 height 6
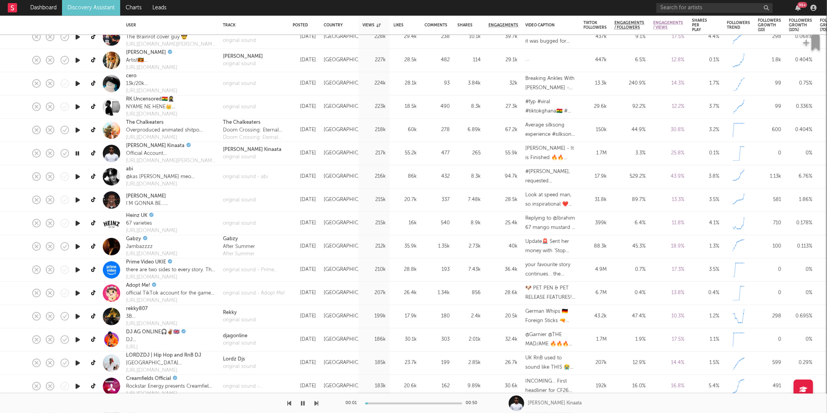
click at [316, 401] on icon "button" at bounding box center [317, 403] width 4 height 6
click at [239, 200] on div "original sound" at bounding box center [239, 200] width 33 height 8
click at [317, 401] on icon "button" at bounding box center [317, 403] width 4 height 6
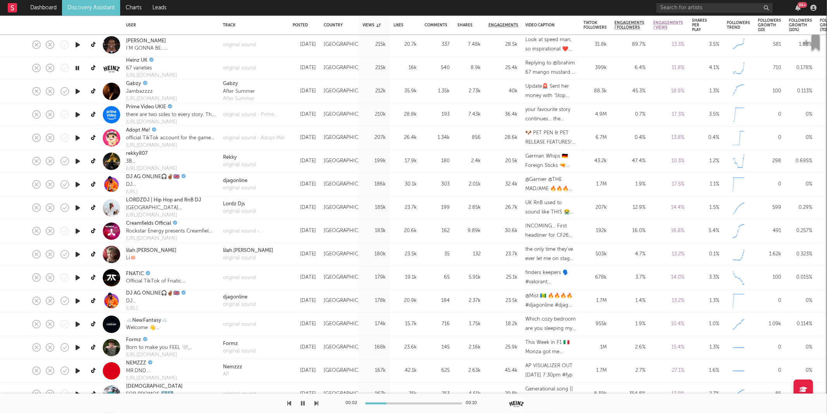
click at [317, 404] on icon "button" at bounding box center [317, 403] width 4 height 6
click at [252, 164] on div "original sound" at bounding box center [239, 165] width 33 height 8
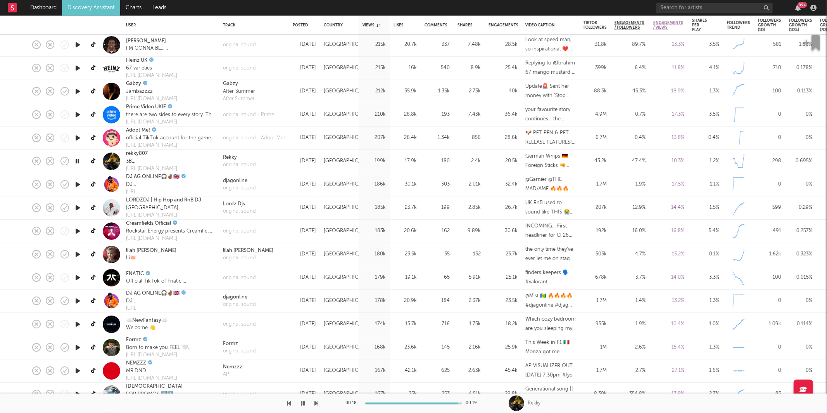
click at [315, 401] on icon "button" at bounding box center [317, 403] width 4 height 6
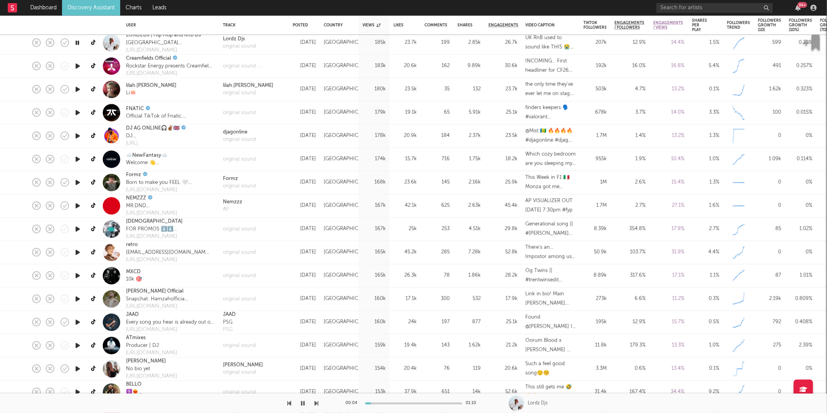
click at [319, 403] on div "00:04 01:10 Lordz Djs" at bounding box center [413, 402] width 827 height 19
click at [318, 403] on icon "button" at bounding box center [317, 403] width 4 height 6
click at [318, 404] on icon "button" at bounding box center [317, 403] width 4 height 6
click at [316, 403] on icon "button" at bounding box center [317, 403] width 4 height 6
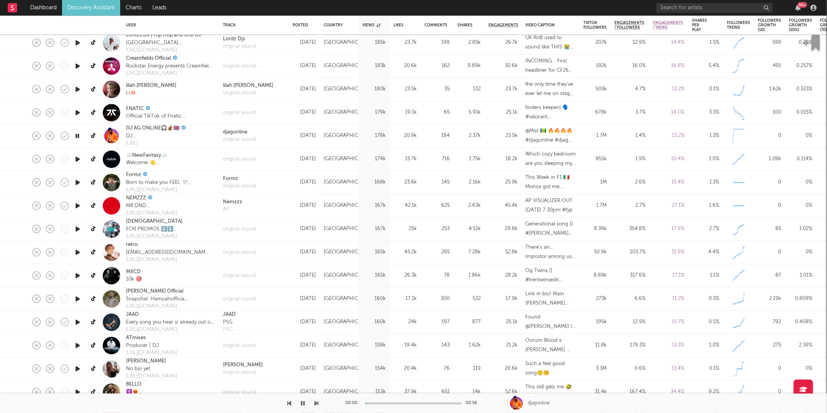
click at [316, 403] on icon "button" at bounding box center [317, 403] width 4 height 6
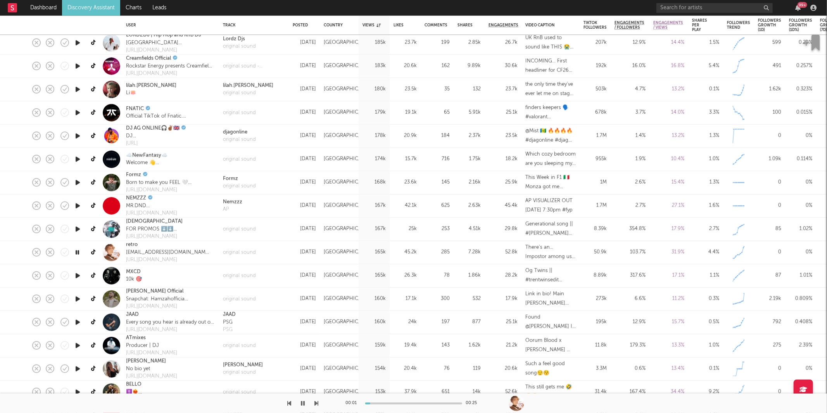
click at [316, 403] on icon "button" at bounding box center [317, 403] width 4 height 6
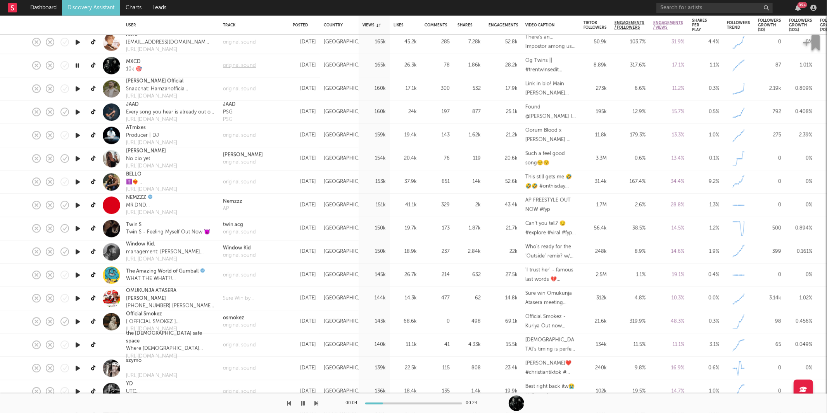
click at [251, 64] on div "original sound" at bounding box center [239, 66] width 33 height 8
click at [316, 402] on icon "button" at bounding box center [317, 403] width 4 height 6
click at [300, 402] on button "button" at bounding box center [303, 402] width 8 height 19
click at [302, 402] on icon "button" at bounding box center [303, 403] width 5 height 6
click at [317, 402] on icon "button" at bounding box center [317, 403] width 4 height 6
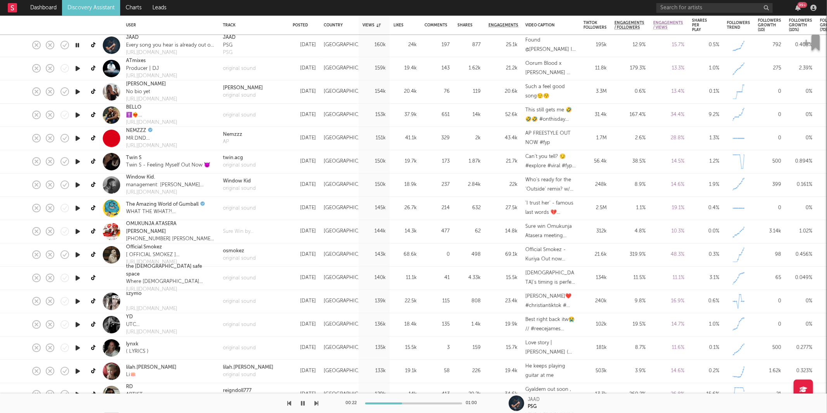
click at [315, 402] on icon "button" at bounding box center [317, 403] width 4 height 6
click at [315, 401] on icon "button" at bounding box center [317, 403] width 4 height 6
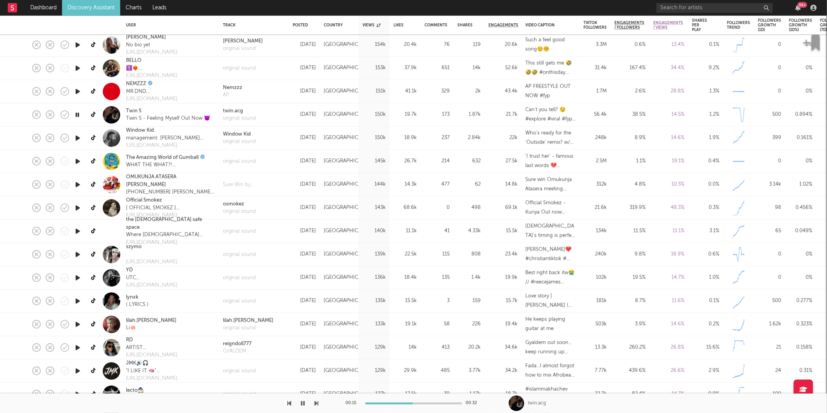
click at [317, 406] on button "button" at bounding box center [317, 402] width 4 height 19
click at [318, 400] on icon "button" at bounding box center [317, 403] width 4 height 6
click at [317, 401] on icon "button" at bounding box center [317, 403] width 4 height 6
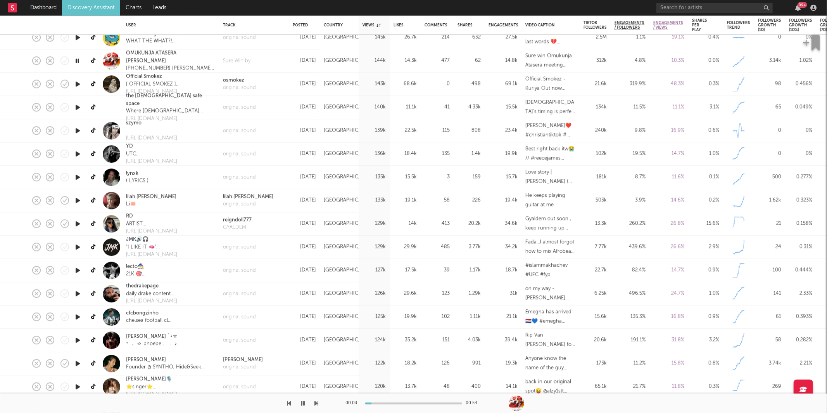
click at [315, 403] on icon "button" at bounding box center [317, 403] width 4 height 6
click at [315, 402] on icon "button" at bounding box center [317, 403] width 4 height 6
click at [316, 402] on icon "button" at bounding box center [317, 403] width 4 height 6
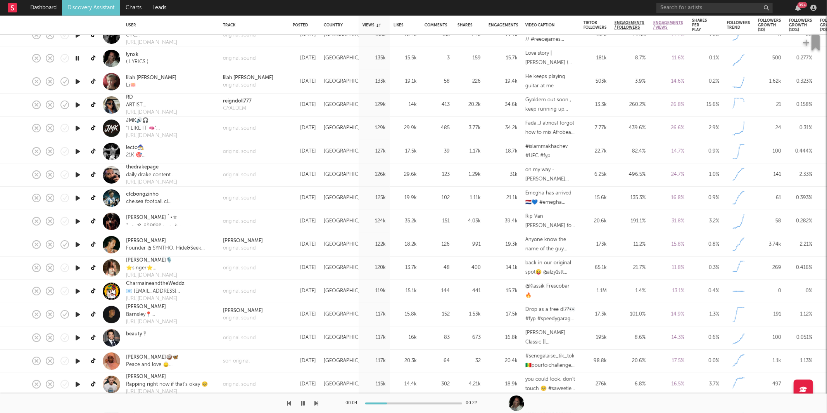
click at [317, 404] on icon "button" at bounding box center [317, 403] width 4 height 6
click at [317, 403] on icon "button" at bounding box center [317, 403] width 4 height 6
click at [237, 127] on div "original sound" at bounding box center [239, 128] width 33 height 8
click at [315, 404] on icon "button" at bounding box center [317, 403] width 4 height 6
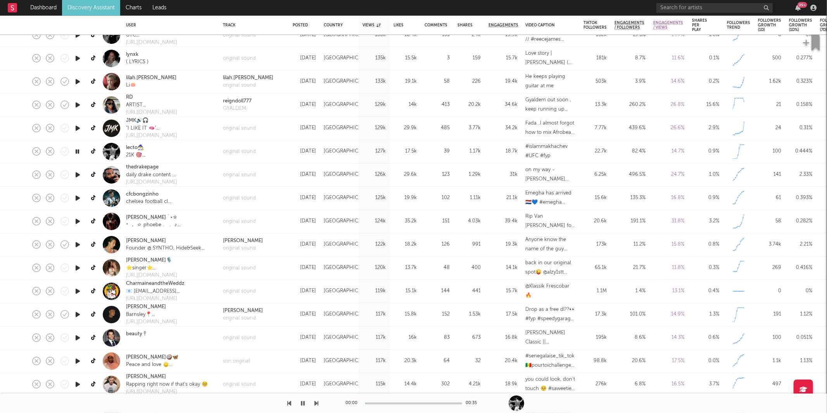
click at [316, 404] on icon "button" at bounding box center [317, 403] width 4 height 6
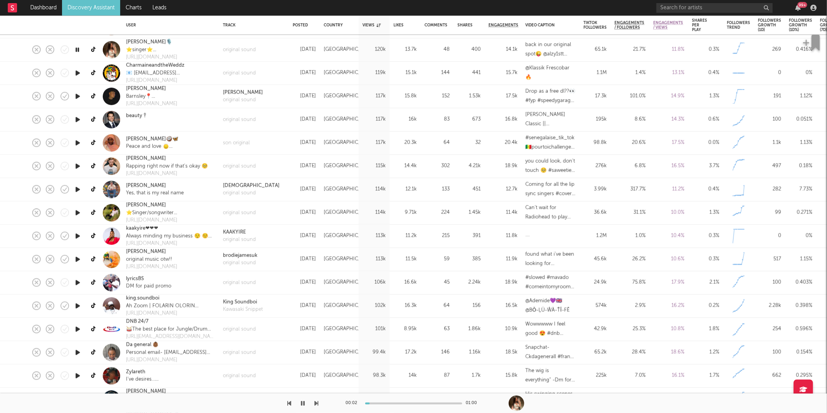
click at [316, 403] on icon "button" at bounding box center [317, 403] width 4 height 6
click at [239, 98] on div "original sound" at bounding box center [243, 100] width 40 height 8
click at [76, 96] on icon "button" at bounding box center [77, 97] width 7 height 10
click at [300, 403] on button "button" at bounding box center [303, 402] width 8 height 19
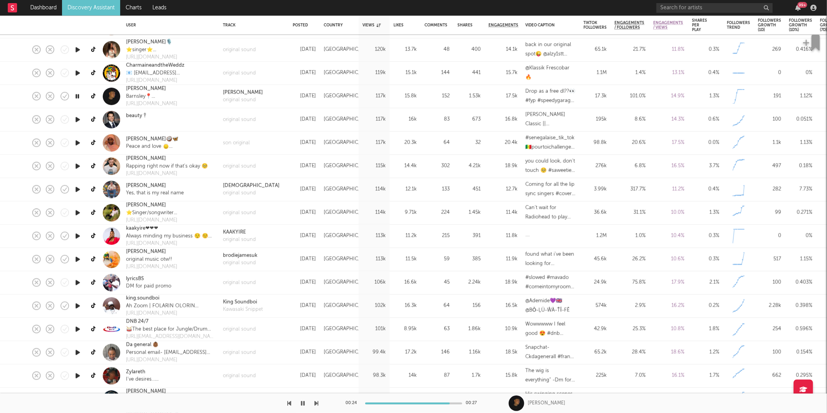
click at [317, 404] on icon "button" at bounding box center [317, 403] width 4 height 6
click at [317, 402] on icon "button" at bounding box center [317, 403] width 4 height 6
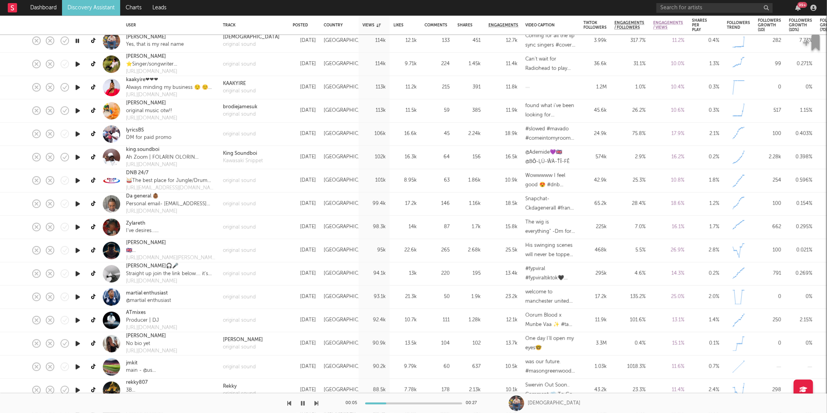
click at [315, 403] on icon "button" at bounding box center [317, 403] width 4 height 6
click at [303, 406] on button "button" at bounding box center [303, 402] width 8 height 19
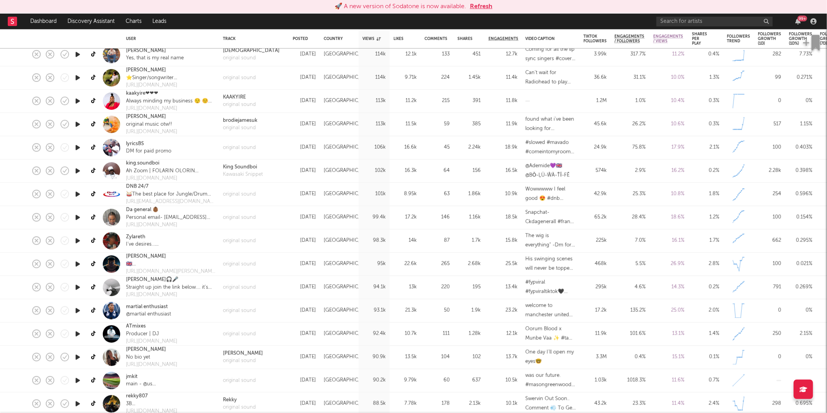
click at [485, 7] on button "Refresh" at bounding box center [481, 6] width 22 height 9
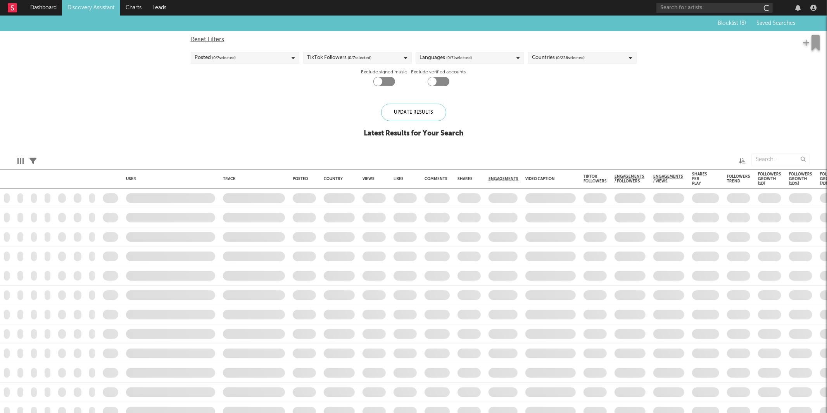
checkbox input "true"
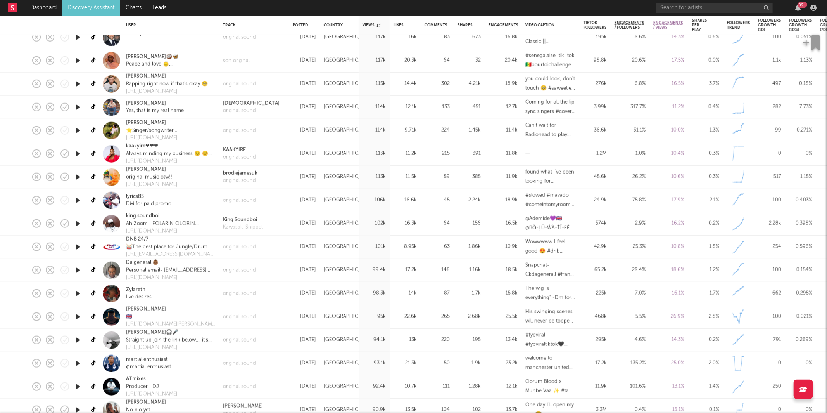
click at [80, 199] on icon "button" at bounding box center [78, 200] width 8 height 10
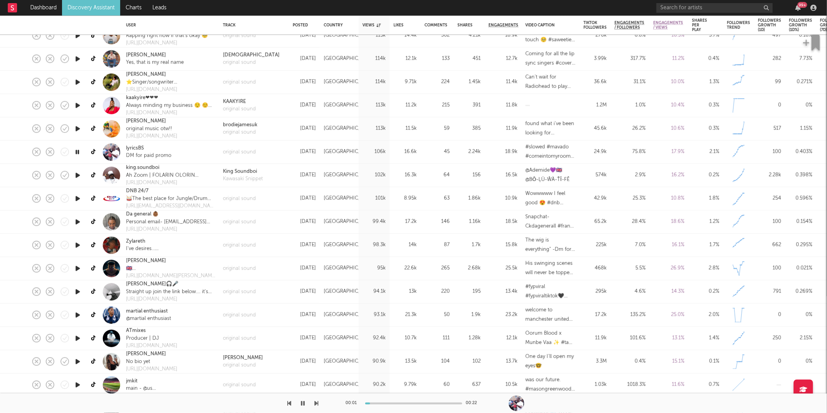
click at [315, 401] on icon "button" at bounding box center [317, 403] width 4 height 6
click at [316, 402] on icon "button" at bounding box center [317, 403] width 4 height 6
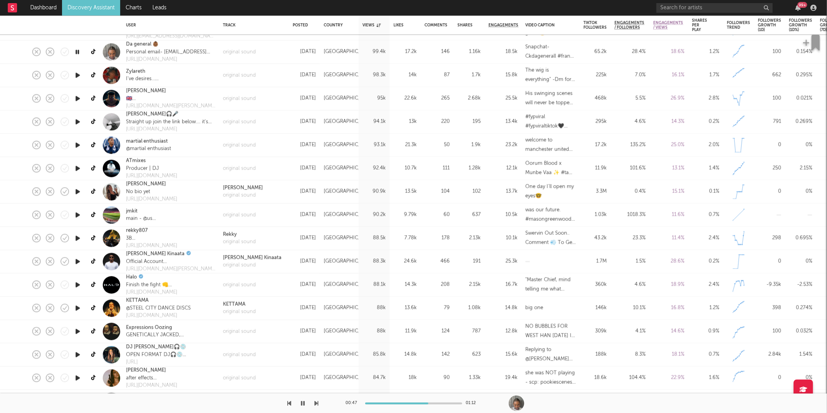
click at [318, 400] on icon "button" at bounding box center [317, 403] width 4 height 6
click at [316, 402] on icon "button" at bounding box center [317, 403] width 4 height 6
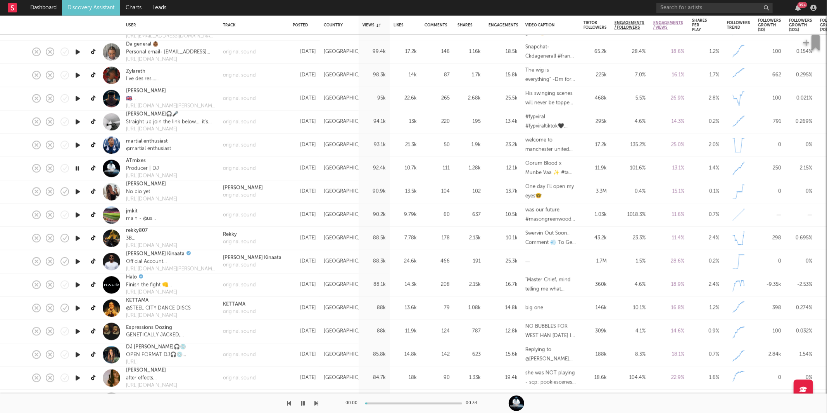
click at [316, 402] on icon "button" at bounding box center [317, 403] width 4 height 6
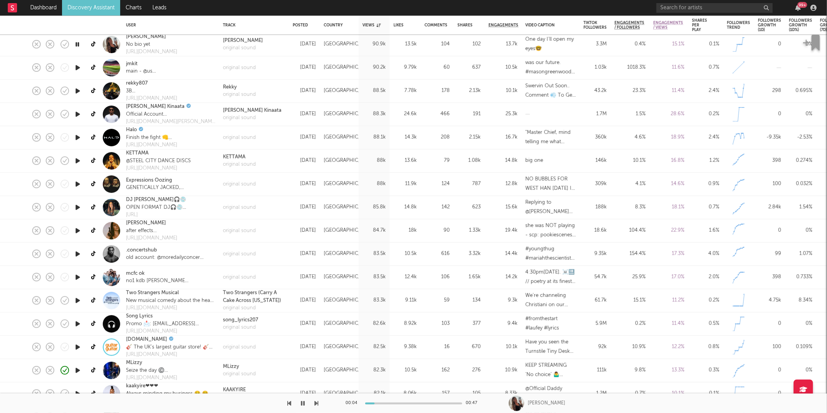
click at [317, 404] on icon "button" at bounding box center [317, 403] width 4 height 6
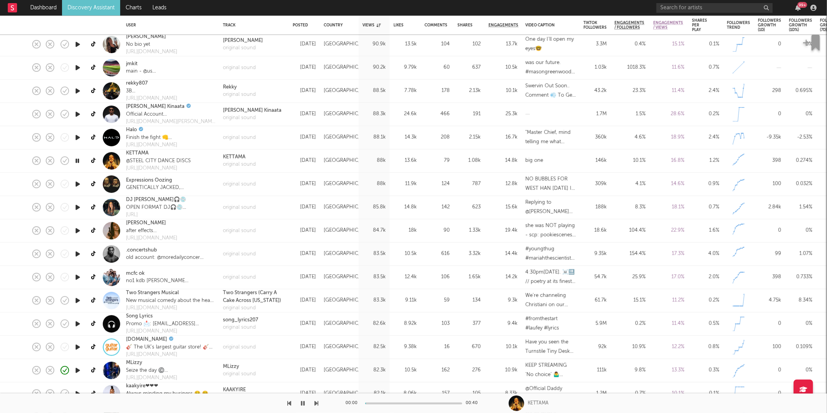
click at [317, 404] on icon "button" at bounding box center [317, 403] width 4 height 6
click at [288, 401] on icon "button" at bounding box center [290, 403] width 4 height 6
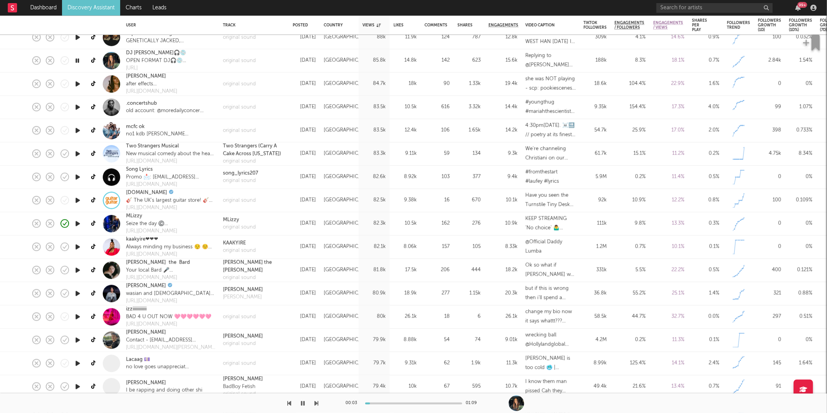
click at [314, 401] on div at bounding box center [159, 402] width 319 height 19
click at [316, 401] on icon "button" at bounding box center [317, 403] width 4 height 6
click at [315, 402] on icon "button" at bounding box center [317, 403] width 4 height 6
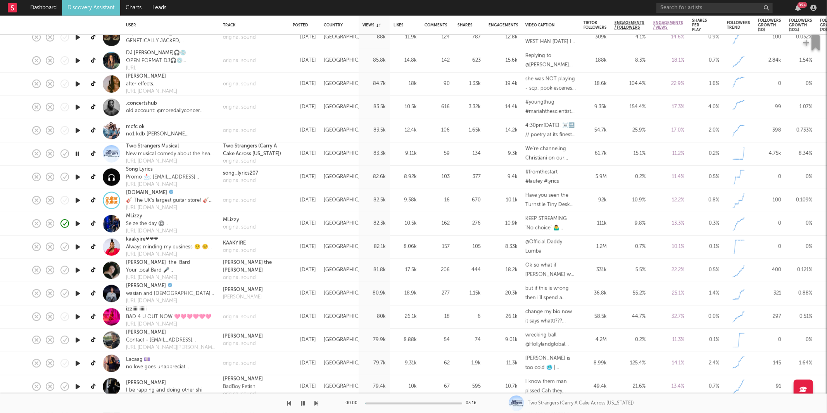
click at [315, 402] on icon "button" at bounding box center [317, 403] width 4 height 6
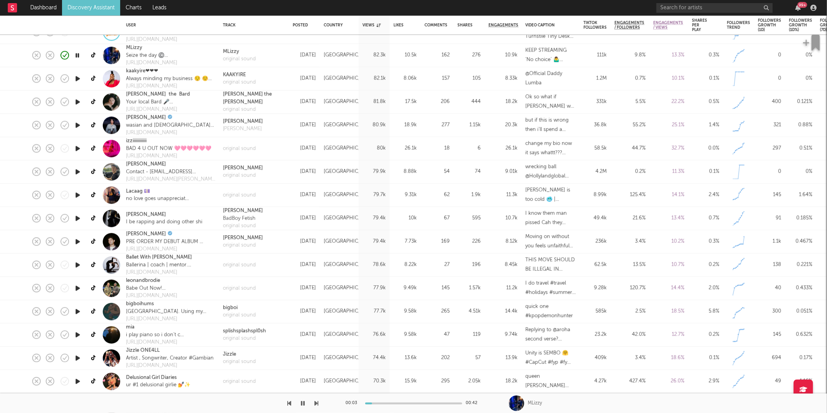
click at [315, 401] on icon "button" at bounding box center [317, 403] width 4 height 6
click at [317, 403] on icon "button" at bounding box center [317, 403] width 4 height 6
click at [245, 143] on div "original sound" at bounding box center [254, 148] width 70 height 23
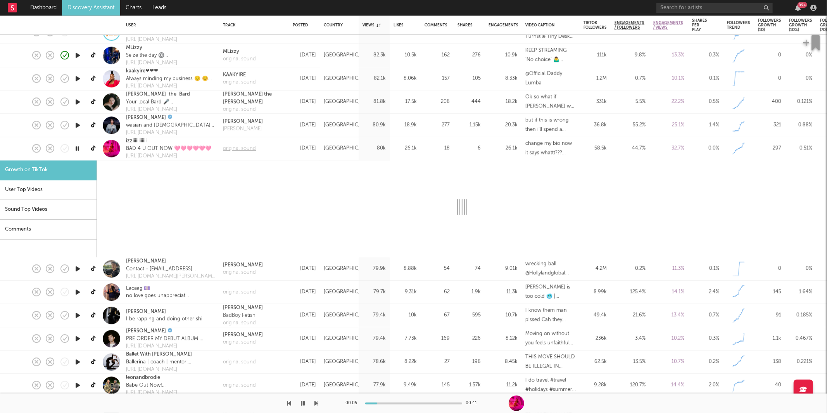
click at [243, 147] on div "original sound" at bounding box center [239, 149] width 33 height 8
select select "1m"
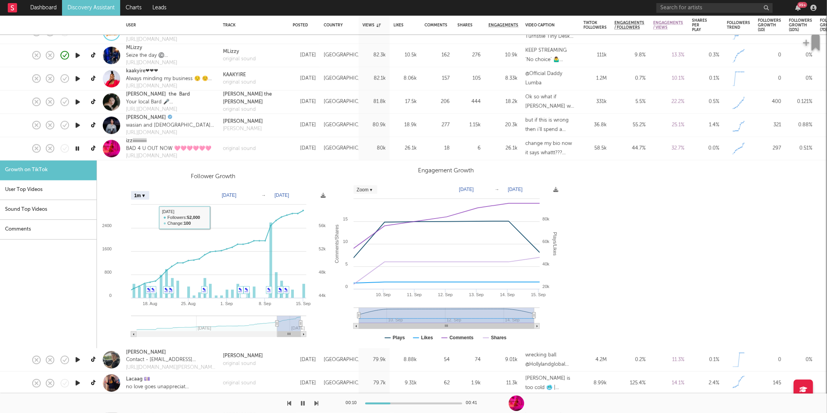
click at [281, 143] on div "original sound" at bounding box center [254, 148] width 70 height 23
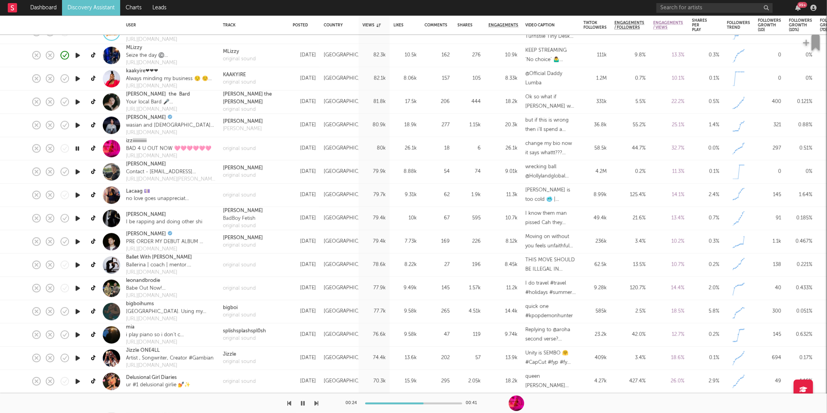
click at [316, 404] on icon "button" at bounding box center [317, 403] width 4 height 6
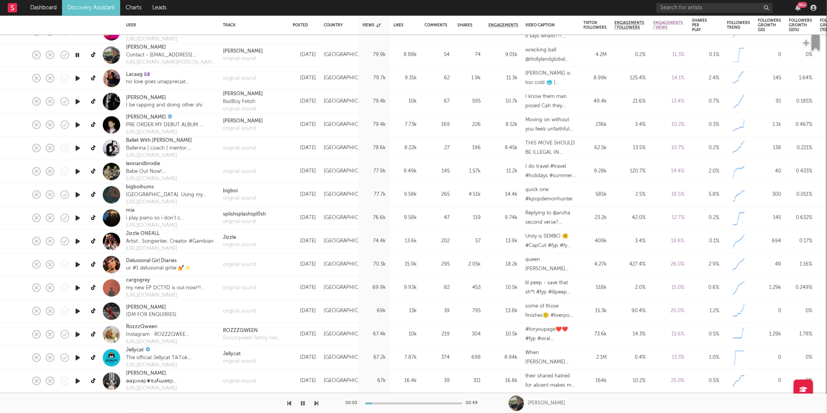
click at [318, 404] on icon "button" at bounding box center [317, 403] width 4 height 6
click at [316, 402] on icon "button" at bounding box center [317, 403] width 4 height 6
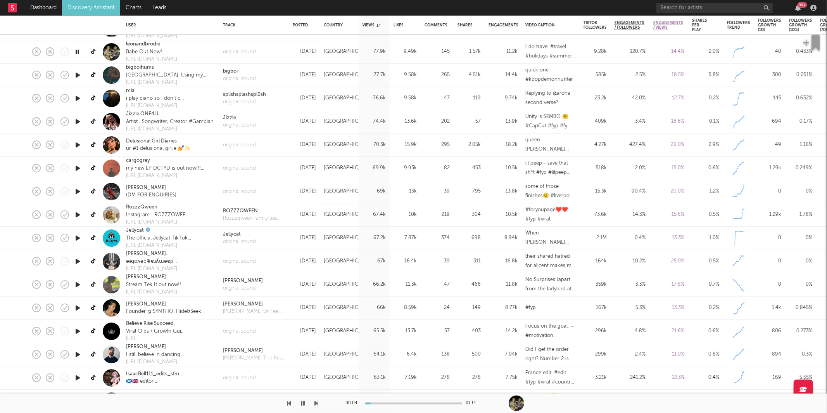
click at [318, 403] on div "00:04 01:14" at bounding box center [413, 402] width 827 height 19
click at [316, 403] on icon "button" at bounding box center [317, 403] width 4 height 6
click at [235, 124] on div "original sound" at bounding box center [239, 125] width 33 height 8
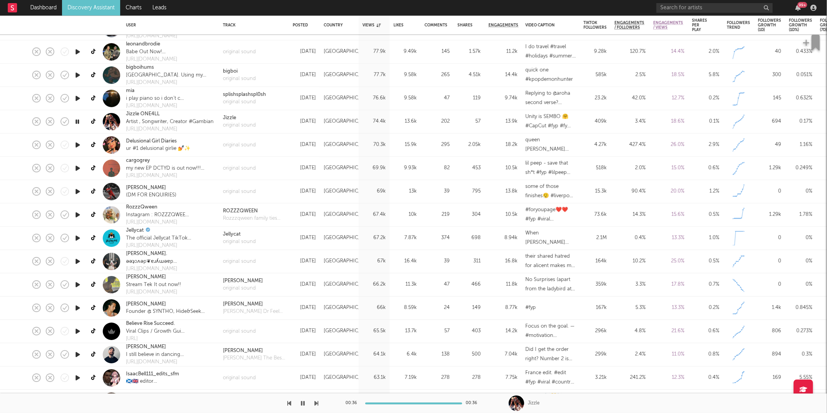
click at [313, 403] on div at bounding box center [159, 402] width 319 height 19
click at [315, 403] on icon "button" at bounding box center [317, 403] width 4 height 6
click at [317, 403] on icon "button" at bounding box center [317, 403] width 4 height 6
click at [316, 404] on icon "button" at bounding box center [317, 403] width 4 height 6
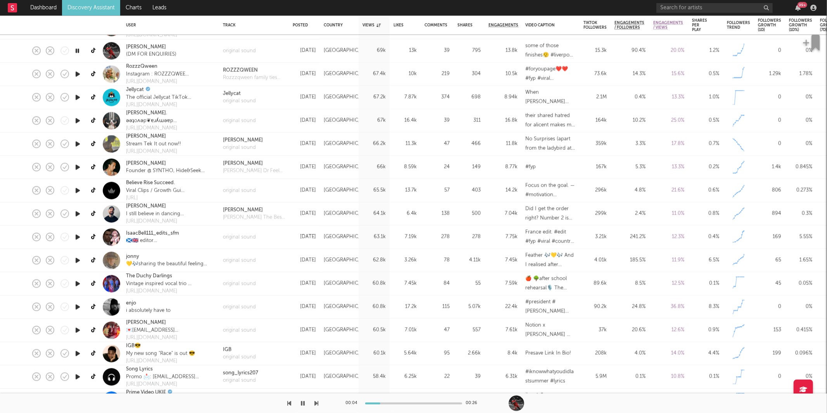
click at [316, 402] on icon "button" at bounding box center [317, 403] width 4 height 6
click at [316, 403] on icon "button" at bounding box center [317, 403] width 4 height 6
click at [303, 403] on icon "button" at bounding box center [303, 403] width 4 height 6
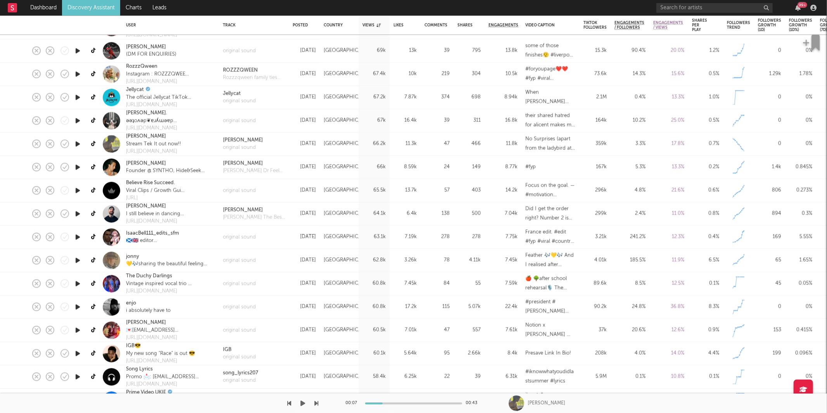
click at [301, 403] on icon "button" at bounding box center [303, 403] width 5 height 6
click at [315, 404] on icon "button" at bounding box center [317, 403] width 4 height 6
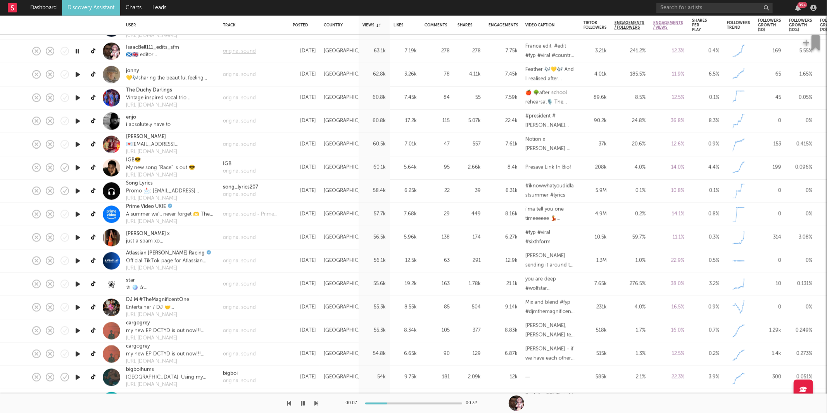
click at [237, 48] on div "original sound" at bounding box center [239, 51] width 33 height 8
click at [316, 403] on icon "button" at bounding box center [317, 403] width 4 height 6
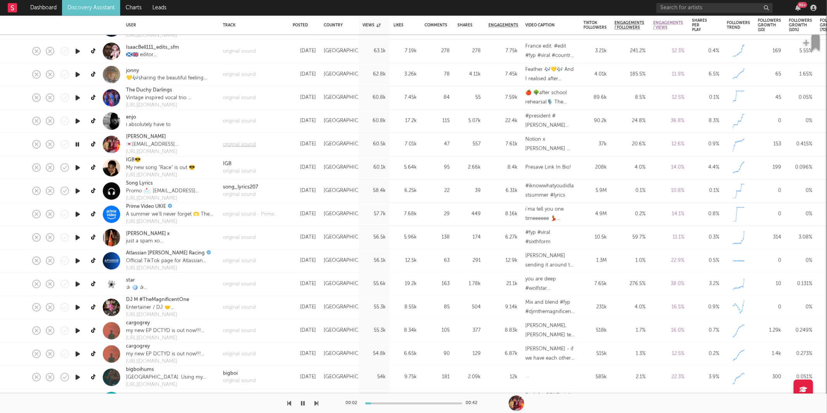
click at [243, 142] on div "original sound" at bounding box center [239, 144] width 33 height 8
click at [315, 405] on icon "button" at bounding box center [317, 403] width 4 height 6
click at [303, 406] on button "button" at bounding box center [303, 402] width 8 height 19
click at [241, 143] on div "original sound" at bounding box center [239, 144] width 33 height 8
click at [304, 400] on icon "button" at bounding box center [303, 403] width 5 height 6
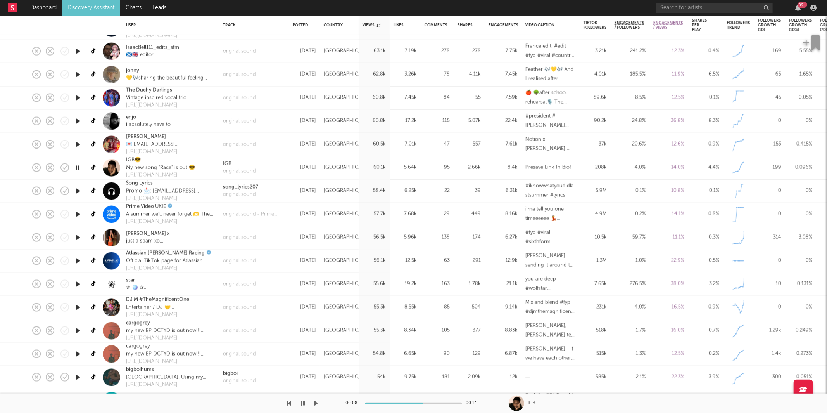
click at [318, 401] on icon "button" at bounding box center [317, 403] width 4 height 6
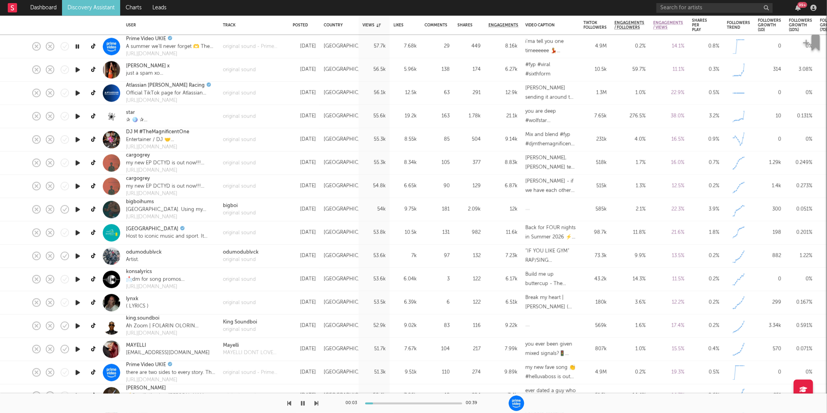
click at [315, 400] on icon "button" at bounding box center [317, 403] width 4 height 6
click at [320, 403] on div "00:02 00:15" at bounding box center [413, 402] width 827 height 19
click at [318, 402] on icon "button" at bounding box center [317, 403] width 4 height 6
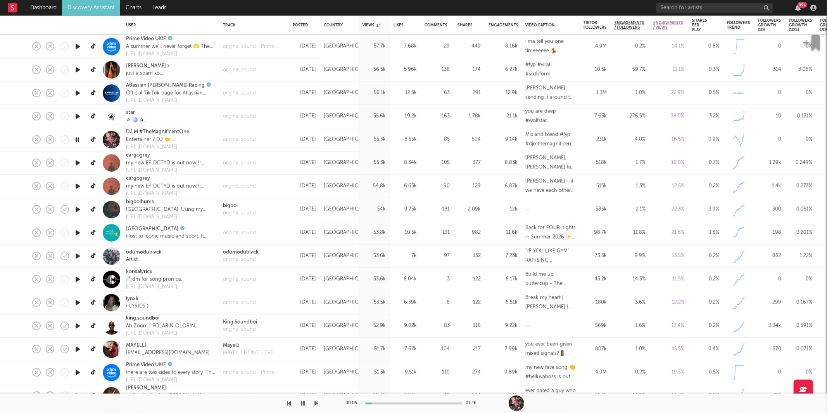
click at [315, 403] on icon "button" at bounding box center [317, 403] width 4 height 6
click at [315, 402] on icon "button" at bounding box center [317, 403] width 4 height 6
click at [317, 403] on icon "button" at bounding box center [317, 403] width 4 height 6
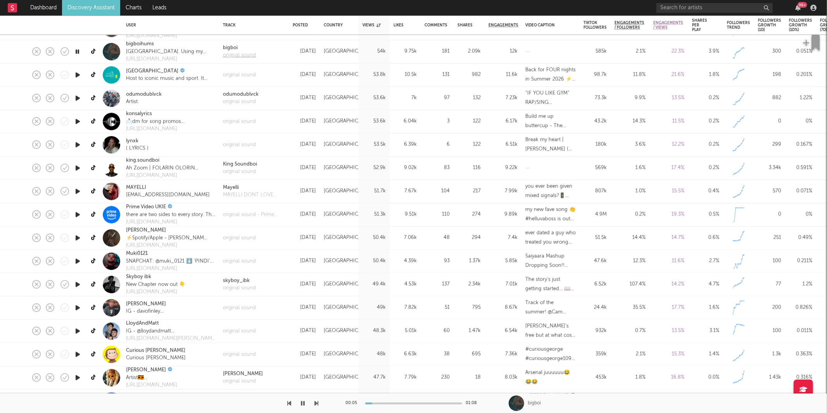
click at [243, 54] on div "original sound" at bounding box center [239, 56] width 33 height 8
click at [319, 403] on div "00:11 01:08 bigboi" at bounding box center [413, 402] width 827 height 19
click at [318, 403] on icon "button" at bounding box center [317, 403] width 4 height 6
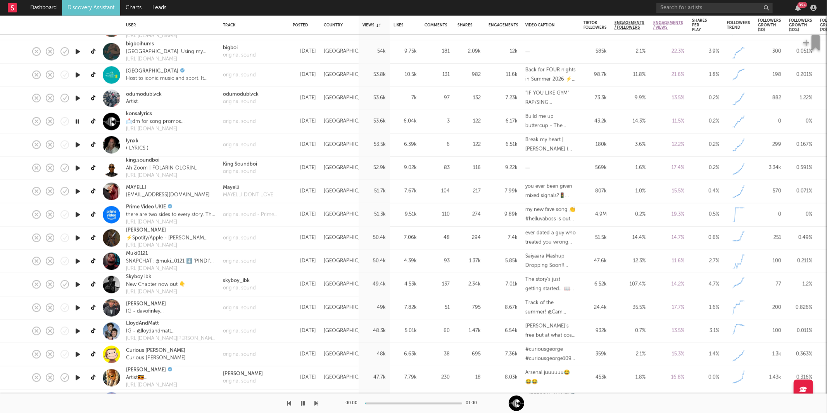
click at [318, 403] on icon "button" at bounding box center [317, 403] width 4 height 6
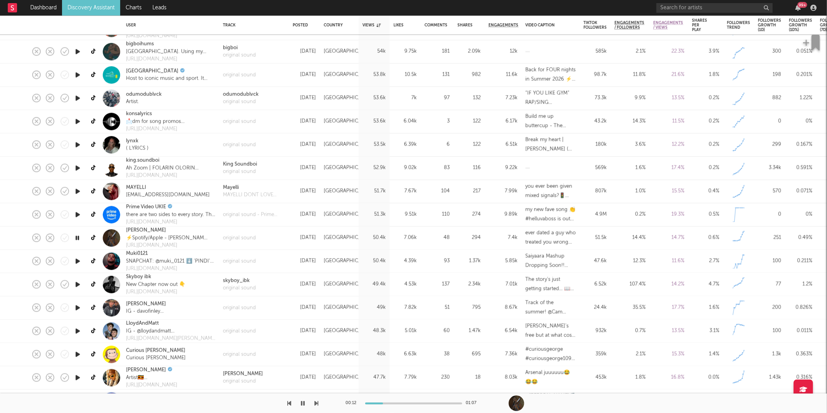
click at [318, 403] on icon "button" at bounding box center [317, 403] width 4 height 6
click at [316, 401] on icon "button" at bounding box center [317, 403] width 4 height 6
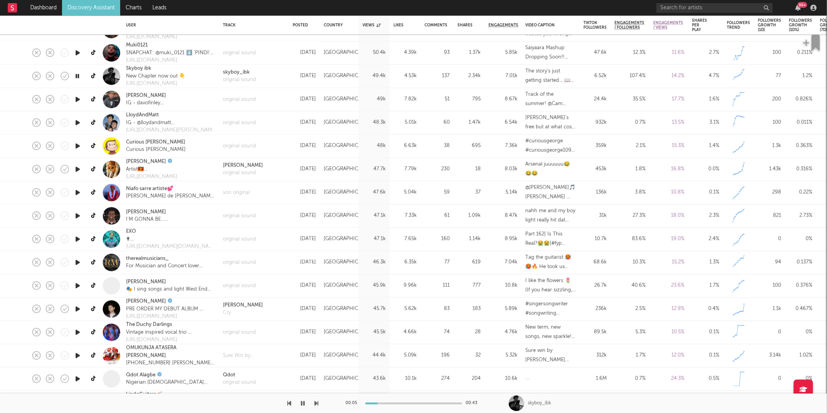
click at [316, 401] on icon "button" at bounding box center [317, 403] width 4 height 6
click at [312, 401] on div at bounding box center [159, 402] width 319 height 19
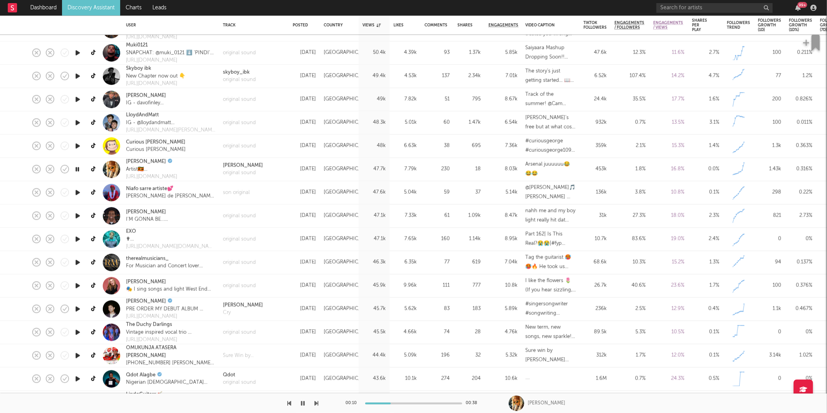
click at [317, 401] on icon "button" at bounding box center [317, 403] width 4 height 6
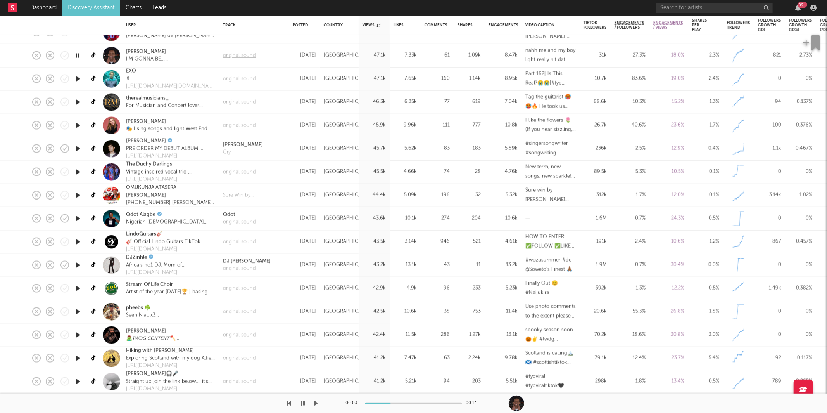
click at [237, 56] on div "original sound" at bounding box center [239, 56] width 33 height 8
click at [316, 403] on icon "button" at bounding box center [317, 403] width 4 height 6
click at [316, 402] on icon "button" at bounding box center [317, 403] width 4 height 6
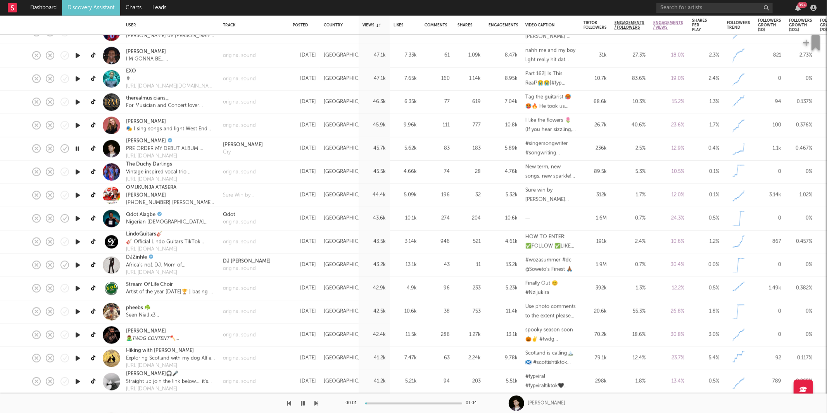
click at [316, 402] on icon "button" at bounding box center [317, 403] width 4 height 6
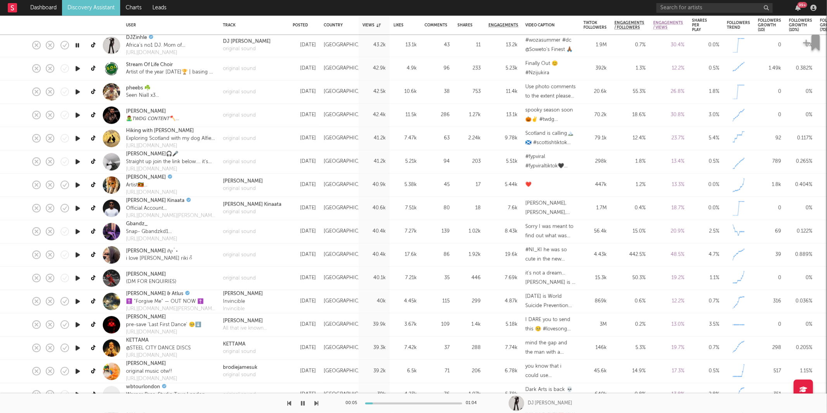
click at [315, 401] on icon "button" at bounding box center [317, 403] width 4 height 6
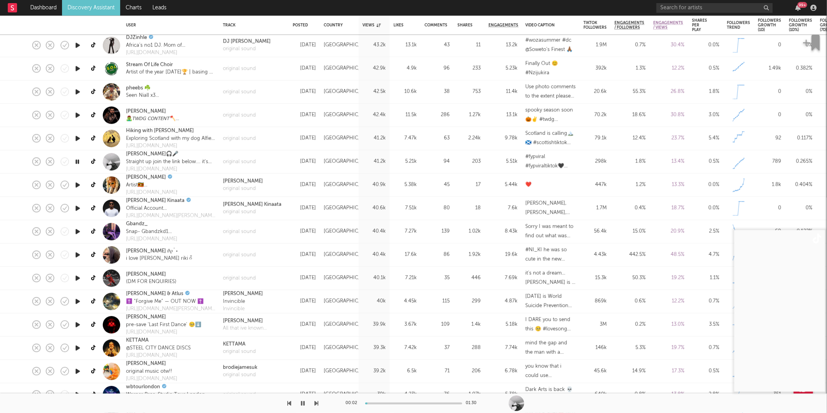
click at [315, 401] on icon "button" at bounding box center [317, 403] width 4 height 6
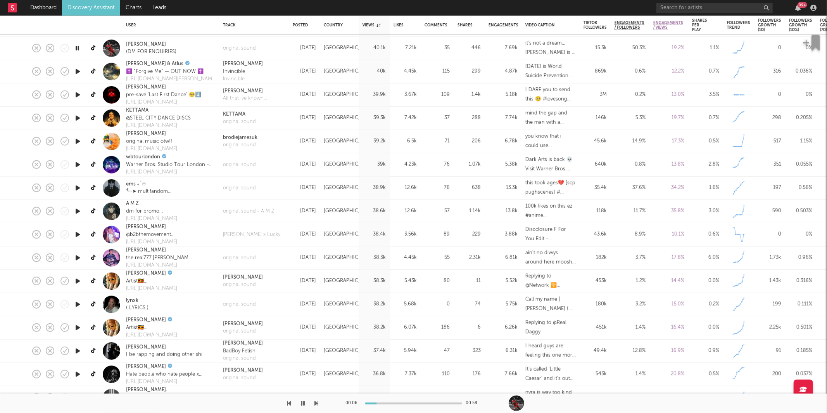
click at [316, 403] on icon "button" at bounding box center [317, 403] width 4 height 6
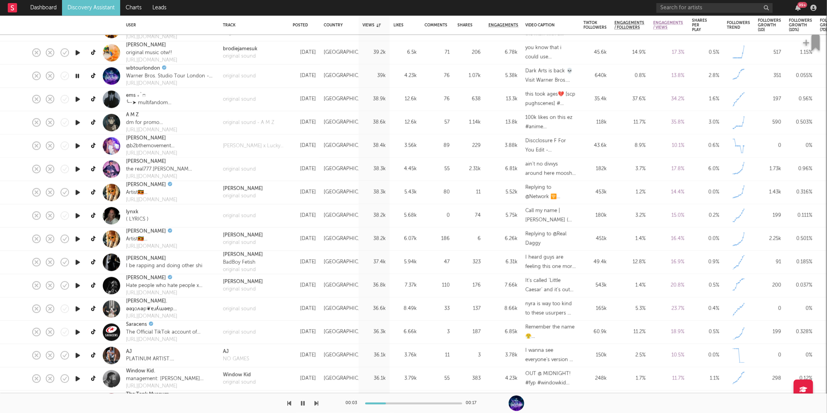
click at [315, 404] on icon "button" at bounding box center [317, 403] width 4 height 6
click at [315, 405] on icon "button" at bounding box center [317, 403] width 4 height 6
click at [316, 402] on icon "button" at bounding box center [317, 403] width 4 height 6
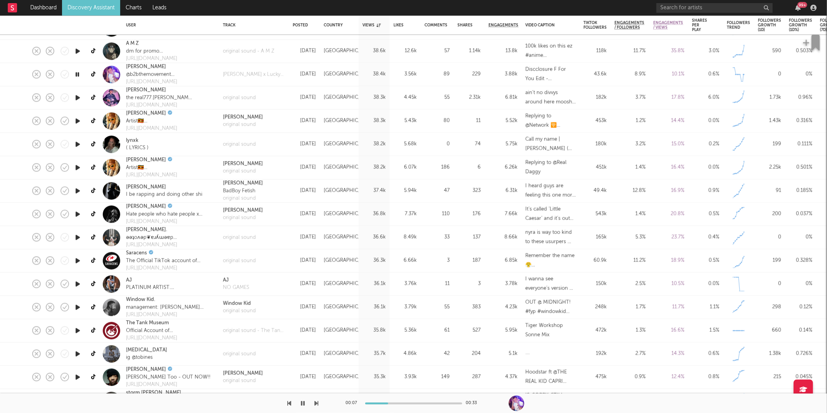
click at [318, 403] on icon "button" at bounding box center [317, 403] width 4 height 6
click at [316, 406] on icon "button" at bounding box center [317, 403] width 4 height 6
click at [316, 405] on icon "button" at bounding box center [317, 403] width 4 height 6
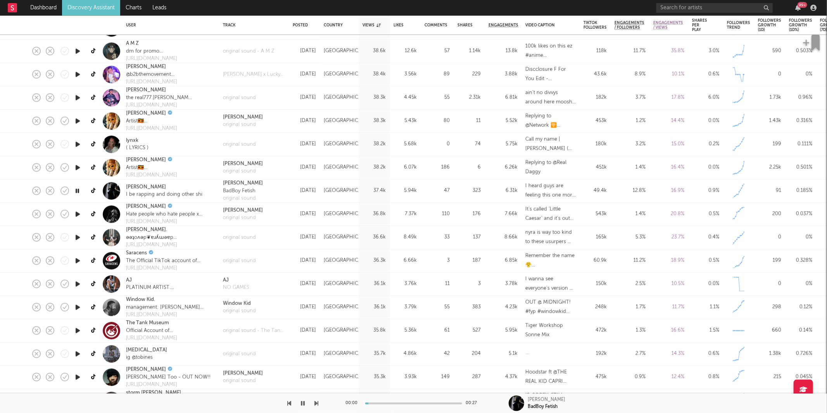
click at [316, 404] on icon "button" at bounding box center [317, 403] width 4 height 6
click at [317, 404] on icon "button" at bounding box center [317, 403] width 4 height 6
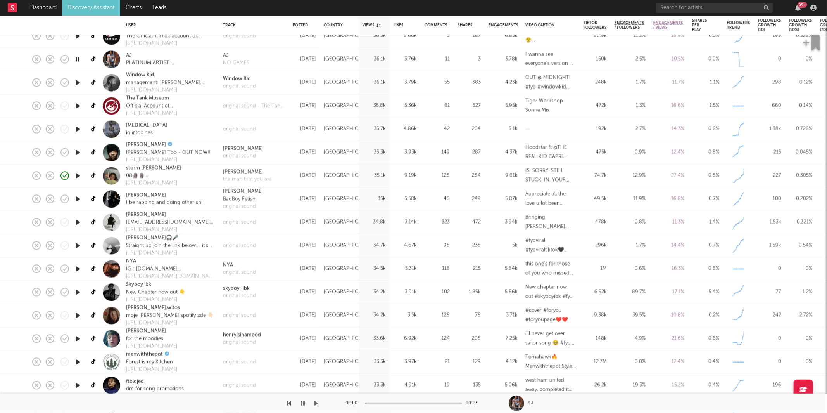
click at [316, 403] on icon "button" at bounding box center [317, 403] width 4 height 6
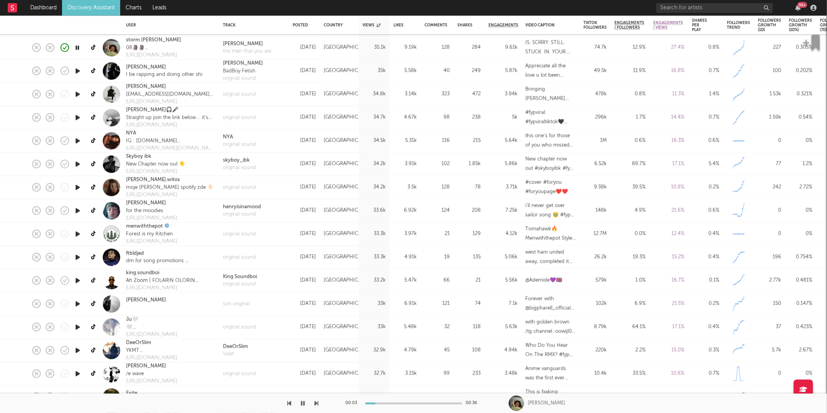
click at [315, 402] on icon "button" at bounding box center [317, 403] width 4 height 6
click at [315, 403] on icon "button" at bounding box center [317, 403] width 4 height 6
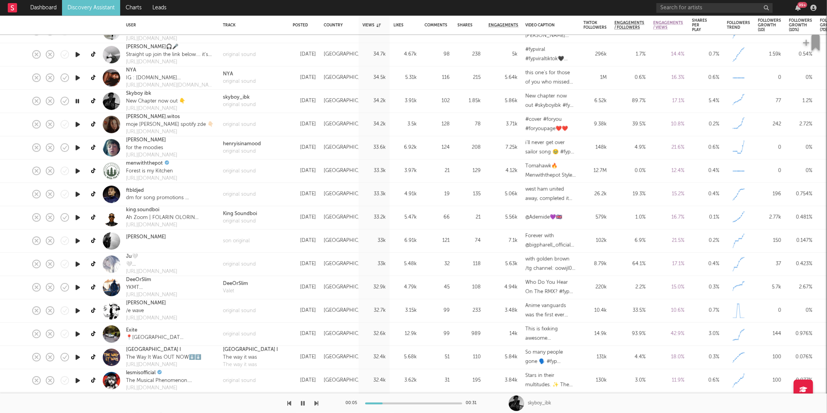
click at [319, 402] on div "00:05 00:31 skyboy_ibk" at bounding box center [413, 402] width 827 height 19
click at [318, 401] on icon "button" at bounding box center [317, 403] width 4 height 6
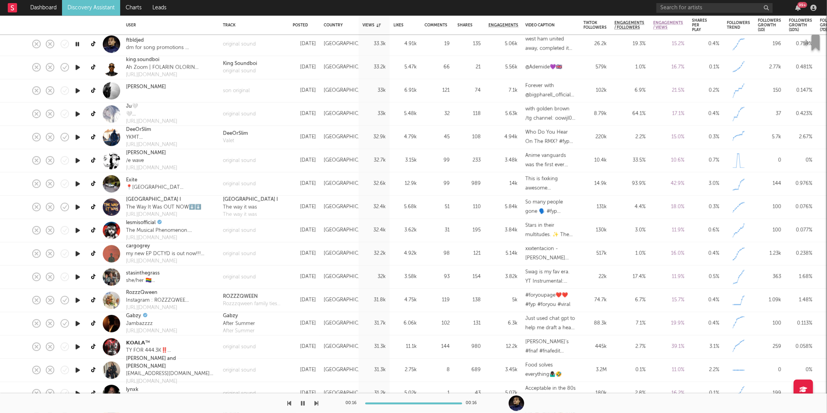
click at [317, 402] on icon "button" at bounding box center [317, 403] width 4 height 6
click at [317, 403] on icon "button" at bounding box center [317, 403] width 4 height 6
click at [316, 403] on icon "button" at bounding box center [317, 403] width 4 height 6
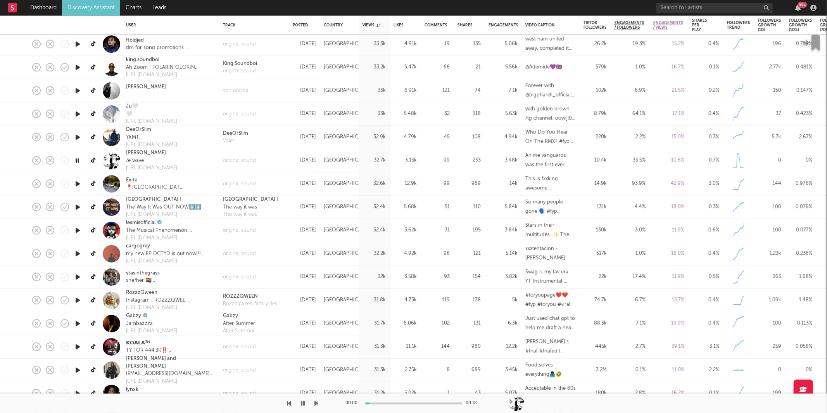
click at [318, 402] on icon "button" at bounding box center [317, 403] width 4 height 6
click at [317, 402] on icon "button" at bounding box center [317, 403] width 4 height 6
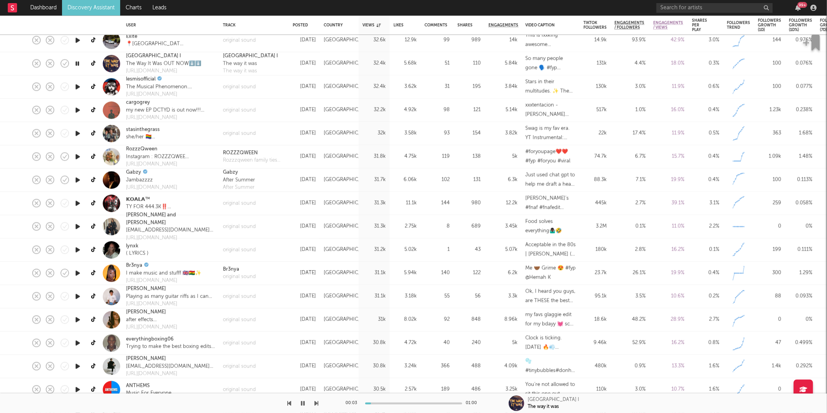
click at [315, 402] on icon "button" at bounding box center [317, 403] width 4 height 6
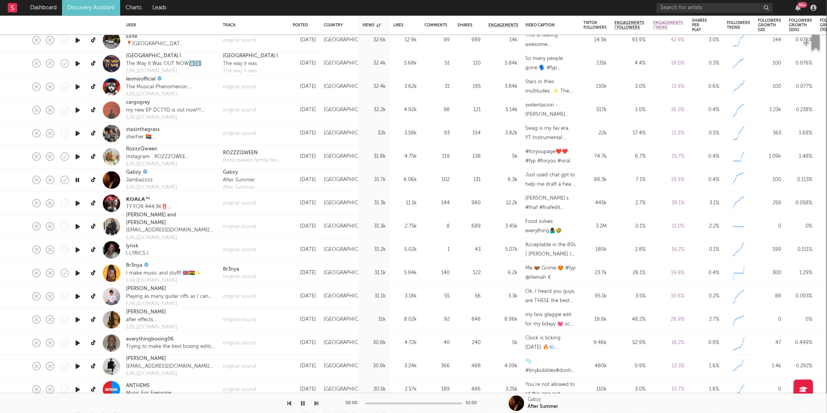
click at [315, 402] on icon "button" at bounding box center [317, 403] width 4 height 6
click at [314, 401] on div at bounding box center [159, 402] width 319 height 19
click at [315, 402] on icon "button" at bounding box center [317, 403] width 4 height 6
click at [315, 401] on icon "button" at bounding box center [317, 403] width 4 height 6
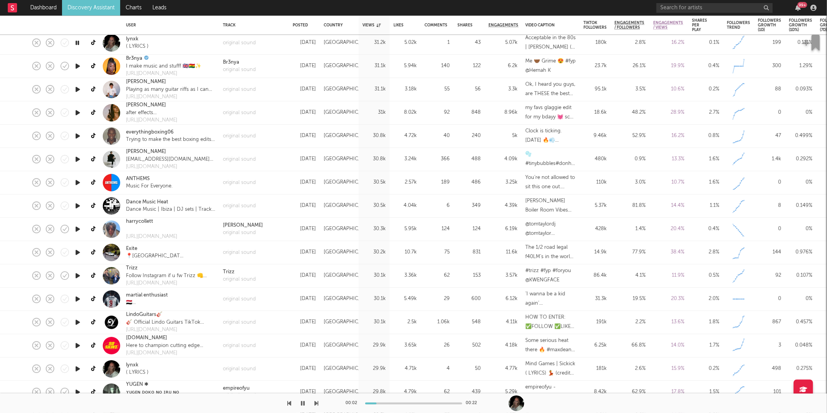
click at [316, 402] on icon "button" at bounding box center [317, 403] width 4 height 6
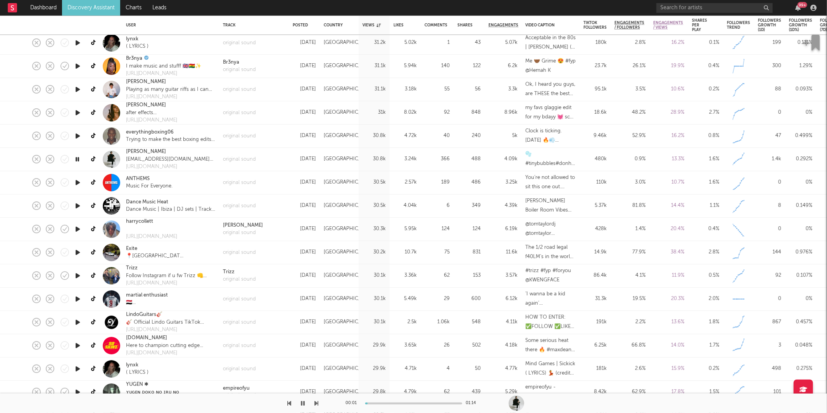
click at [316, 402] on icon "button" at bounding box center [317, 403] width 4 height 6
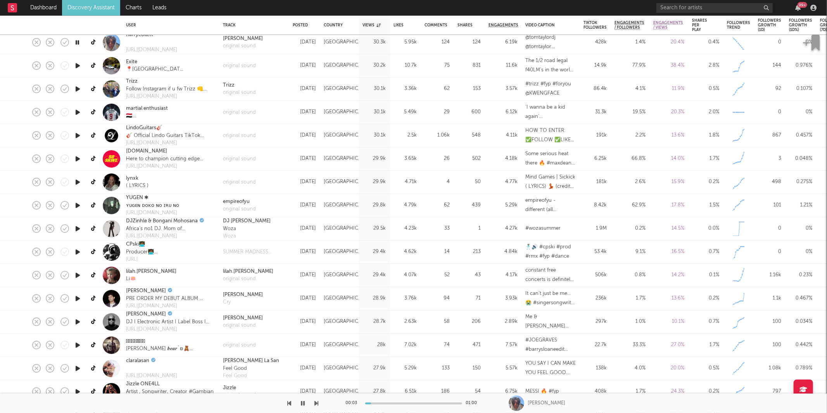
click at [316, 402] on icon "button" at bounding box center [317, 403] width 4 height 6
click at [316, 403] on icon "button" at bounding box center [317, 403] width 4 height 6
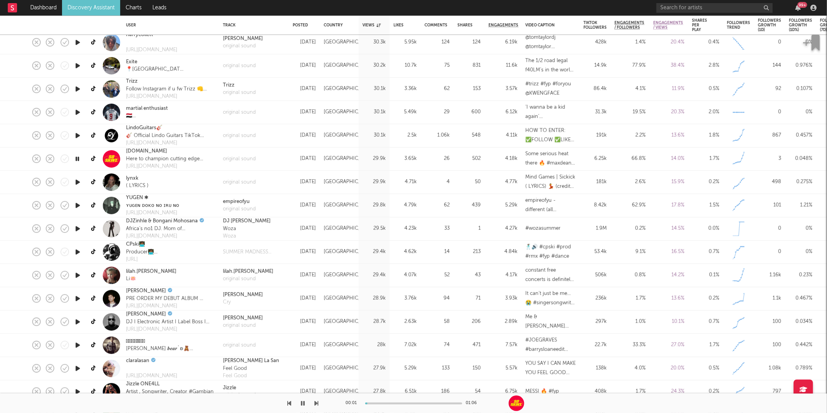
click at [316, 403] on icon "button" at bounding box center [317, 403] width 4 height 6
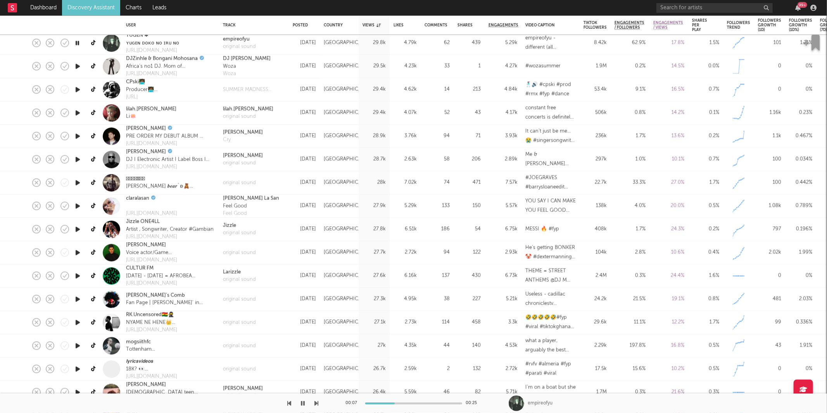
click at [317, 402] on icon "button" at bounding box center [317, 403] width 4 height 6
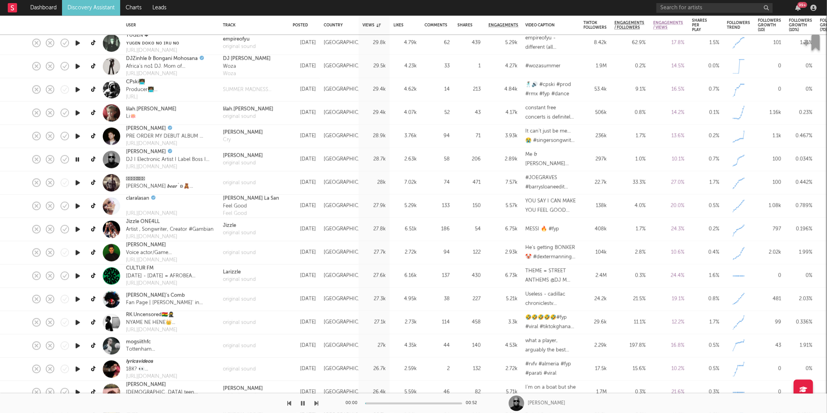
click at [317, 402] on icon "button" at bounding box center [317, 403] width 4 height 6
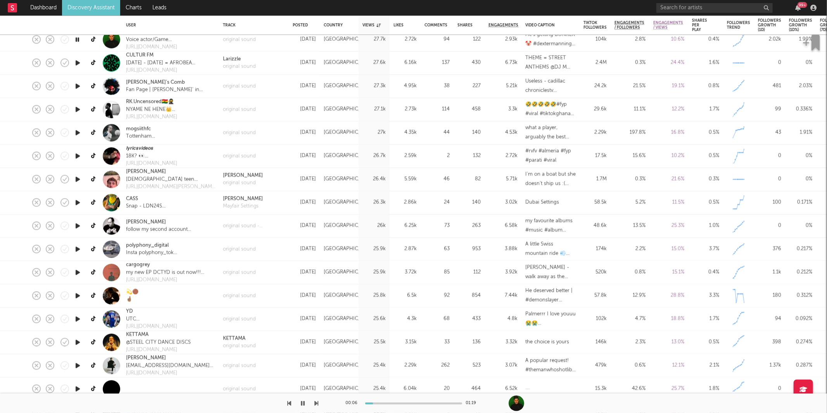
click at [302, 404] on icon "button" at bounding box center [303, 403] width 4 height 6
click at [301, 401] on icon "button" at bounding box center [303, 403] width 5 height 6
click at [318, 402] on icon "button" at bounding box center [317, 403] width 4 height 6
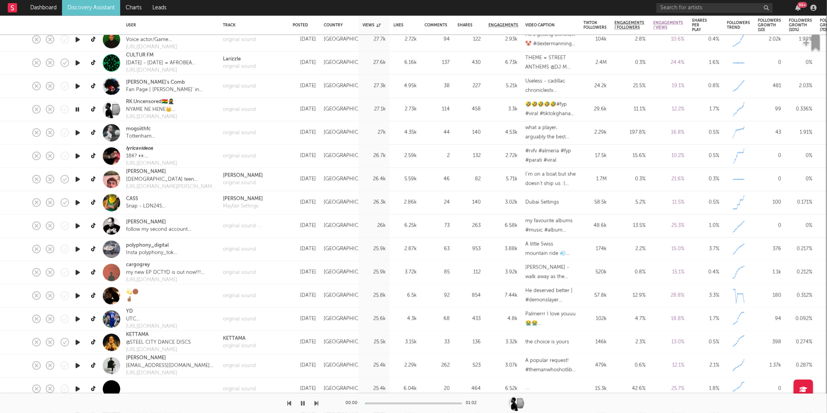
click at [318, 402] on icon "button" at bounding box center [317, 403] width 4 height 6
click at [235, 205] on div "Mayfair Settings" at bounding box center [243, 206] width 40 height 8
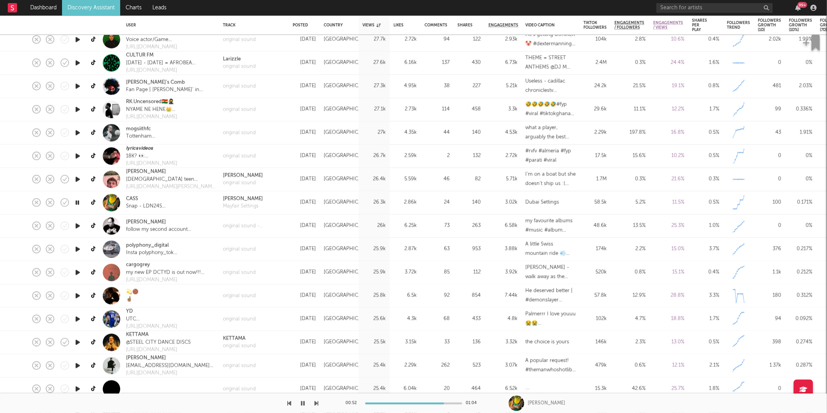
click at [318, 405] on icon "button" at bounding box center [317, 403] width 4 height 6
click at [317, 405] on icon "button" at bounding box center [317, 403] width 4 height 6
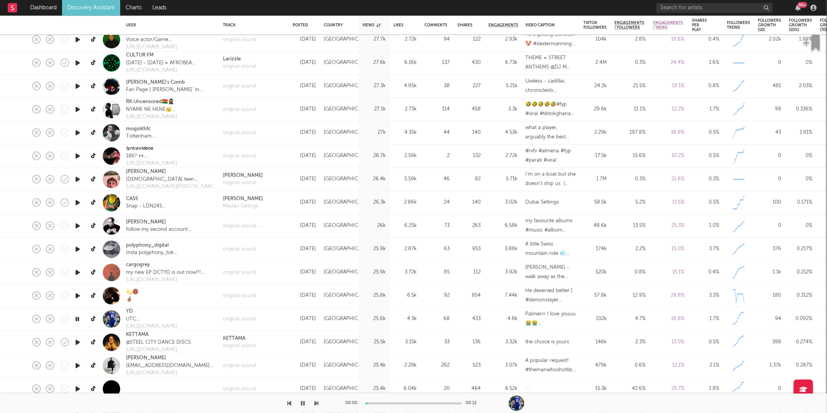
click at [317, 405] on icon "button" at bounding box center [317, 403] width 4 height 6
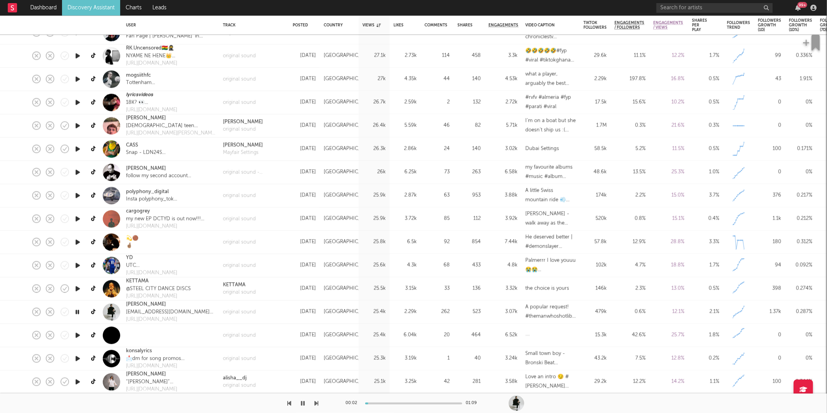
click at [318, 402] on icon "button" at bounding box center [317, 403] width 4 height 6
click at [235, 387] on div "original sound" at bounding box center [239, 386] width 33 height 8
click at [90, 6] on link "Discovery Assistant" at bounding box center [91, 8] width 58 height 16
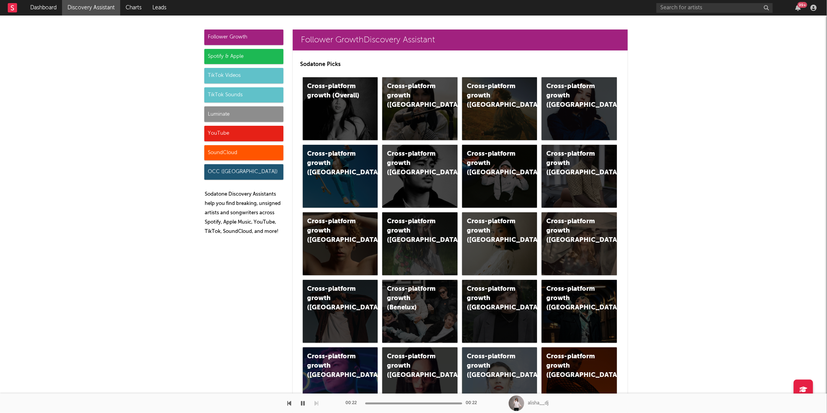
click at [247, 91] on div "TikTok Sounds" at bounding box center [243, 95] width 79 height 16
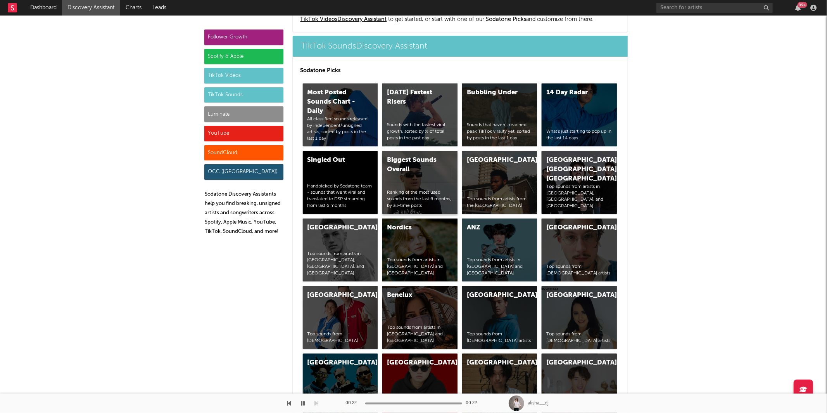
scroll to position [2668, 0]
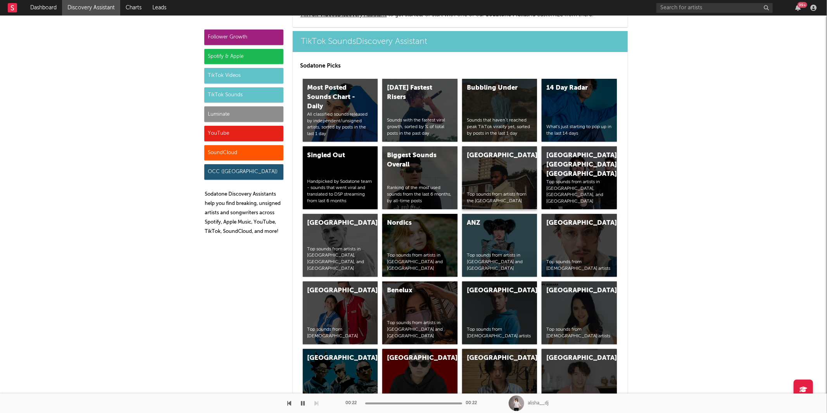
click at [485, 163] on div "United Kingdom Top sounds from artists from the United Kingdom" at bounding box center [499, 177] width 75 height 63
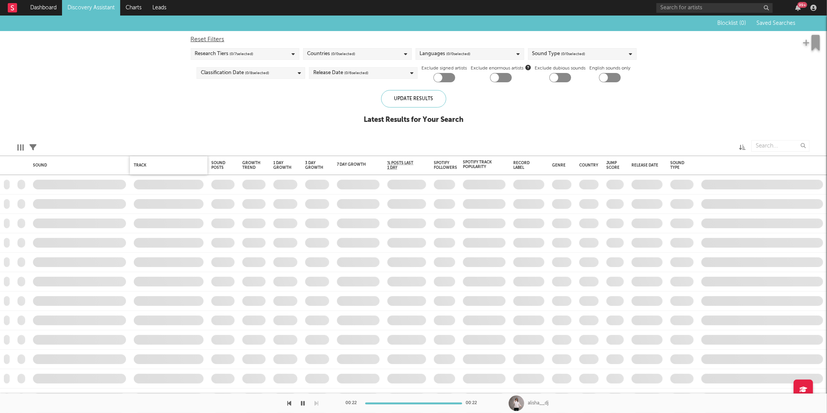
checkbox input "true"
click at [33, 147] on icon at bounding box center [32, 147] width 7 height 7
click at [246, 107] on div "Blocklist ( 8 ) Saved Searches ( 0 ) Reset Filters Research Tiers ( 5 / 7 selec…" at bounding box center [413, 74] width 827 height 117
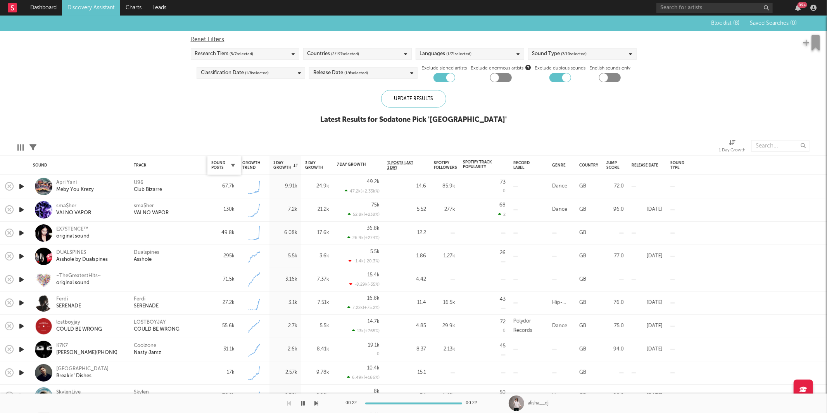
click at [233, 163] on icon "button" at bounding box center [233, 165] width 4 height 4
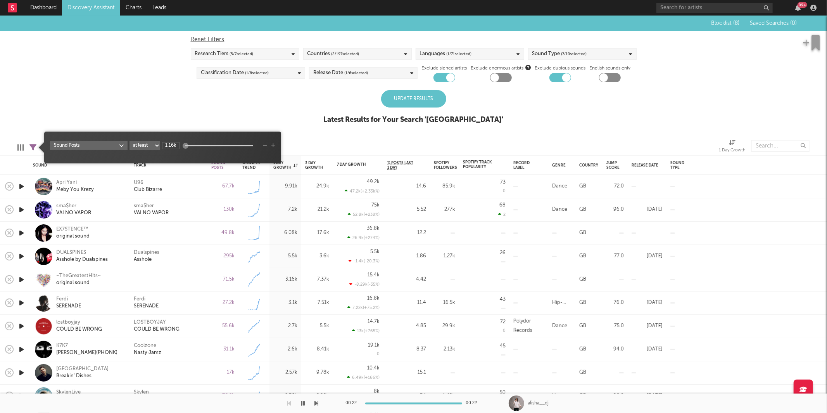
click at [149, 146] on select "at least at most between" at bounding box center [145, 145] width 31 height 9
click at [130, 141] on select "at least at most between" at bounding box center [145, 145] width 31 height 9
select select "max"
click at [167, 144] on input "1.16k" at bounding box center [170, 145] width 17 height 7
type input "1k"
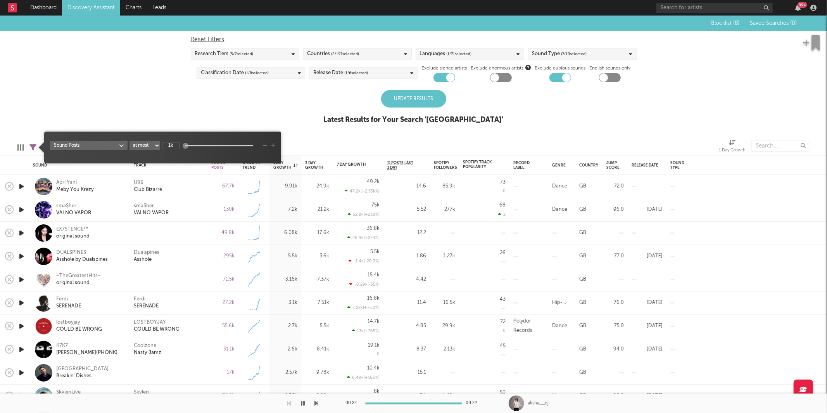
click at [300, 102] on div "Blocklist ( 8 ) Saved Searches ( 0 ) Reset Filters Research Tiers ( 5 / 7 selec…" at bounding box center [413, 74] width 827 height 117
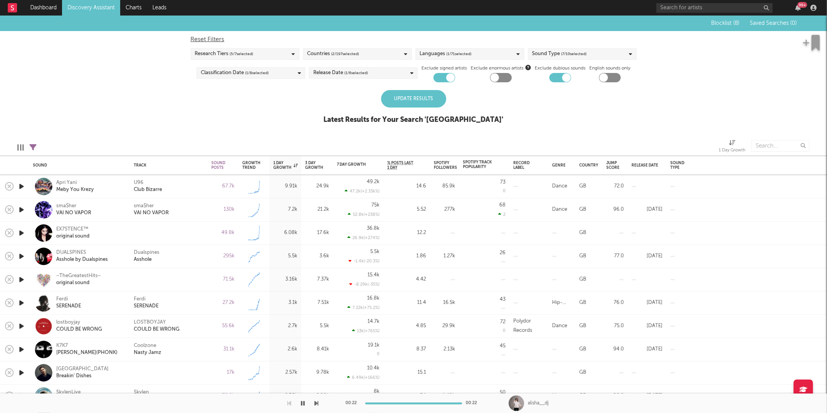
click at [406, 93] on div "Update Results" at bounding box center [413, 98] width 65 height 17
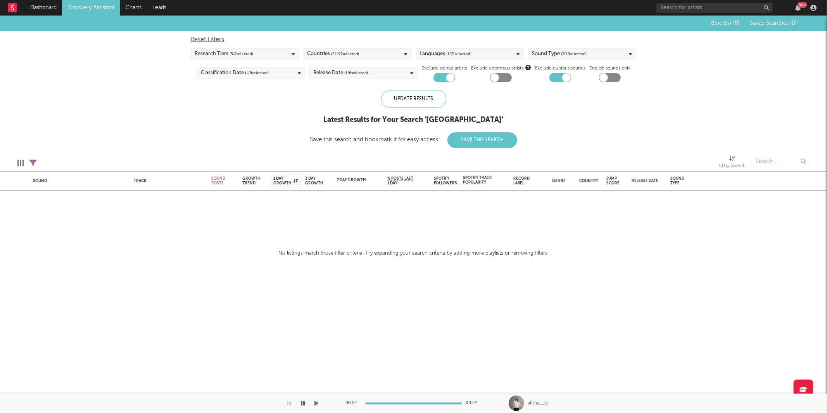
click at [238, 47] on div "Reset Filters Research Tiers ( 5 / 7 selected) Countries ( 2 / 197 selected) La…" at bounding box center [414, 56] width 454 height 51
click at [238, 51] on span "( 5 / 7 selected)" at bounding box center [242, 53] width 24 height 9
click at [176, 117] on div "Blocklist ( 8 ) Saved Searches ( 0 ) Reset Filters Research Tiers ( 5 / 7 selec…" at bounding box center [413, 82] width 827 height 132
click at [352, 49] on span "( 2 / 197 selected)" at bounding box center [346, 53] width 28 height 9
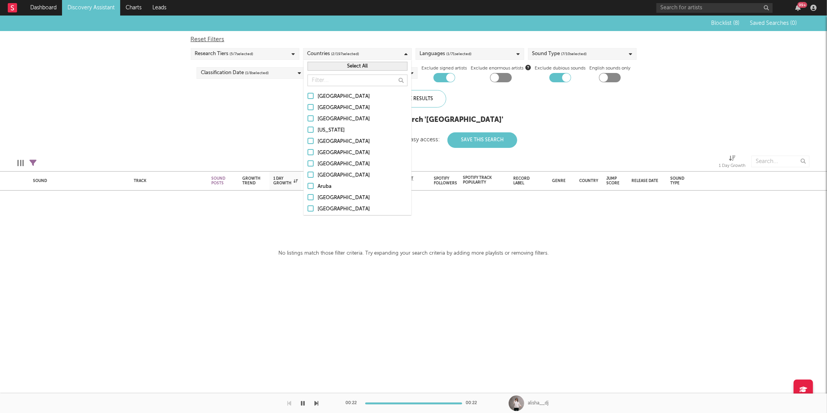
click at [352, 49] on span "( 2 / 197 selected)" at bounding box center [346, 53] width 28 height 9
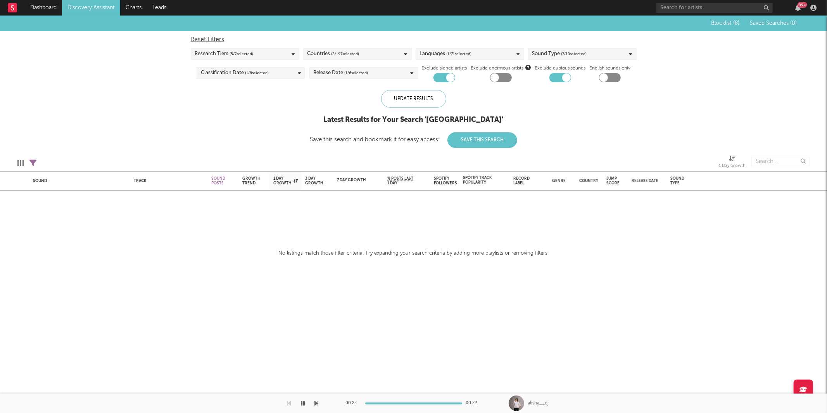
click at [584, 54] on span "( 7 / 10 selected)" at bounding box center [574, 53] width 26 height 9
click at [673, 98] on div "Blocklist ( 8 ) Saved Searches ( 0 ) Reset Filters Research Tiers ( 5 / 7 selec…" at bounding box center [413, 82] width 827 height 132
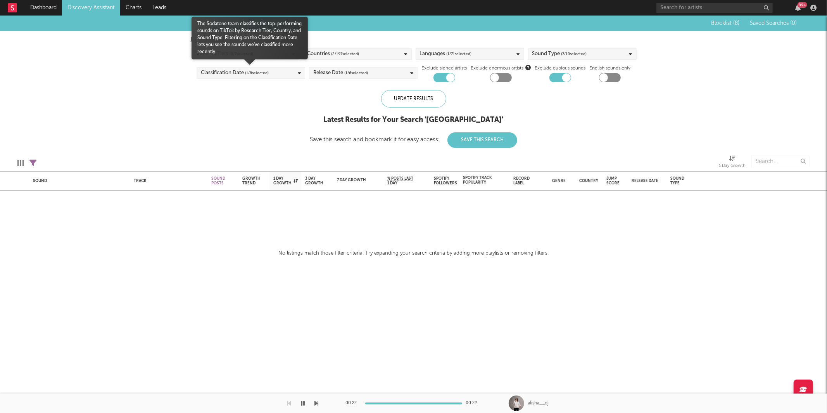
click at [271, 73] on div "Classification Date ( 1 / 8 selected)" at bounding box center [251, 73] width 109 height 12
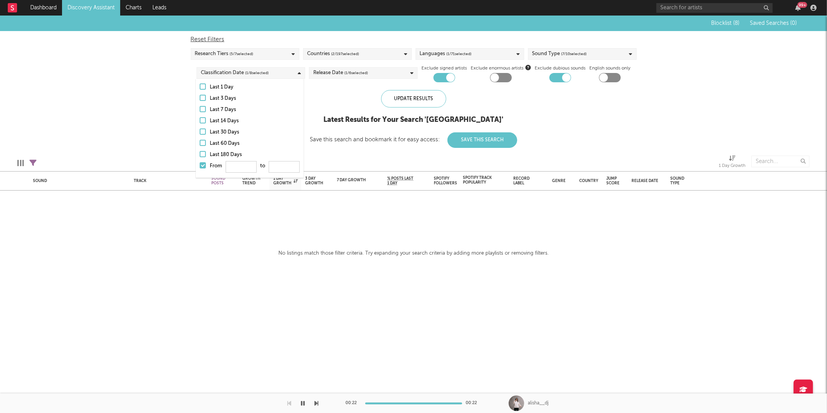
click at [152, 101] on div "Blocklist ( 8 ) Saved Searches ( 0 ) Reset Filters Research Tiers ( 5 / 7 selec…" at bounding box center [413, 82] width 827 height 132
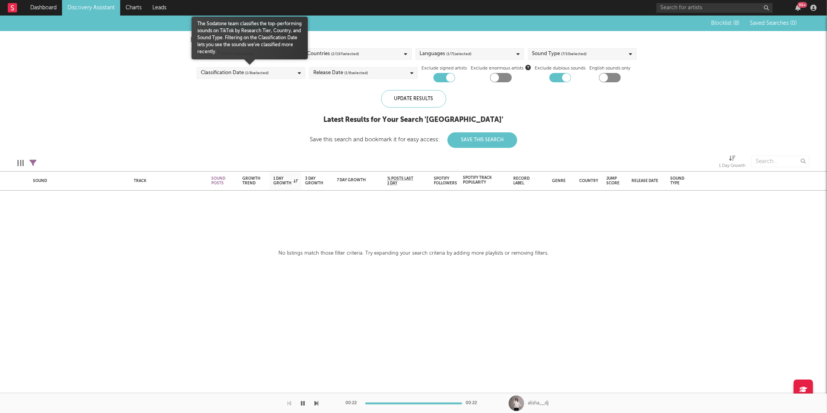
click at [245, 73] on span "( 1 / 8 selected)" at bounding box center [257, 72] width 24 height 9
click at [280, 167] on input "From to" at bounding box center [284, 167] width 31 height 12
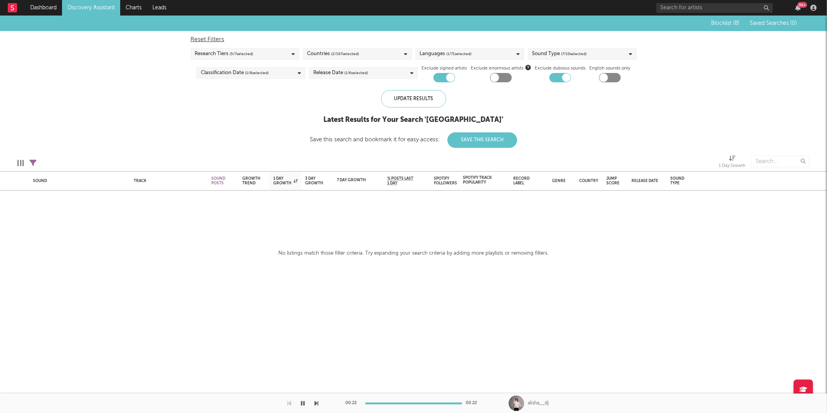
click at [171, 99] on div "Blocklist ( 8 ) Saved Searches ( 0 ) Reset Filters Research Tiers ( 5 / 7 selec…" at bounding box center [413, 82] width 827 height 132
click at [33, 159] on icon at bounding box center [32, 162] width 7 height 7
select select "max"
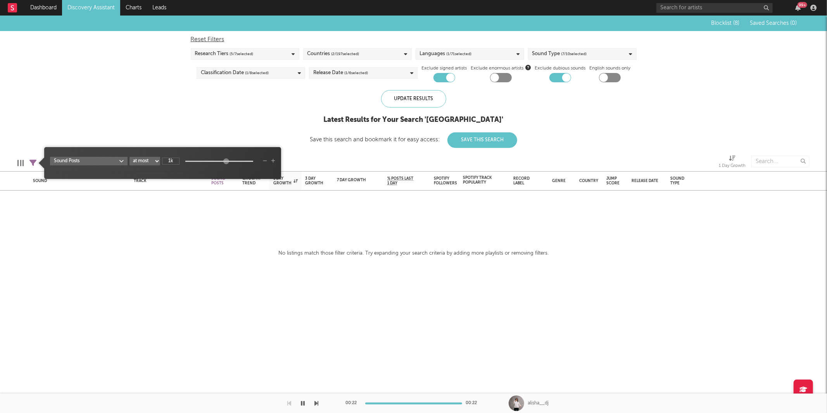
click at [170, 159] on input "1k" at bounding box center [170, 160] width 17 height 7
type input "2k"
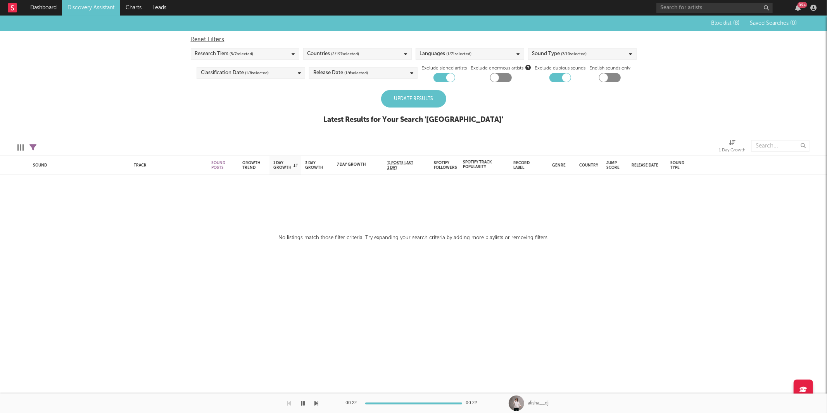
click at [409, 92] on div "Update Results" at bounding box center [413, 98] width 65 height 17
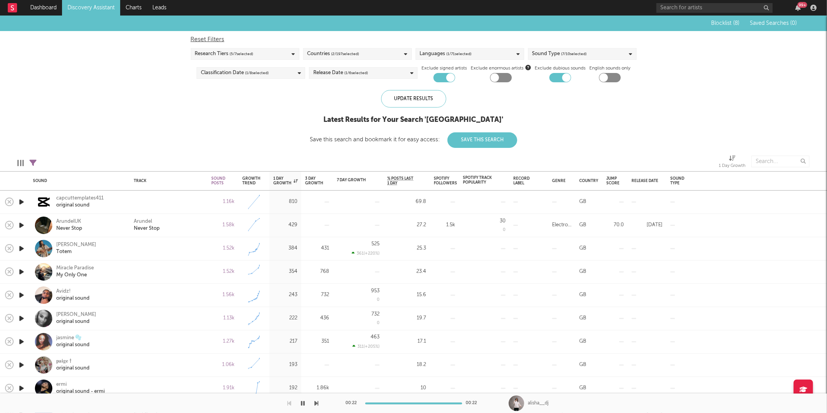
click at [24, 199] on icon "button" at bounding box center [21, 202] width 8 height 10
click at [317, 403] on icon "button" at bounding box center [317, 403] width 4 height 6
click at [178, 216] on div "Arundel Never Stop" at bounding box center [169, 225] width 78 height 23
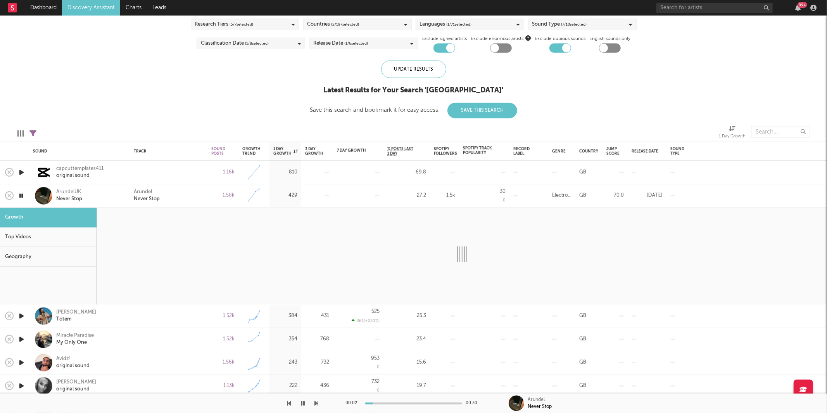
select select "1w"
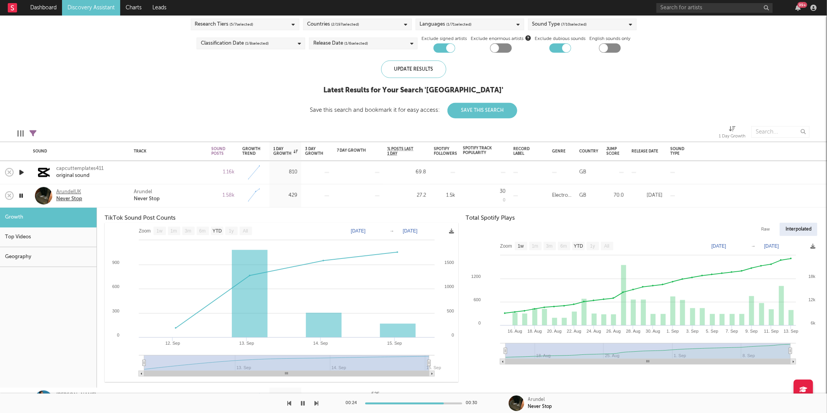
click at [63, 193] on div "ArundelUK" at bounding box center [69, 191] width 26 height 7
click at [20, 195] on icon "button" at bounding box center [20, 196] width 7 height 10
click at [181, 195] on div "Arundel Never Stop" at bounding box center [169, 195] width 70 height 14
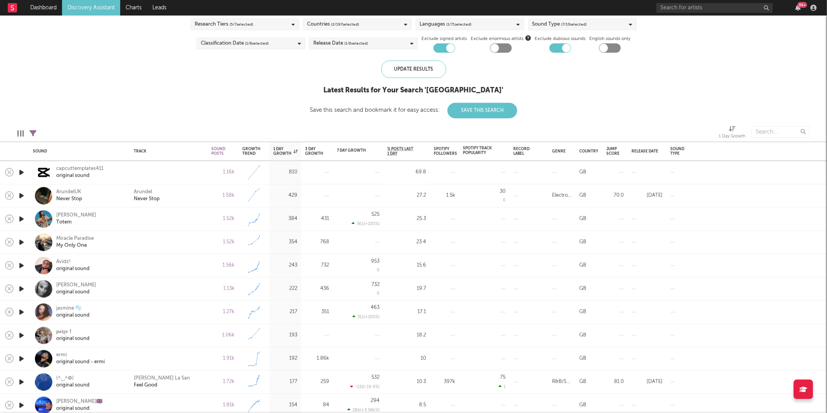
click at [22, 219] on icon "button" at bounding box center [21, 219] width 8 height 10
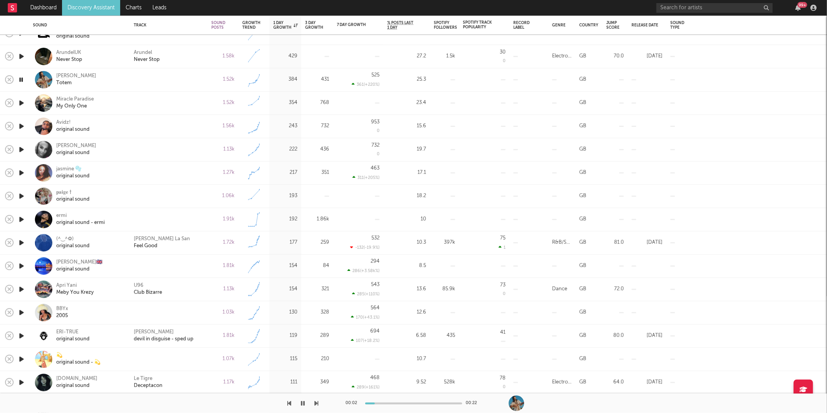
click at [315, 404] on icon "button" at bounding box center [317, 403] width 4 height 6
click at [318, 404] on icon "button" at bounding box center [317, 403] width 4 height 6
click at [289, 403] on icon "button" at bounding box center [290, 403] width 4 height 6
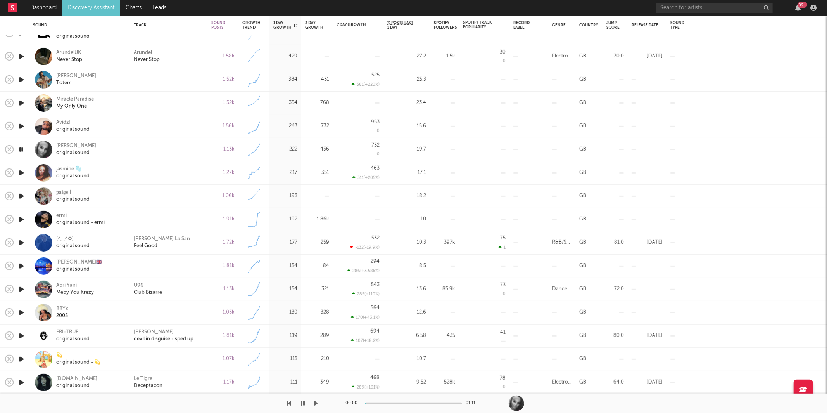
click at [389, 401] on div "00:00 01:11" at bounding box center [414, 402] width 136 height 19
click at [390, 402] on div at bounding box center [413, 403] width 97 height 2
click at [416, 400] on div "00:19 01:11" at bounding box center [414, 402] width 136 height 19
click at [316, 402] on icon "button" at bounding box center [317, 403] width 4 height 6
click at [315, 404] on icon "button" at bounding box center [317, 403] width 4 height 6
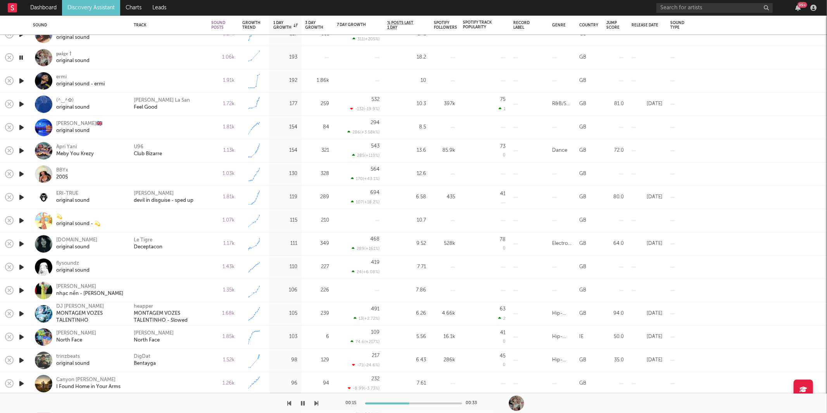
click at [317, 400] on icon "button" at bounding box center [317, 403] width 4 height 6
click at [288, 404] on icon "button" at bounding box center [290, 403] width 4 height 6
click at [315, 404] on icon "button" at bounding box center [317, 403] width 4 height 6
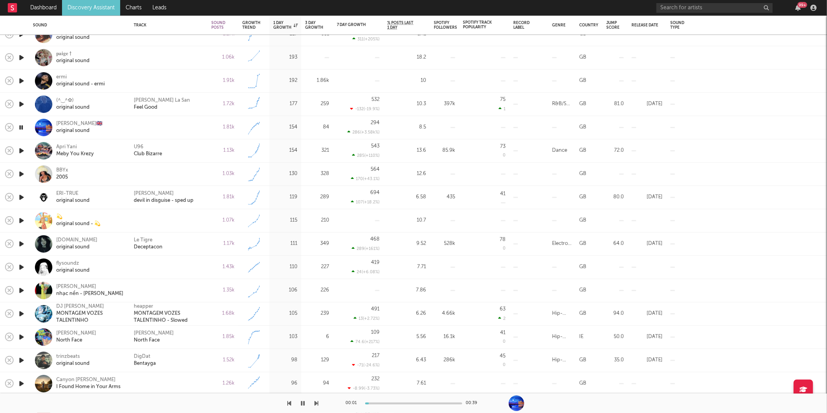
click at [316, 402] on icon "button" at bounding box center [317, 403] width 4 height 6
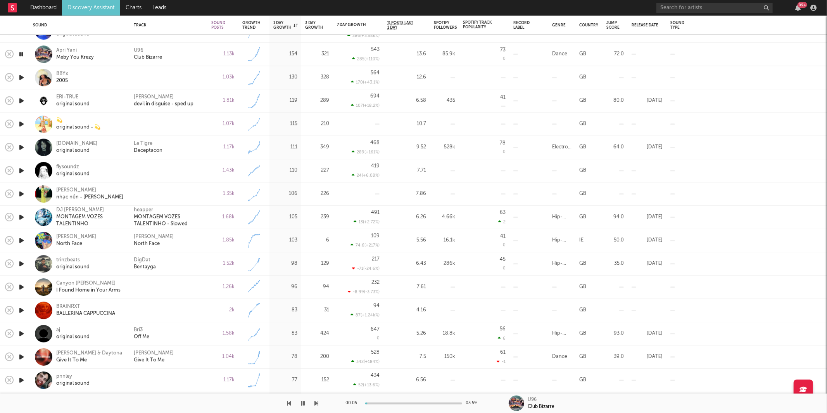
click at [317, 401] on icon "button" at bounding box center [317, 403] width 4 height 6
click at [318, 403] on icon "button" at bounding box center [317, 403] width 4 height 6
click at [194, 157] on div "Le Tigre Deceptacon" at bounding box center [169, 147] width 78 height 23
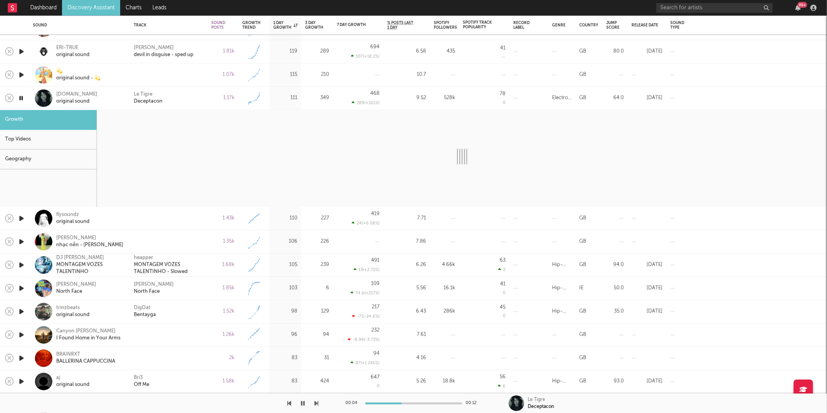
click at [317, 404] on icon "button" at bounding box center [317, 403] width 4 height 6
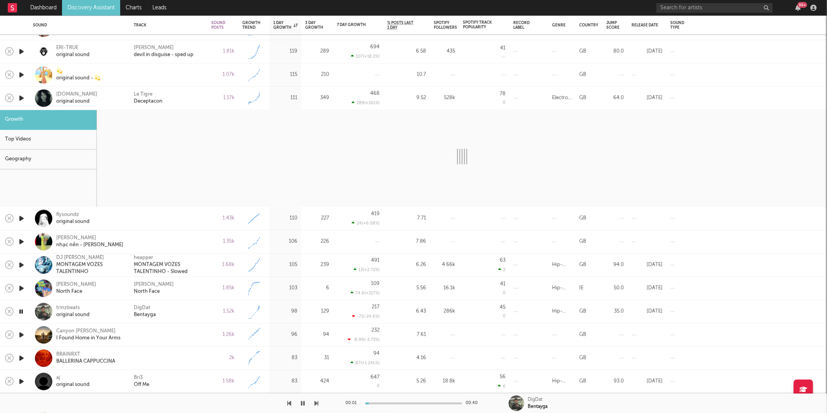
click at [179, 314] on div "DigDat Bentayga" at bounding box center [169, 311] width 70 height 14
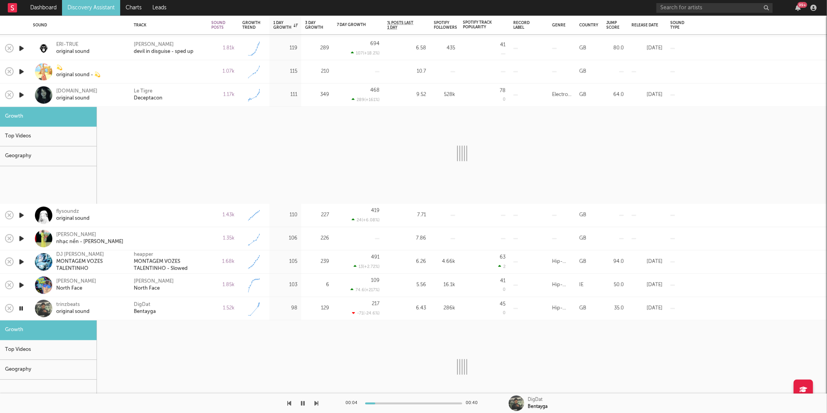
select select "1w"
select select "6m"
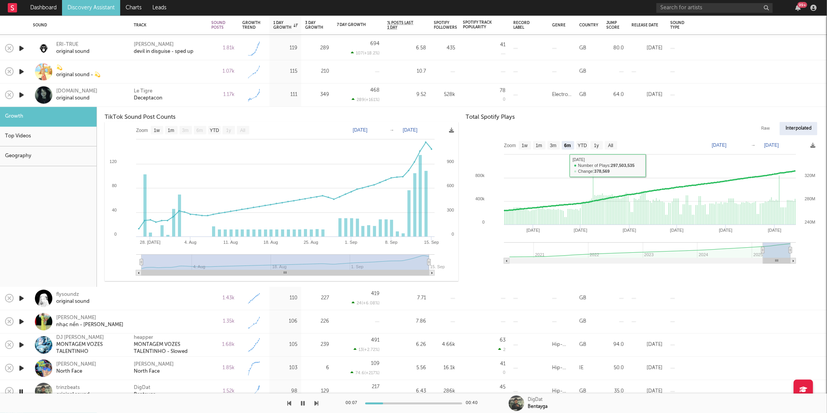
click at [192, 100] on div "Le Tigre Deceptacon" at bounding box center [169, 95] width 70 height 14
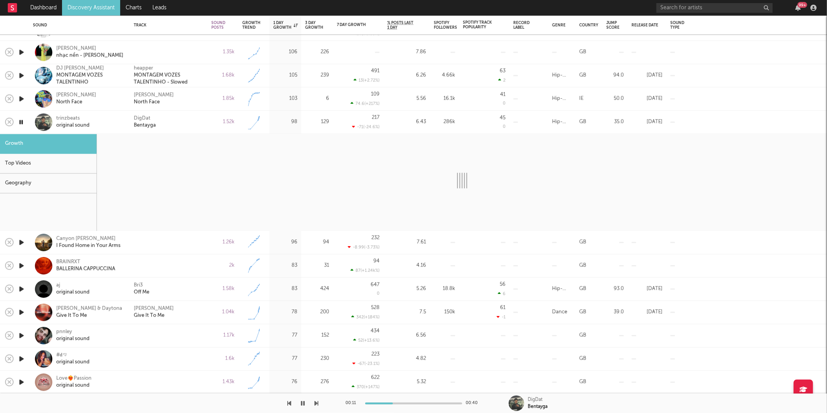
select select "1w"
select select "6m"
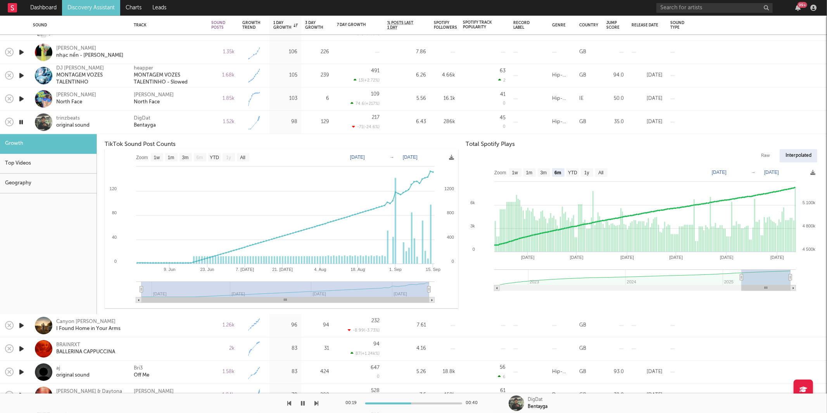
click at [175, 122] on div "DigDat Bentayga" at bounding box center [169, 122] width 70 height 14
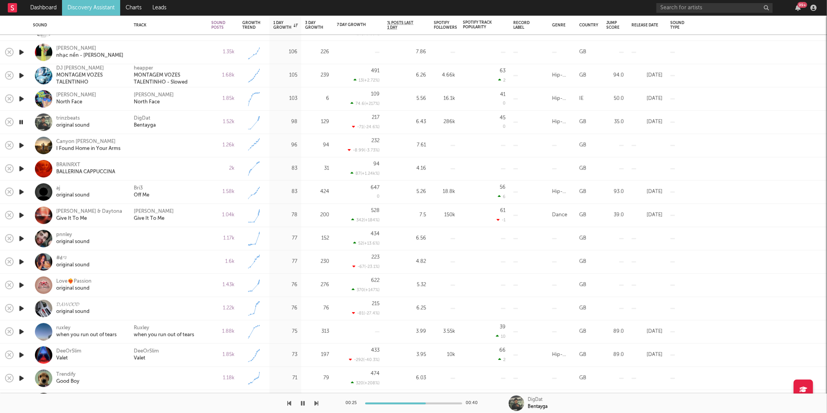
click at [317, 405] on icon "button" at bounding box center [317, 403] width 4 height 6
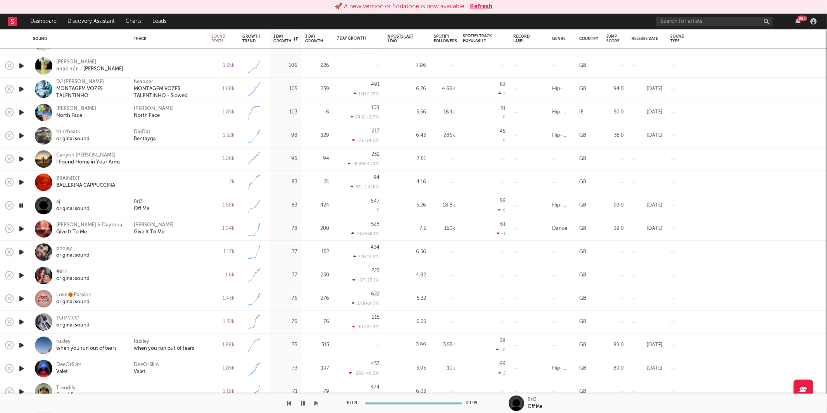
click at [483, 7] on button "Refresh" at bounding box center [481, 6] width 22 height 9
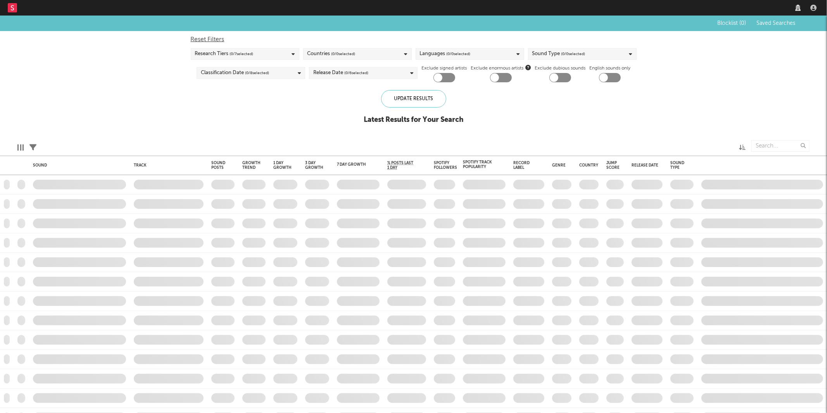
checkbox input "true"
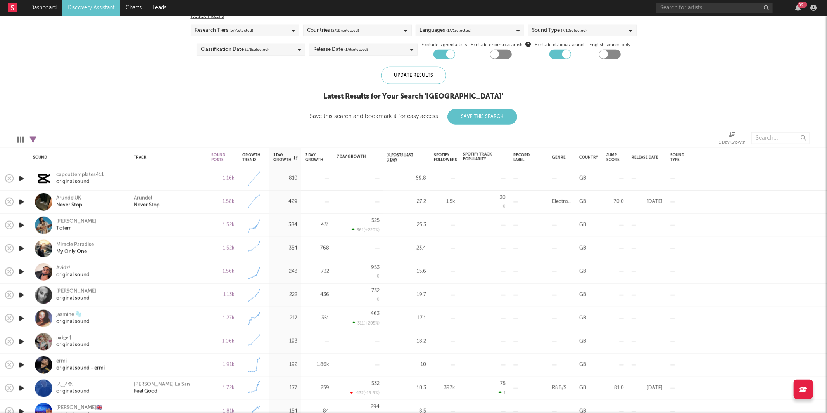
click at [21, 249] on icon "button" at bounding box center [21, 248] width 8 height 10
click at [304, 401] on icon "button" at bounding box center [303, 403] width 4 height 6
click at [679, 11] on input "text" at bounding box center [714, 8] width 116 height 10
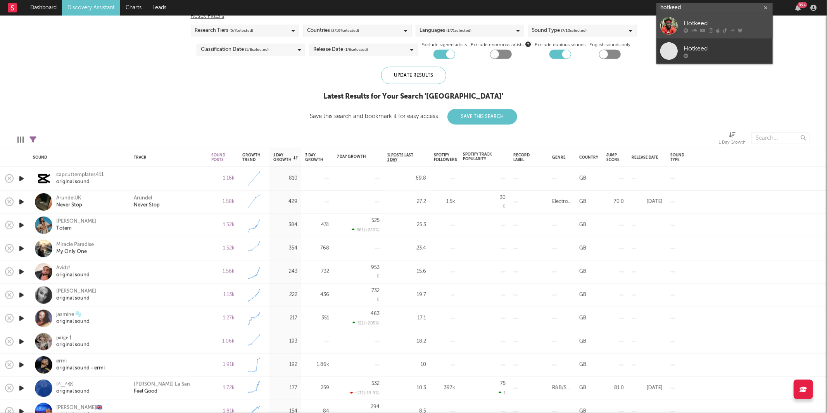
type input "hotkeed"
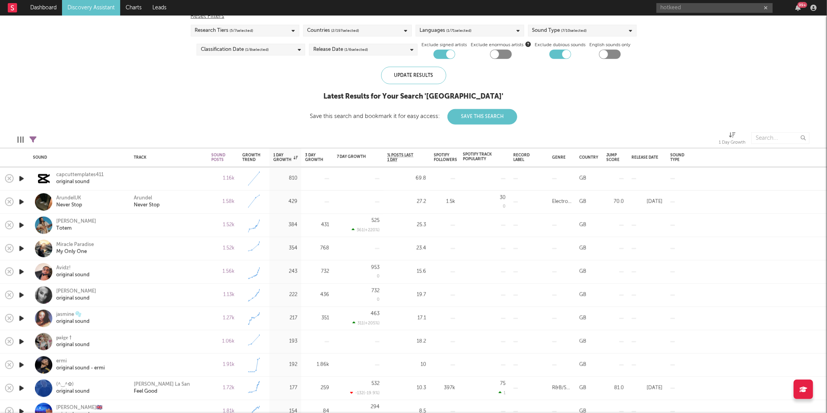
click at [19, 248] on icon "button" at bounding box center [21, 248] width 8 height 10
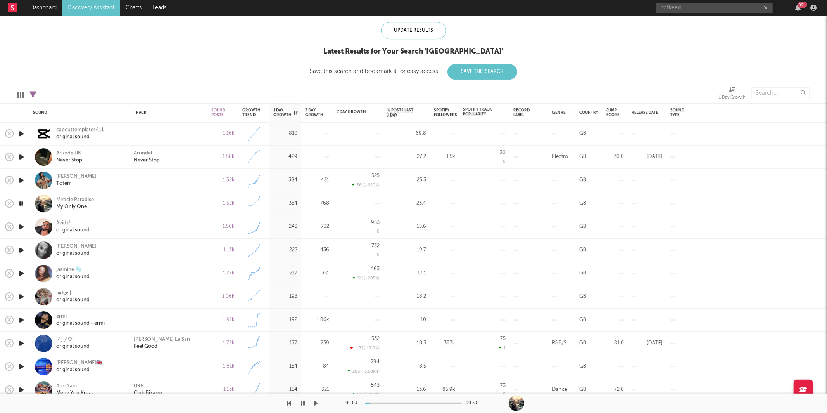
click at [317, 402] on icon "button" at bounding box center [317, 403] width 4 height 6
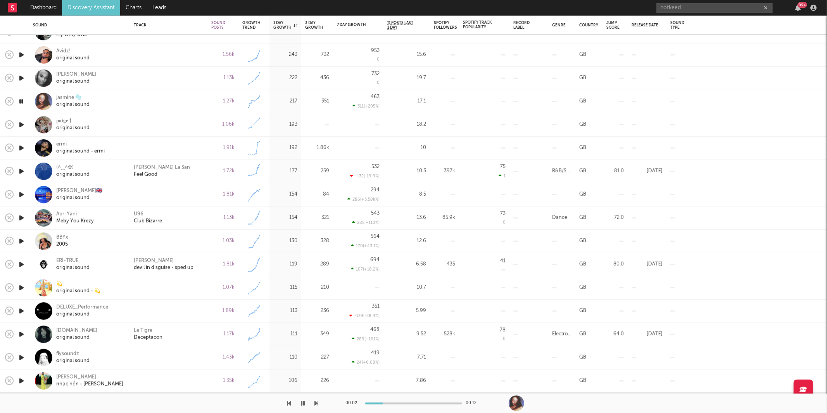
click at [317, 401] on icon "button" at bounding box center [317, 403] width 4 height 6
click at [317, 402] on icon "button" at bounding box center [317, 403] width 4 height 6
click at [316, 402] on icon "button" at bounding box center [317, 403] width 4 height 6
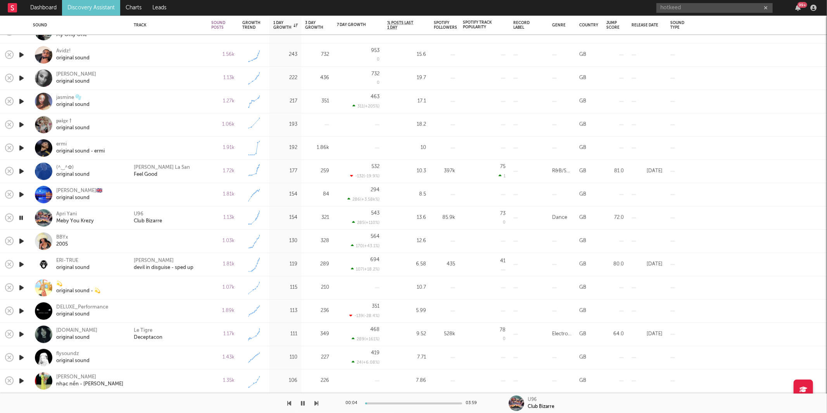
click at [316, 402] on icon "button" at bounding box center [317, 403] width 4 height 6
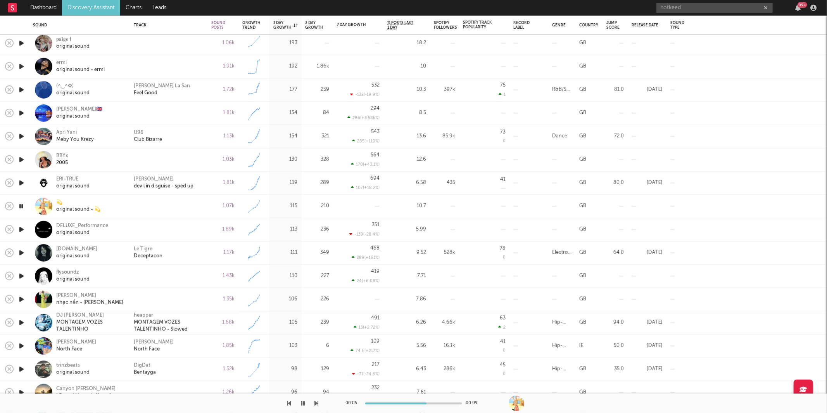
click at [318, 402] on icon "button" at bounding box center [317, 403] width 4 height 6
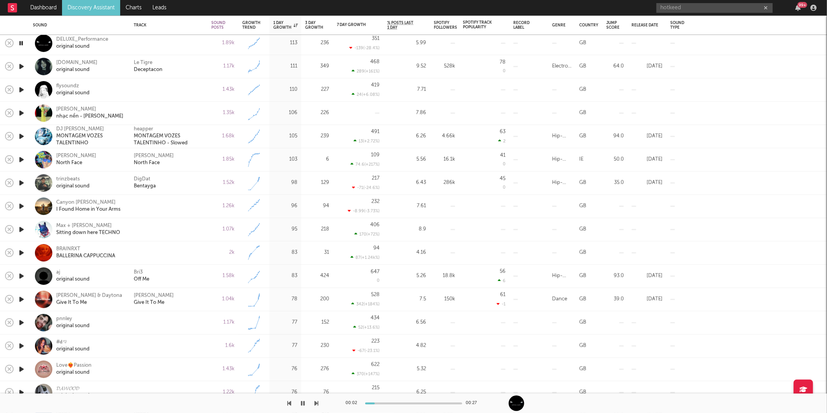
click at [317, 402] on icon "button" at bounding box center [317, 403] width 4 height 6
click at [188, 69] on div "Le Tigre Deceptacon" at bounding box center [169, 66] width 70 height 14
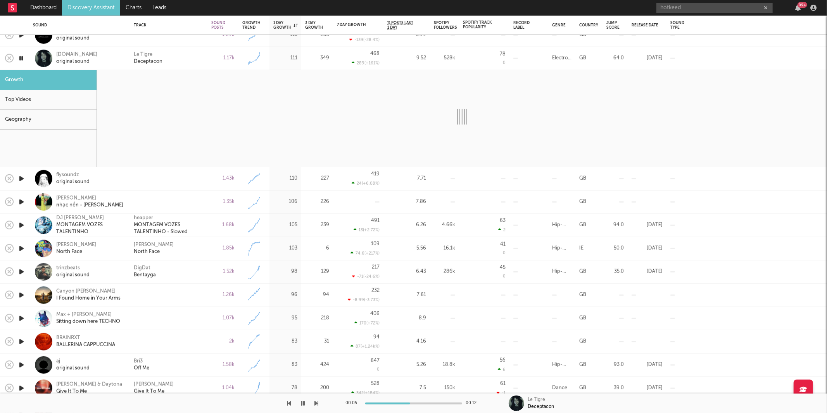
click at [183, 57] on div "Le Tigre Deceptacon" at bounding box center [169, 58] width 70 height 14
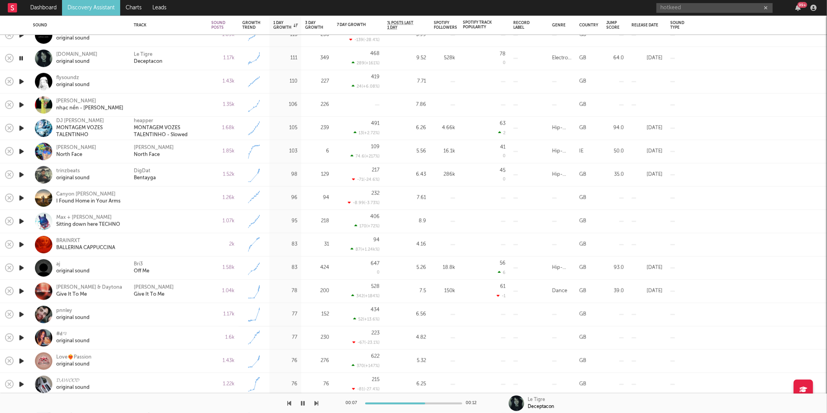
click at [318, 404] on icon "button" at bounding box center [317, 403] width 4 height 6
click at [318, 403] on icon "button" at bounding box center [317, 403] width 4 height 6
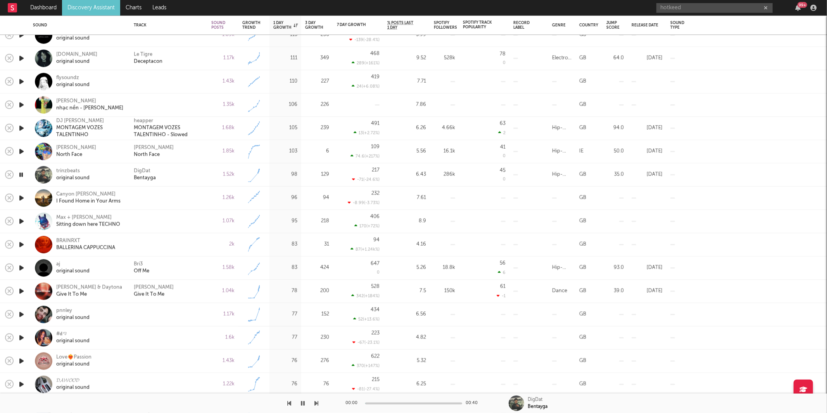
click at [318, 403] on icon "button" at bounding box center [317, 403] width 4 height 6
click at [317, 404] on icon "button" at bounding box center [317, 403] width 4 height 6
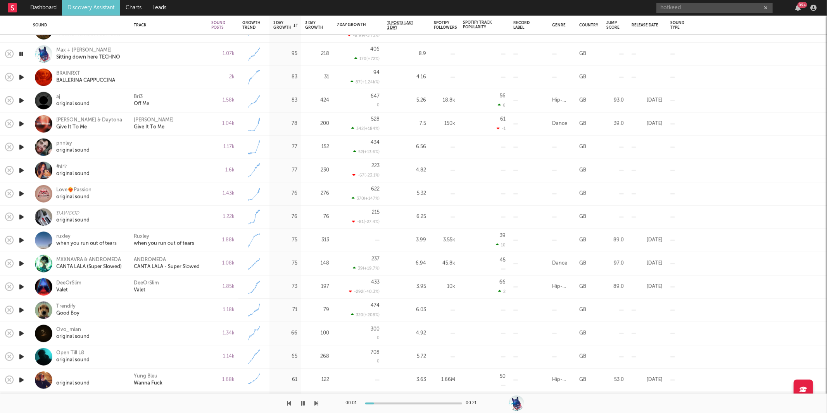
click at [316, 402] on icon "button" at bounding box center [317, 403] width 4 height 6
click at [316, 403] on icon "button" at bounding box center [317, 403] width 4 height 6
click at [194, 123] on div "[PERSON_NAME] Give It To Me" at bounding box center [169, 124] width 70 height 14
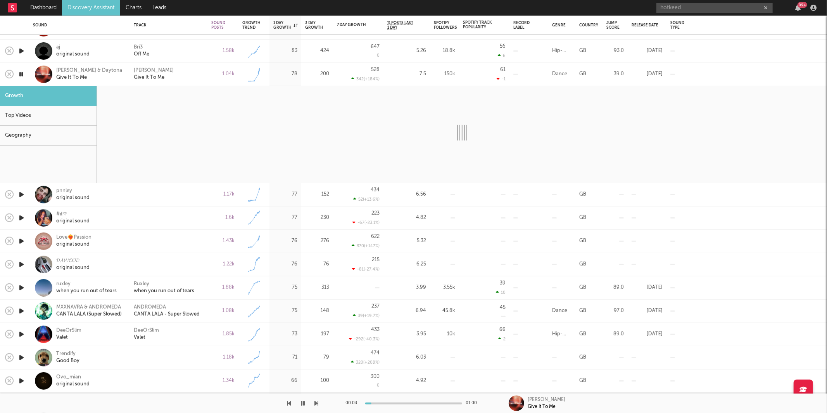
select select "1w"
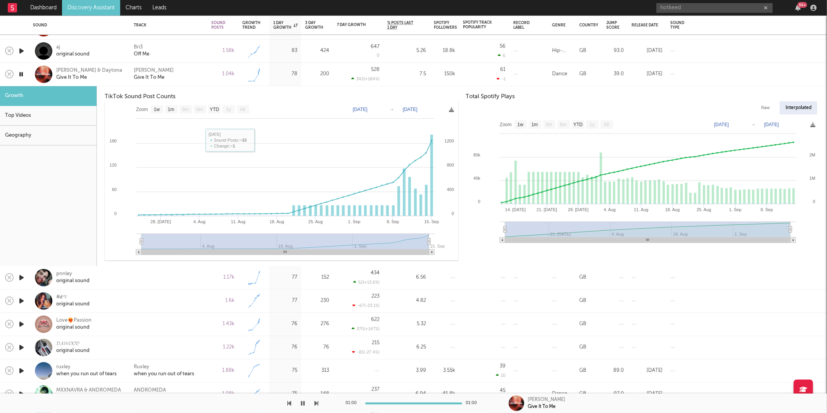
click at [177, 67] on div "[PERSON_NAME] Give It To Me" at bounding box center [169, 74] width 70 height 14
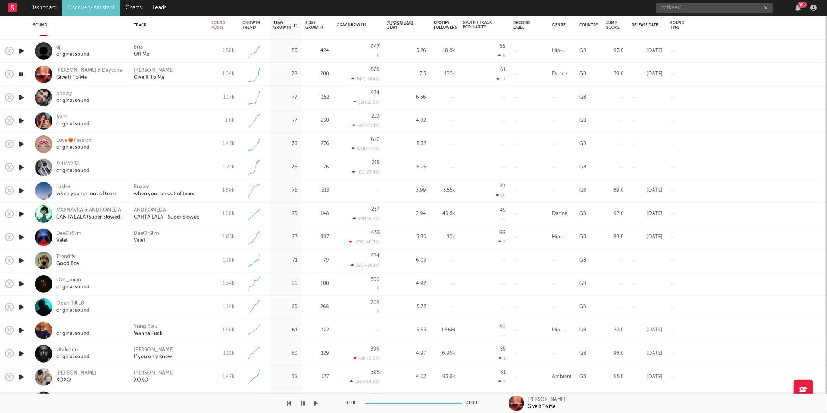
click at [20, 98] on icon "button" at bounding box center [21, 98] width 8 height 10
click at [315, 402] on icon "button" at bounding box center [317, 403] width 4 height 6
click at [315, 403] on icon "button" at bounding box center [317, 403] width 4 height 6
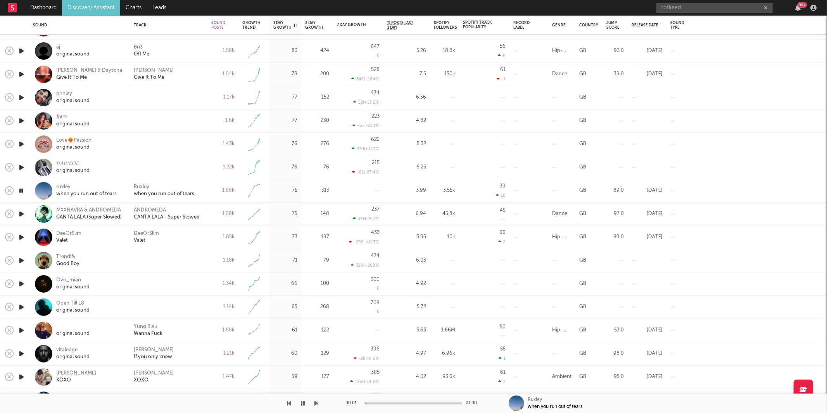
click at [212, 192] on div "1.88k" at bounding box center [222, 190] width 23 height 9
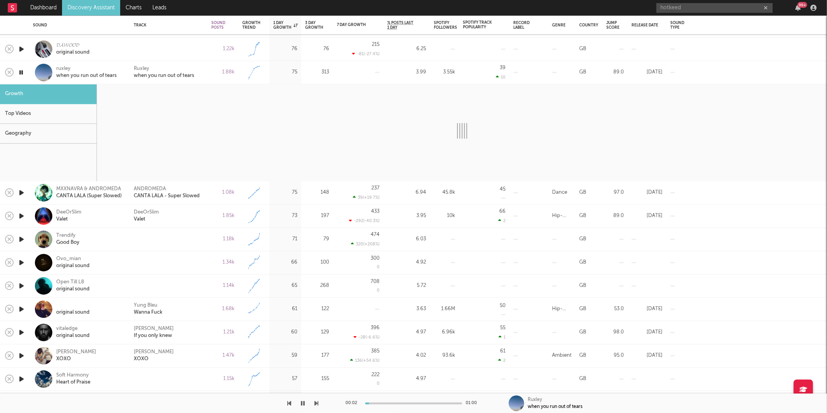
select select "1w"
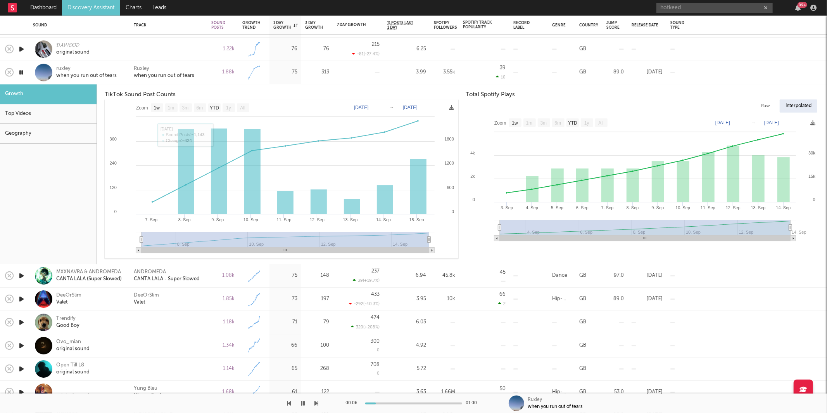
drag, startPoint x: 195, startPoint y: 66, endPoint x: 270, endPoint y: 136, distance: 102.1
click at [195, 67] on div "Ruxley when you run out of tears" at bounding box center [169, 73] width 70 height 14
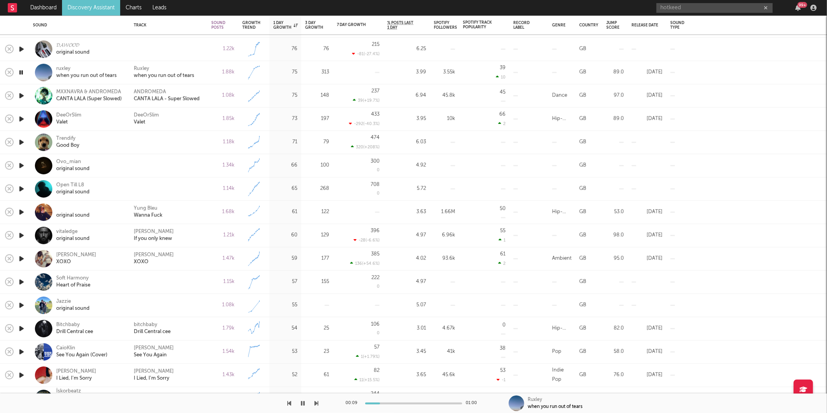
click at [319, 404] on div "00:09 01:00 [PERSON_NAME] when you run out of tears" at bounding box center [413, 402] width 827 height 19
drag, startPoint x: 208, startPoint y: 71, endPoint x: 238, endPoint y: 78, distance: 30.7
click at [207, 71] on div "1.88k" at bounding box center [222, 72] width 31 height 23
select select "1w"
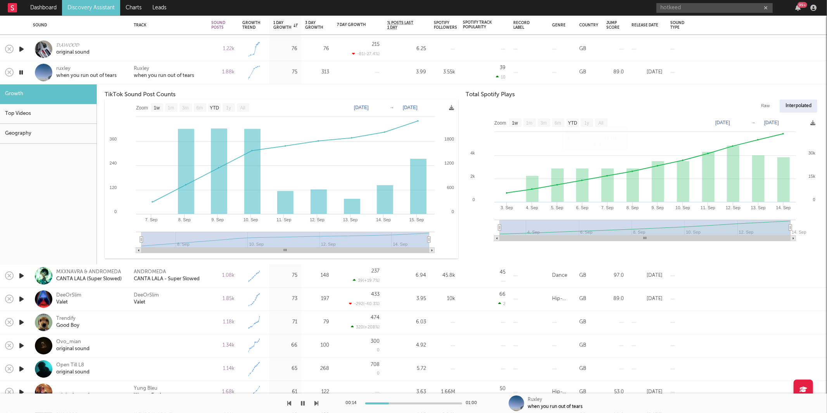
click at [199, 67] on div "Ruxley when you run out of tears" at bounding box center [169, 73] width 70 height 14
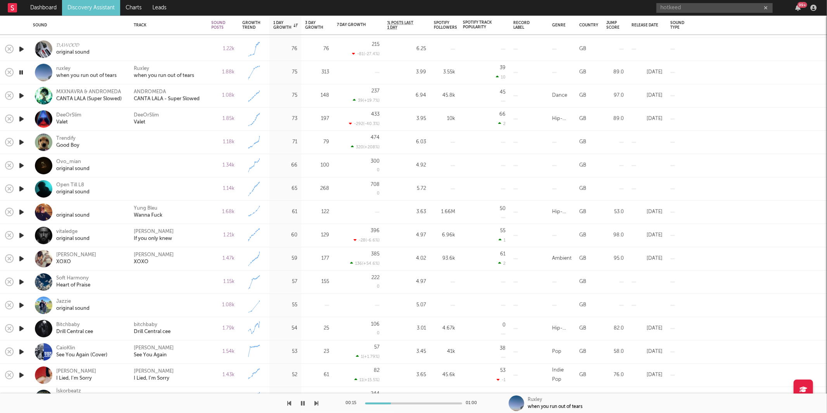
click at [22, 98] on icon "button" at bounding box center [21, 96] width 8 height 10
click at [21, 118] on icon "button" at bounding box center [21, 119] width 8 height 10
click at [316, 404] on icon "button" at bounding box center [317, 403] width 4 height 6
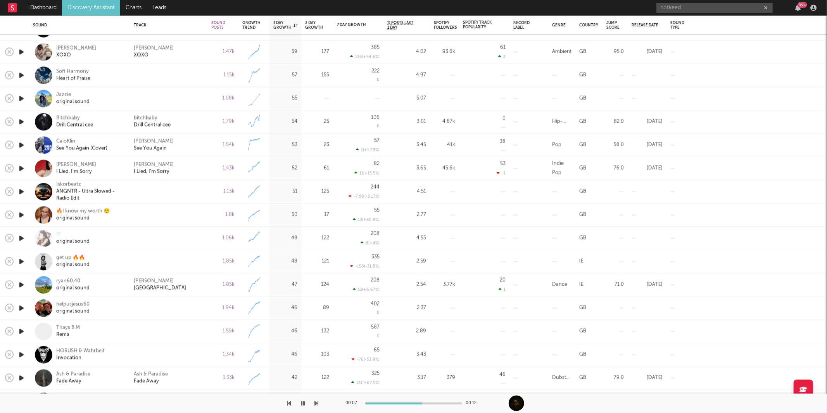
click at [303, 400] on icon "button" at bounding box center [303, 403] width 4 height 6
click at [301, 404] on icon "button" at bounding box center [303, 403] width 5 height 6
click at [317, 400] on icon "button" at bounding box center [317, 403] width 4 height 6
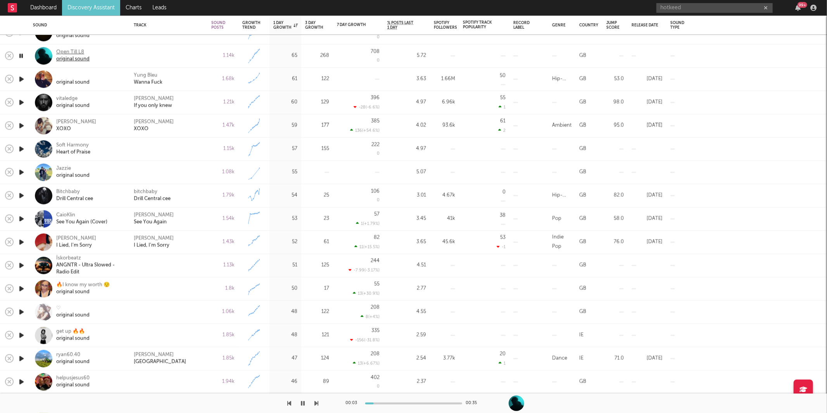
click at [72, 60] on div "original sound" at bounding box center [72, 59] width 33 height 7
click at [319, 403] on div "00:35 00:35" at bounding box center [413, 402] width 827 height 19
click at [313, 404] on div at bounding box center [159, 402] width 319 height 19
click at [316, 404] on icon "button" at bounding box center [317, 403] width 4 height 6
click at [197, 80] on div "Yung Bleu Wanna Fuck" at bounding box center [169, 79] width 70 height 14
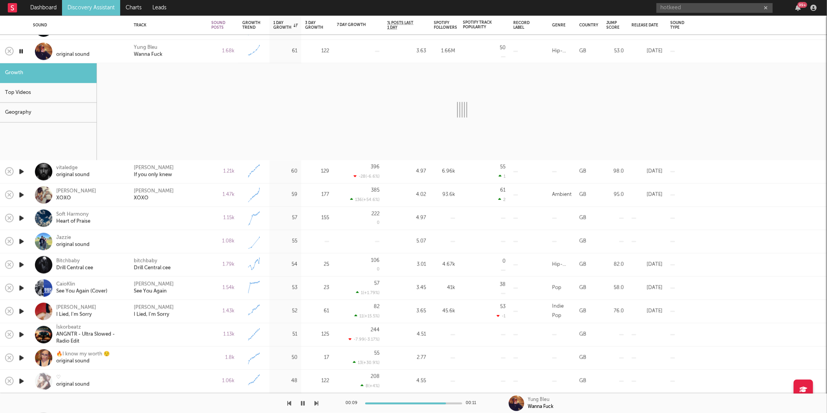
click at [305, 407] on button "button" at bounding box center [303, 402] width 8 height 19
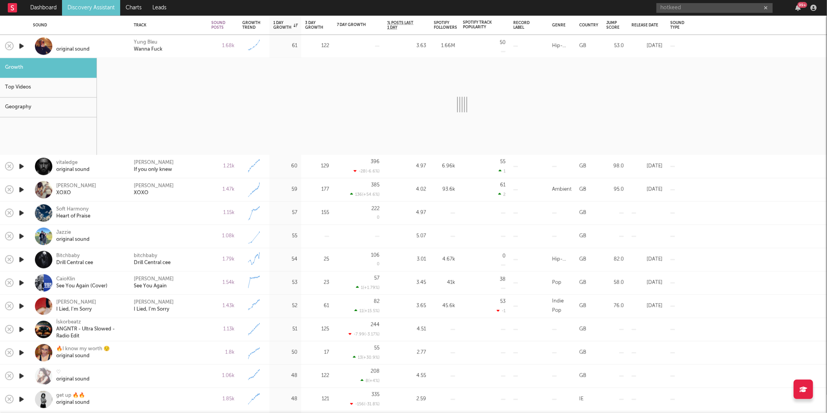
select select "1w"
select select "6m"
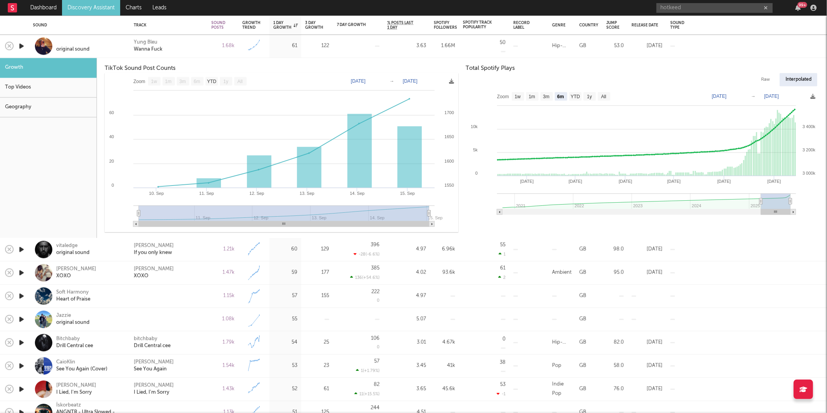
click at [191, 43] on div "Yung Bleu Wanna Fuck" at bounding box center [169, 46] width 70 height 14
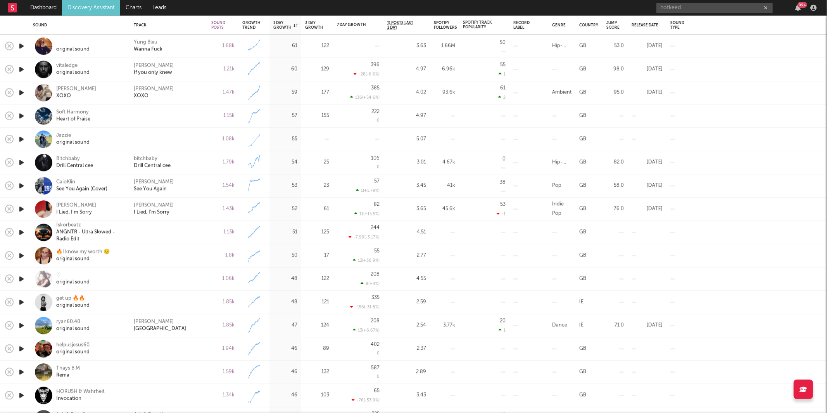
click at [22, 115] on icon "button" at bounding box center [21, 116] width 8 height 10
click at [316, 403] on icon "button" at bounding box center [317, 403] width 4 height 6
click at [316, 404] on icon "button" at bounding box center [317, 403] width 4 height 6
click at [305, 404] on icon "button" at bounding box center [303, 403] width 4 height 6
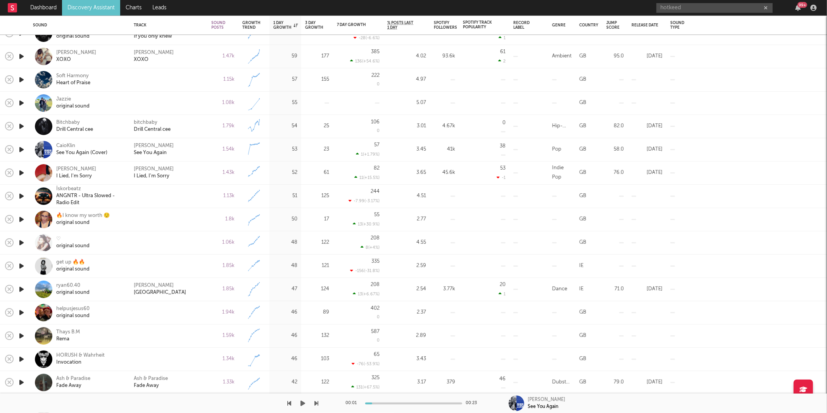
click at [303, 402] on icon "button" at bounding box center [303, 403] width 5 height 6
click at [318, 402] on icon "button" at bounding box center [317, 403] width 4 height 6
click at [316, 400] on icon "button" at bounding box center [317, 403] width 4 height 6
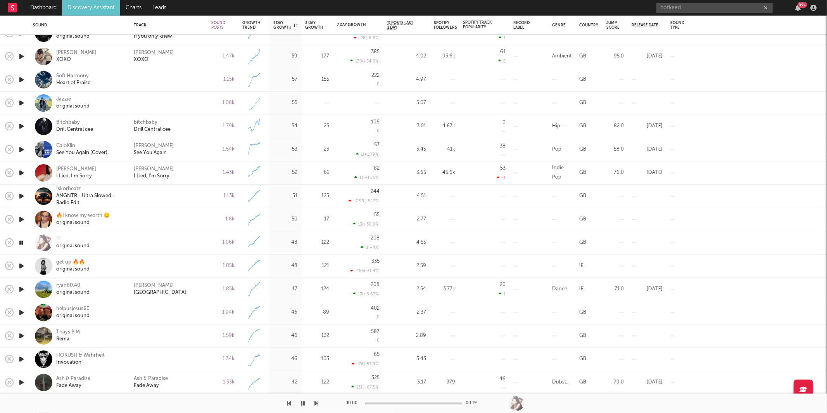
click at [316, 400] on icon "button" at bounding box center [317, 403] width 4 height 6
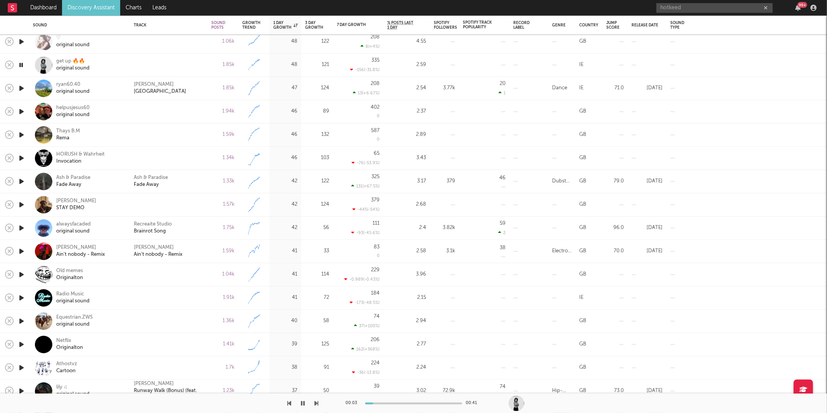
click at [318, 402] on icon "button" at bounding box center [317, 403] width 4 height 6
click at [317, 401] on icon "button" at bounding box center [317, 403] width 4 height 6
click at [318, 401] on icon "button" at bounding box center [317, 403] width 4 height 6
click at [318, 402] on icon "button" at bounding box center [317, 403] width 4 height 6
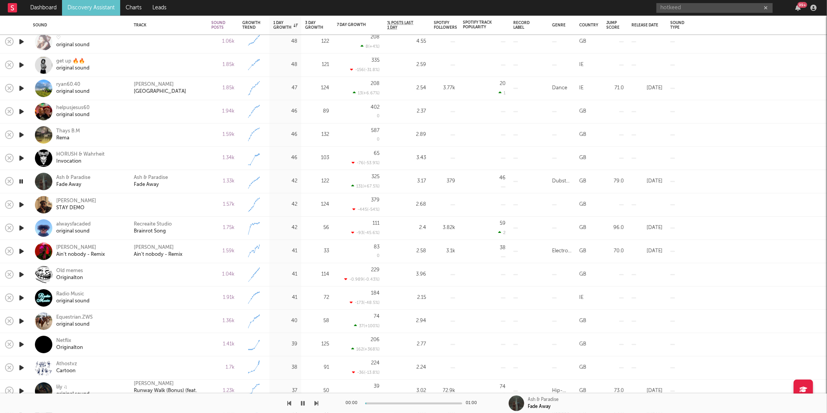
click at [318, 402] on icon "button" at bounding box center [317, 403] width 4 height 6
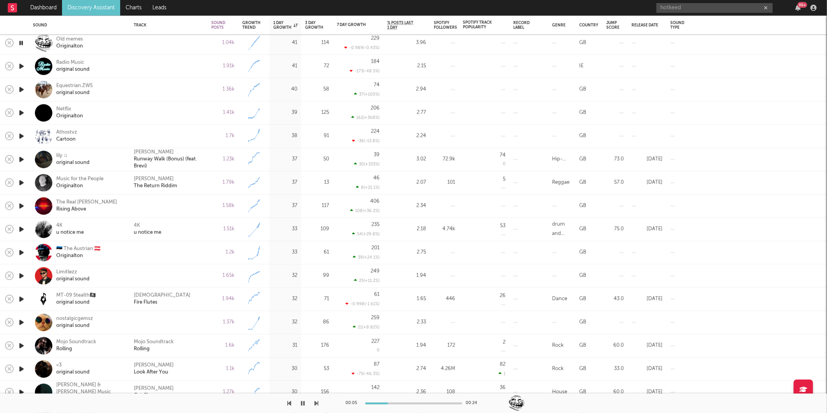
click at [315, 403] on icon "button" at bounding box center [317, 403] width 4 height 6
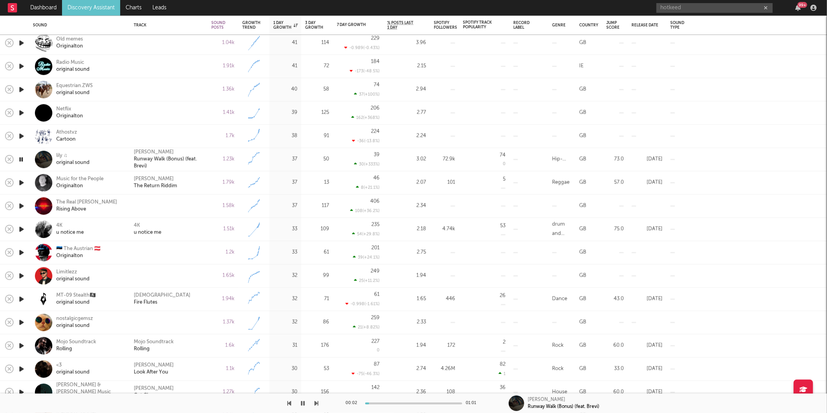
click at [315, 403] on icon "button" at bounding box center [317, 403] width 4 height 6
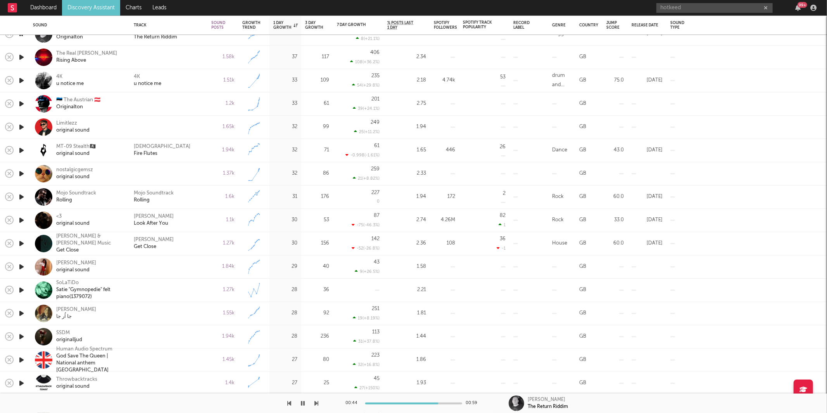
click at [315, 402] on icon "button" at bounding box center [317, 403] width 4 height 6
click at [315, 401] on icon "button" at bounding box center [317, 403] width 4 height 6
click at [180, 80] on div "4K u notice me" at bounding box center [169, 80] width 70 height 14
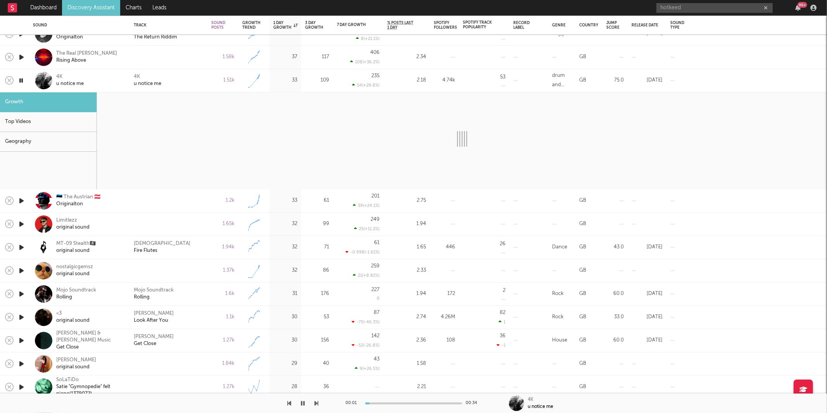
select select "1w"
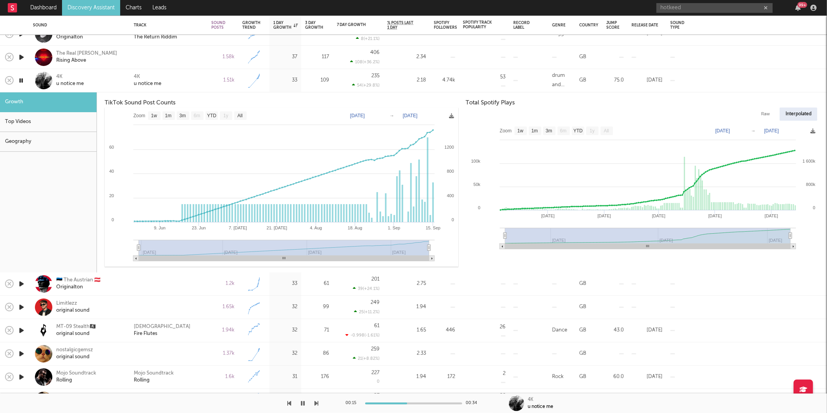
click at [315, 405] on icon "button" at bounding box center [317, 403] width 4 height 6
click at [202, 79] on div "4K u notice me" at bounding box center [169, 80] width 70 height 14
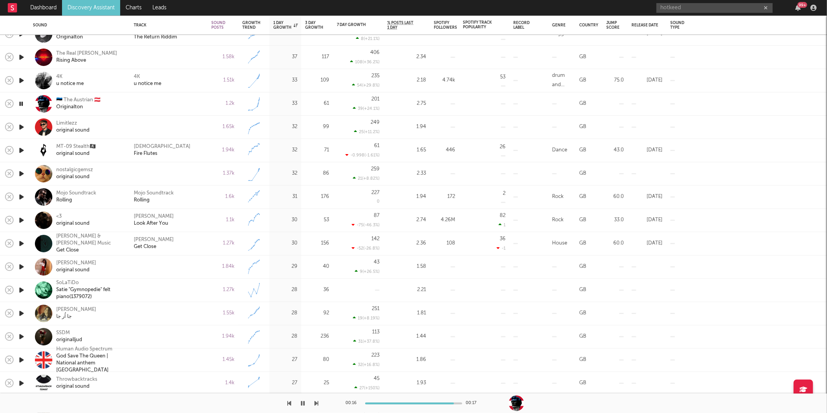
click at [315, 403] on icon "button" at bounding box center [317, 403] width 4 height 6
click at [316, 403] on icon "button" at bounding box center [317, 403] width 4 height 6
click at [290, 402] on icon "button" at bounding box center [290, 403] width 4 height 6
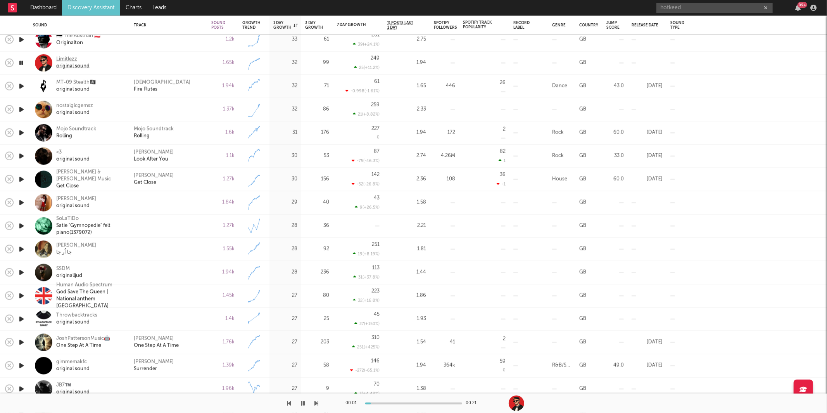
click at [65, 66] on div "original sound" at bounding box center [72, 66] width 33 height 7
click at [316, 402] on icon "button" at bounding box center [317, 403] width 4 height 6
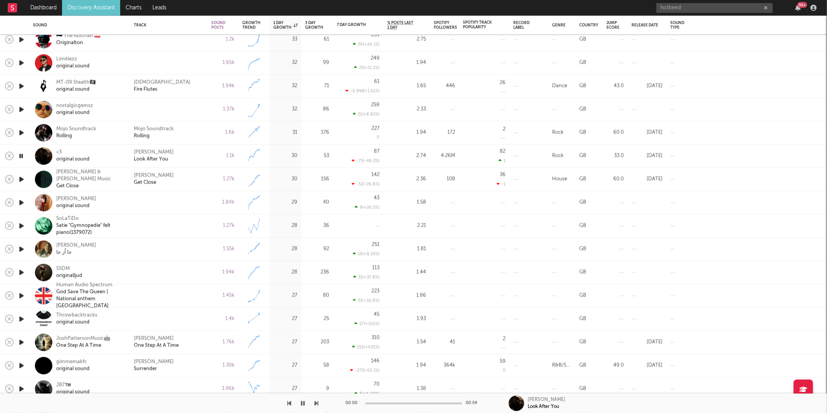
click at [316, 402] on icon "button" at bounding box center [317, 403] width 4 height 6
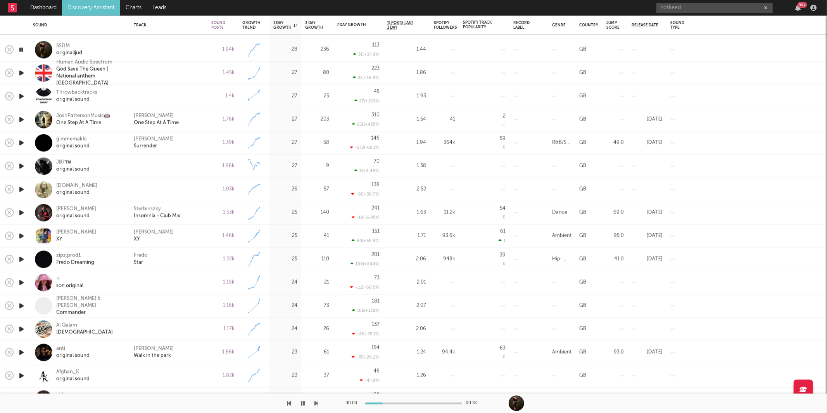
click at [317, 404] on icon "button" at bounding box center [317, 403] width 4 height 6
click at [301, 402] on icon "button" at bounding box center [303, 403] width 4 height 6
click at [304, 404] on icon "button" at bounding box center [303, 403] width 5 height 6
click at [316, 402] on icon "button" at bounding box center [317, 403] width 4 height 6
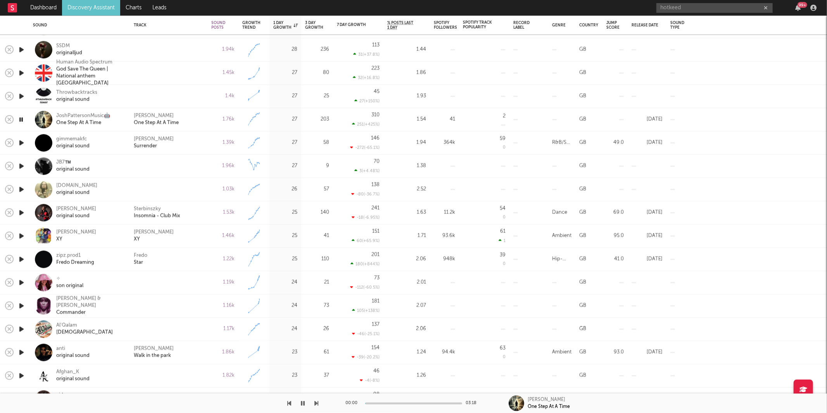
click at [316, 402] on icon "button" at bounding box center [317, 403] width 4 height 6
click at [192, 147] on div "[PERSON_NAME] Surrender" at bounding box center [169, 143] width 70 height 14
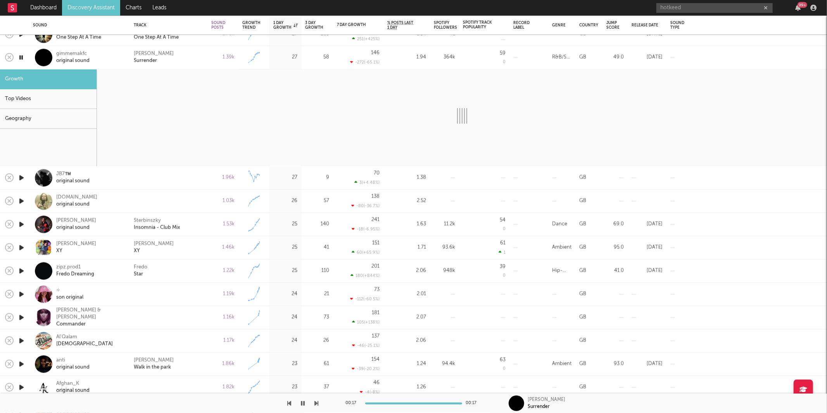
select select "1w"
select select "6m"
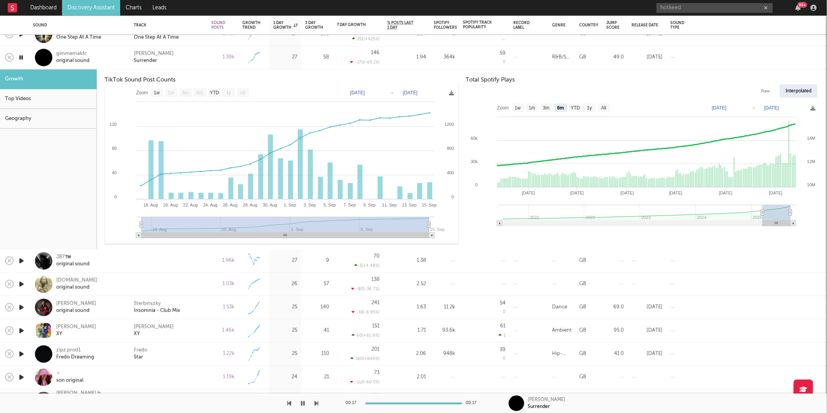
click at [182, 66] on div "[PERSON_NAME] Surrender" at bounding box center [169, 57] width 78 height 23
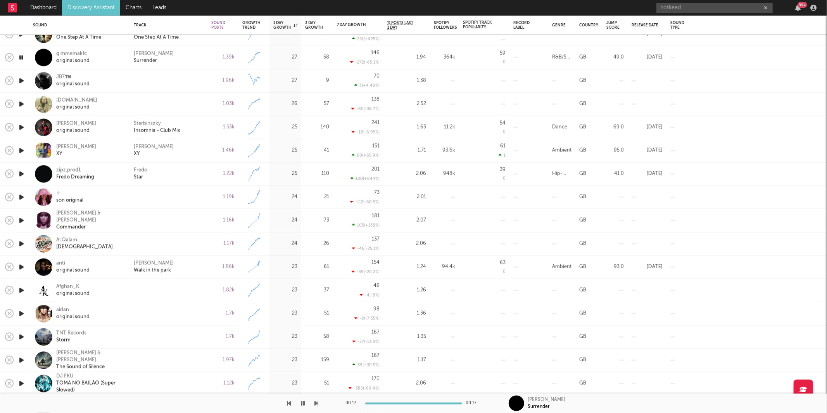
click at [19, 81] on icon "button" at bounding box center [21, 81] width 8 height 10
click at [316, 401] on icon "button" at bounding box center [317, 403] width 4 height 6
click at [315, 401] on icon "button" at bounding box center [317, 403] width 4 height 6
click at [305, 402] on button "button" at bounding box center [303, 402] width 8 height 19
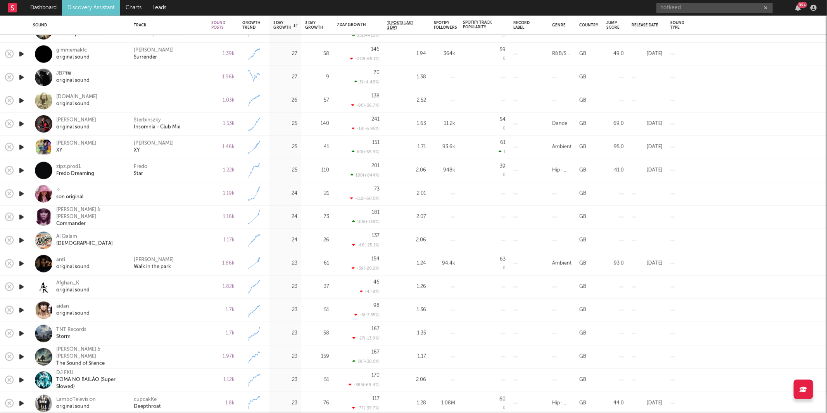
click at [19, 264] on icon "button" at bounding box center [21, 264] width 8 height 10
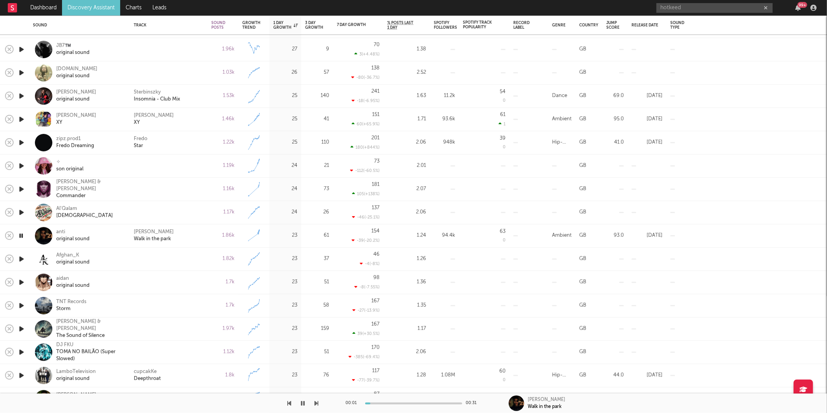
click at [318, 404] on div "00:01 00:31 Feng Walk in the park" at bounding box center [413, 402] width 827 height 19
click at [185, 232] on div "Feng Walk in the park" at bounding box center [169, 235] width 70 height 14
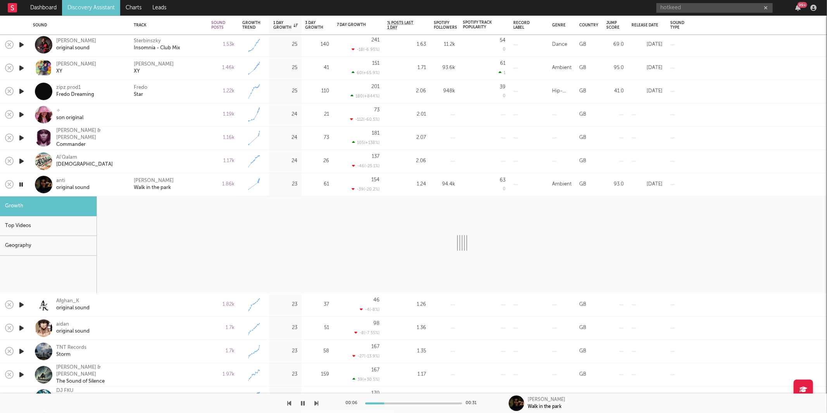
select select "6m"
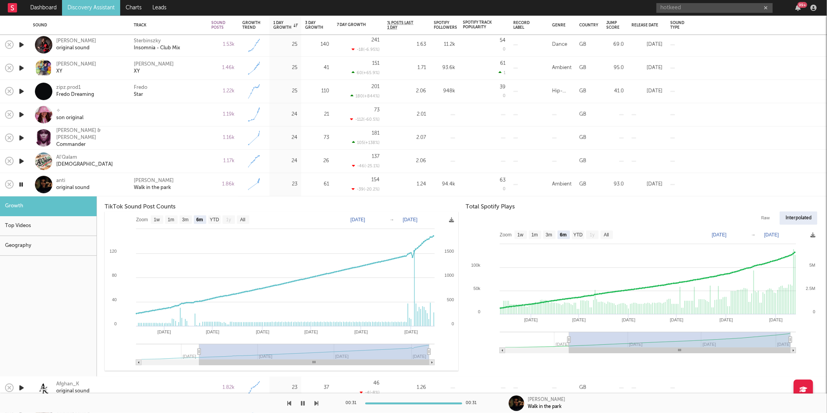
click at [199, 193] on div "Feng Walk in the park" at bounding box center [169, 184] width 78 height 23
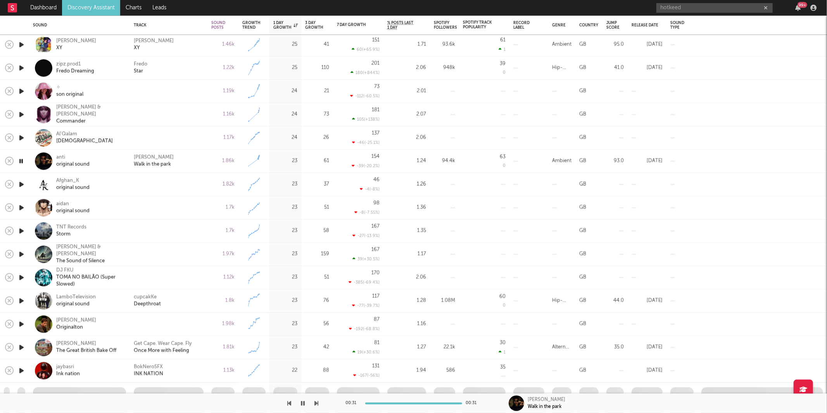
click at [24, 186] on icon "button" at bounding box center [21, 185] width 8 height 10
click at [21, 185] on icon "button" at bounding box center [20, 185] width 7 height 10
drag, startPoint x: 21, startPoint y: 185, endPoint x: 50, endPoint y: 167, distance: 33.9
click at [21, 185] on icon "button" at bounding box center [20, 185] width 7 height 10
click at [22, 182] on icon "button" at bounding box center [20, 185] width 7 height 10
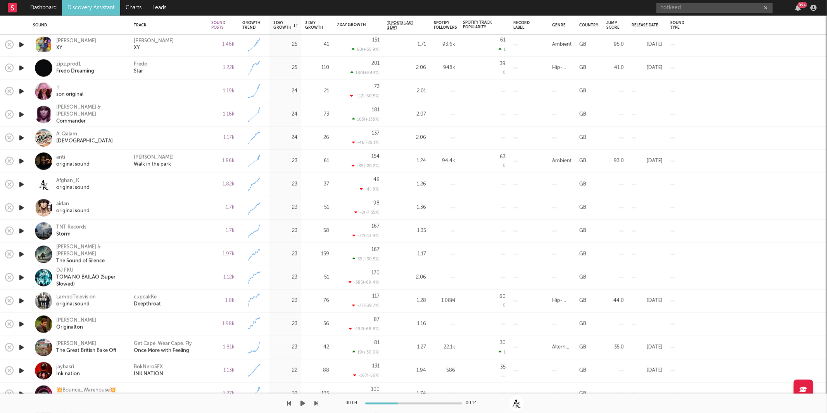
drag, startPoint x: 300, startPoint y: 402, endPoint x: 309, endPoint y: 400, distance: 9.6
click at [301, 402] on button "button" at bounding box center [303, 402] width 8 height 19
click at [315, 402] on icon "button" at bounding box center [317, 403] width 4 height 6
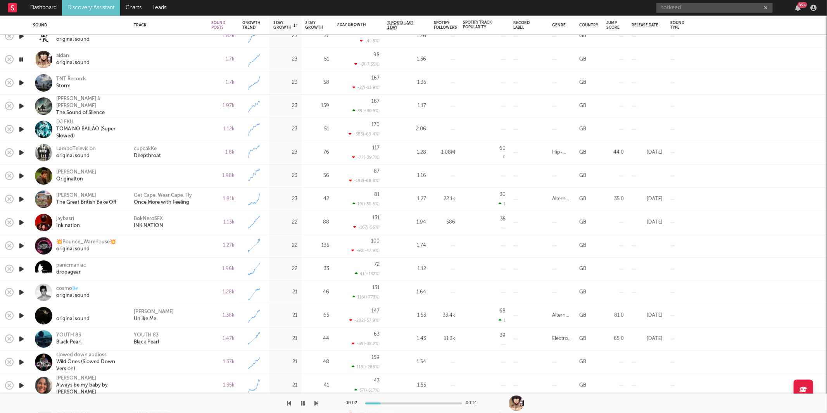
click at [315, 402] on icon "button" at bounding box center [317, 403] width 4 height 6
click at [288, 403] on icon "button" at bounding box center [290, 403] width 4 height 6
click at [316, 404] on icon "button" at bounding box center [317, 403] width 4 height 6
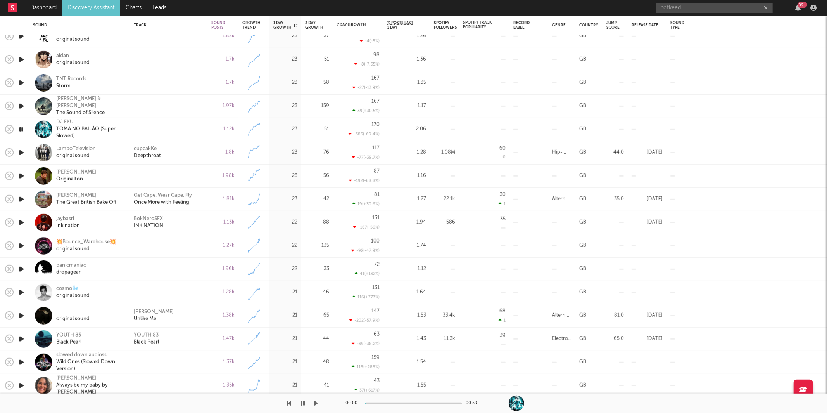
click at [316, 404] on icon "button" at bounding box center [317, 403] width 4 height 6
click at [186, 146] on div "cupcakKe Deepthroat" at bounding box center [169, 152] width 70 height 14
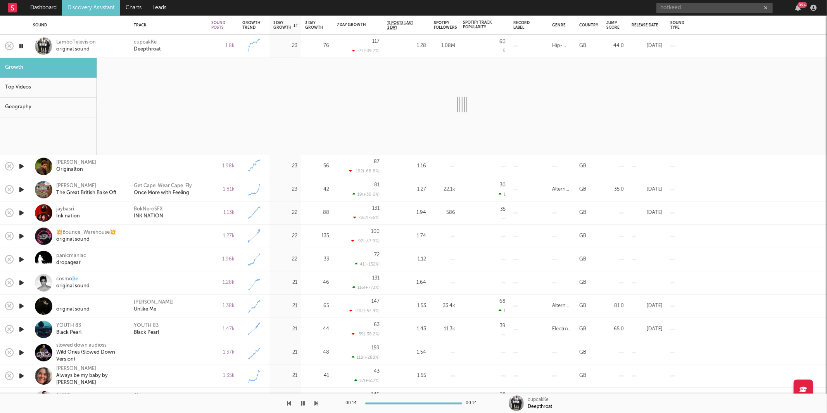
select select "6m"
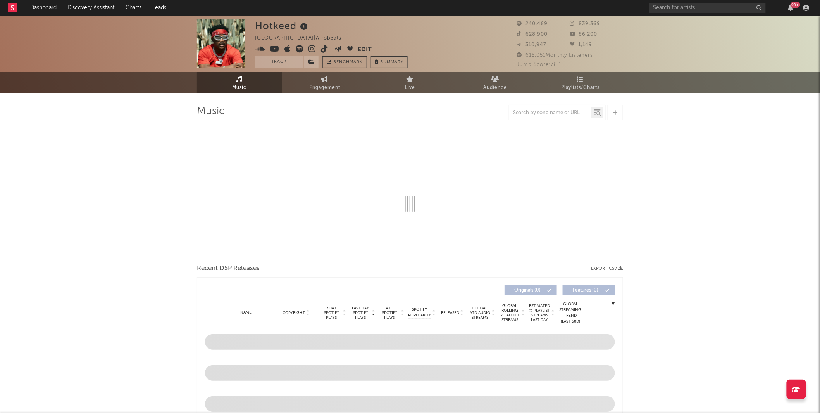
select select "6m"
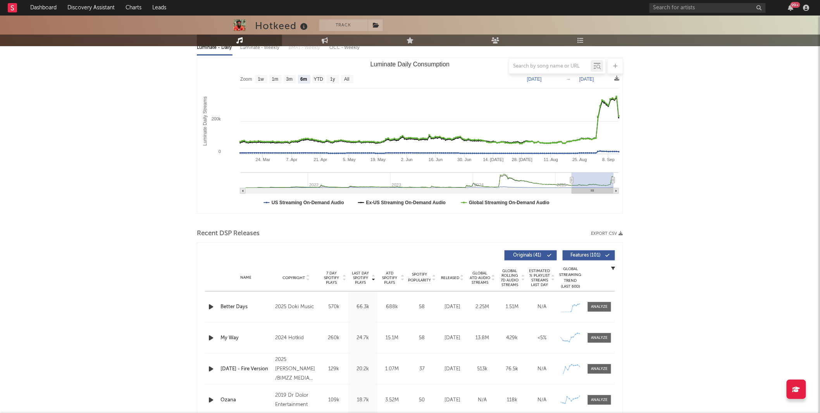
scroll to position [97, 0]
click at [602, 307] on div at bounding box center [600, 306] width 17 height 6
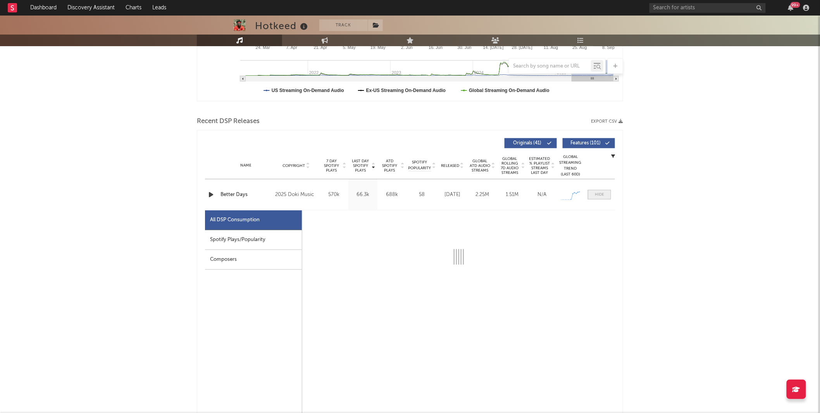
scroll to position [209, 0]
select select "1w"
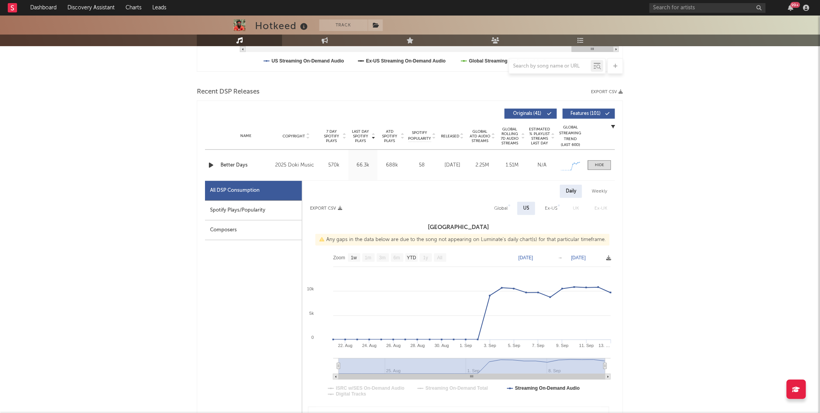
scroll to position [240, 0]
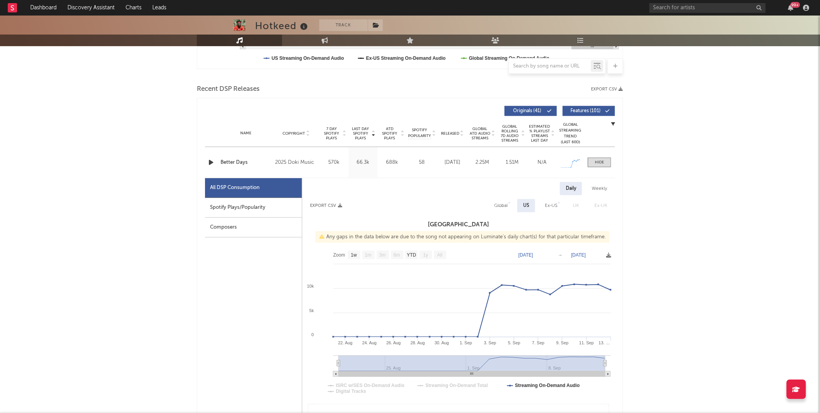
click at [253, 207] on div "Spotify Plays/Popularity" at bounding box center [253, 208] width 97 height 20
select select "1w"
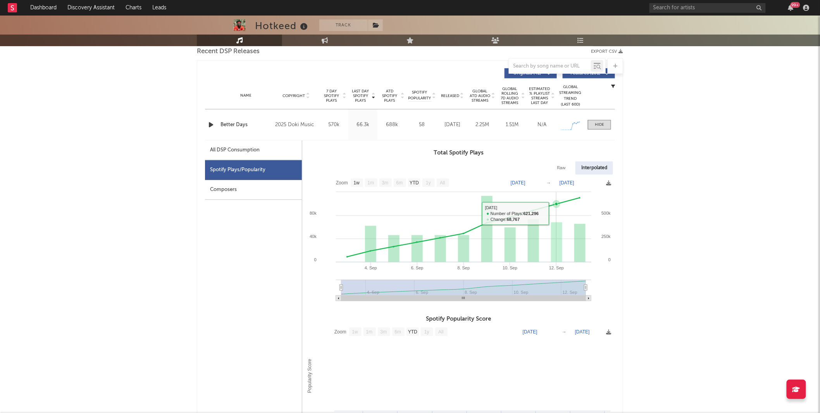
scroll to position [285, 0]
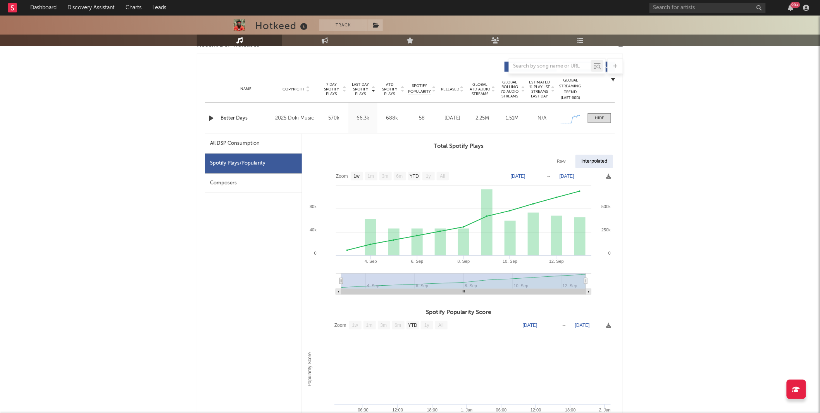
click at [271, 147] on div "All DSP Consumption" at bounding box center [253, 144] width 97 height 20
select select "1w"
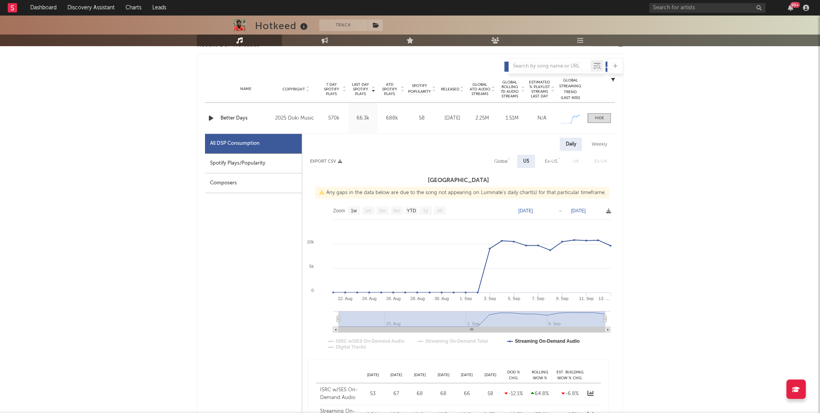
click at [269, 159] on div "Spotify Plays/Popularity" at bounding box center [253, 164] width 97 height 20
select select "1w"
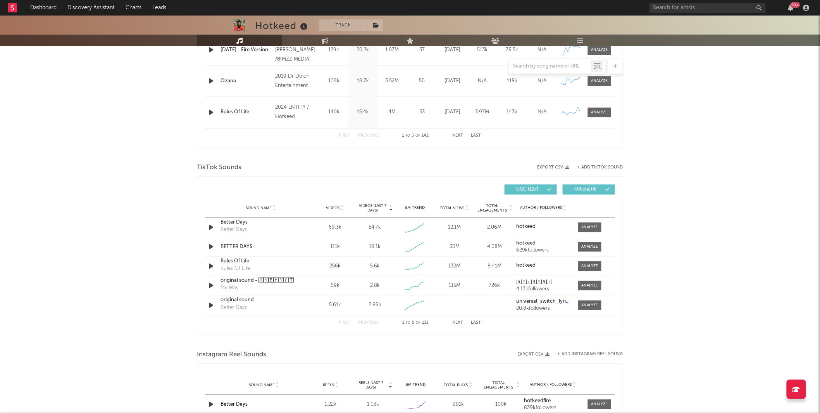
scroll to position [783, 0]
click at [594, 227] on div at bounding box center [590, 227] width 17 height 6
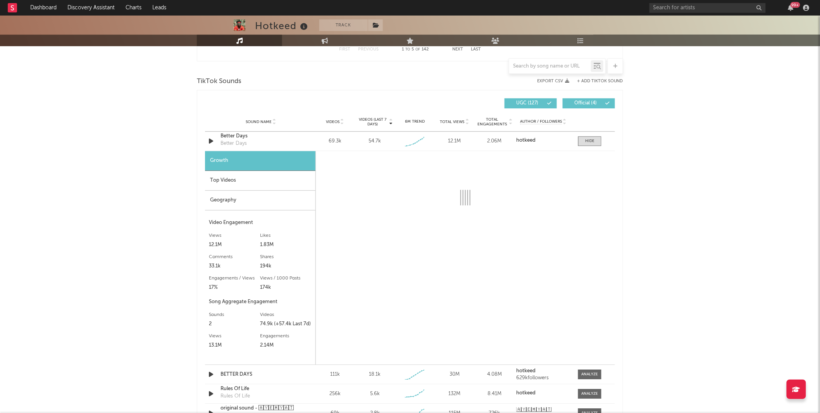
scroll to position [870, 0]
select select "1w"
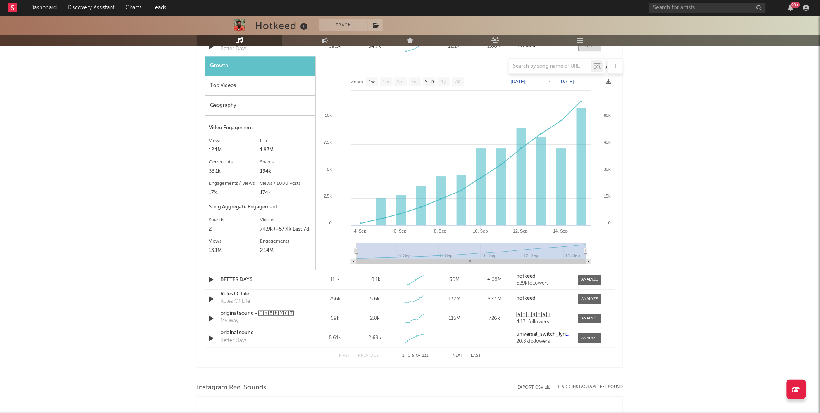
scroll to position [954, 0]
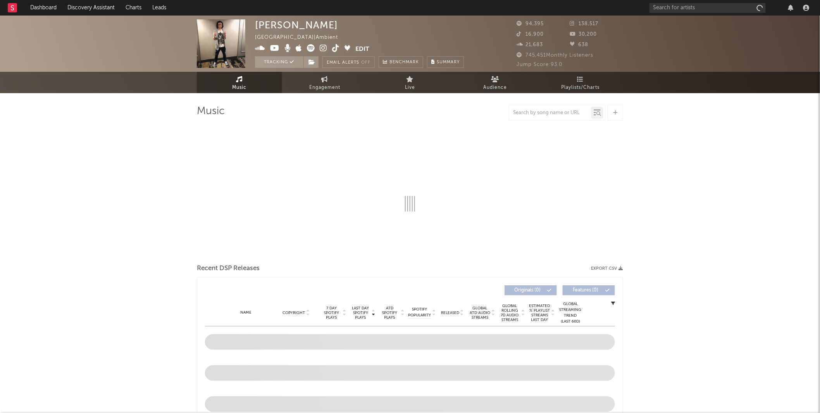
select select "6m"
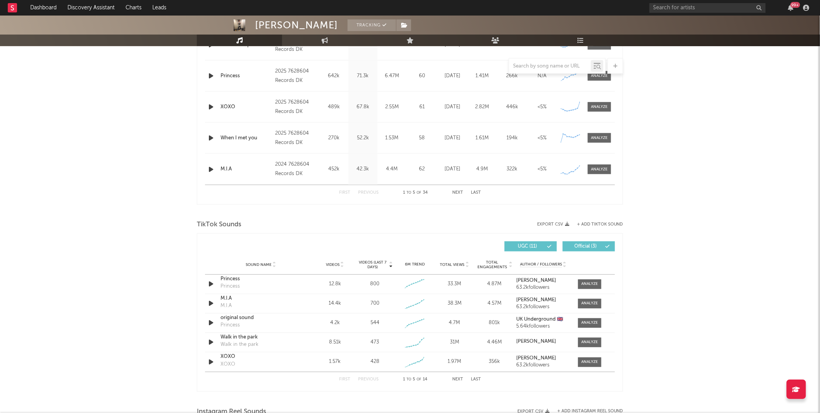
scroll to position [441, 0]
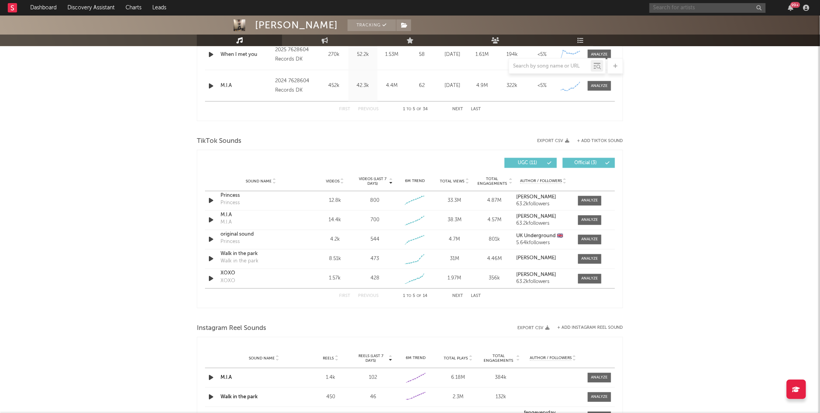
click at [710, 10] on input "text" at bounding box center [708, 8] width 116 height 10
type input "L"
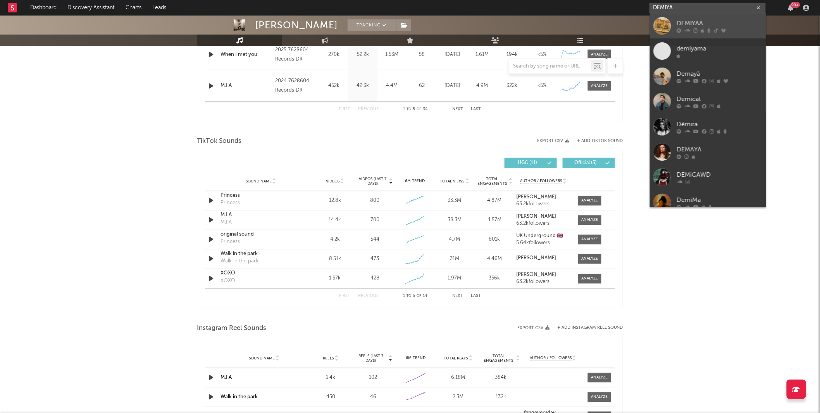
type input "DEMIYA"
click at [704, 19] on div "DEMIYAA" at bounding box center [719, 23] width 85 height 9
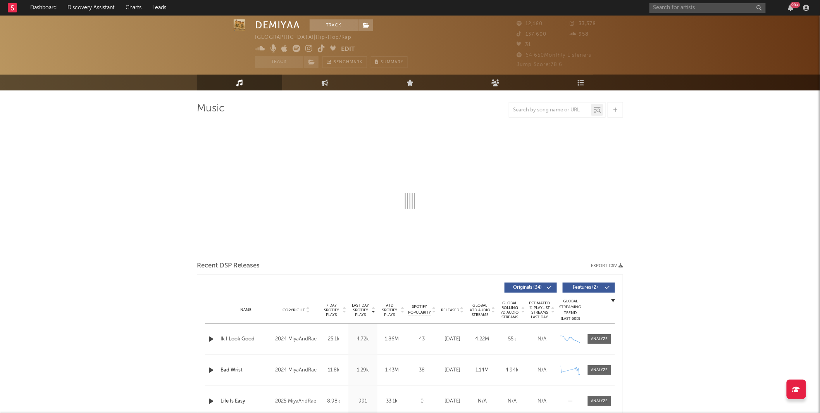
scroll to position [13, 0]
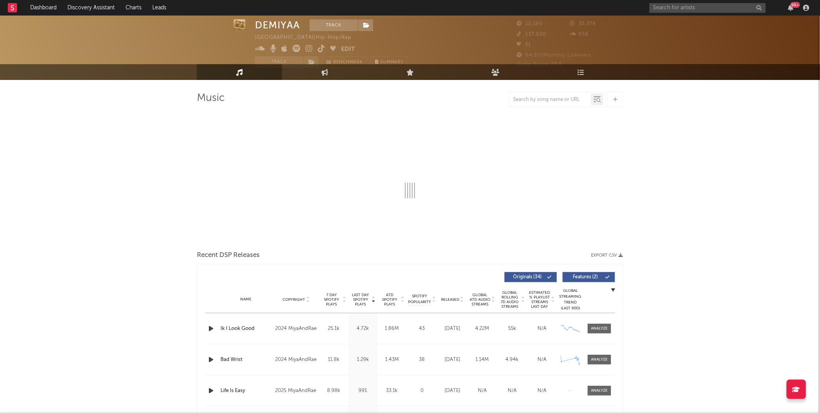
select select "6m"
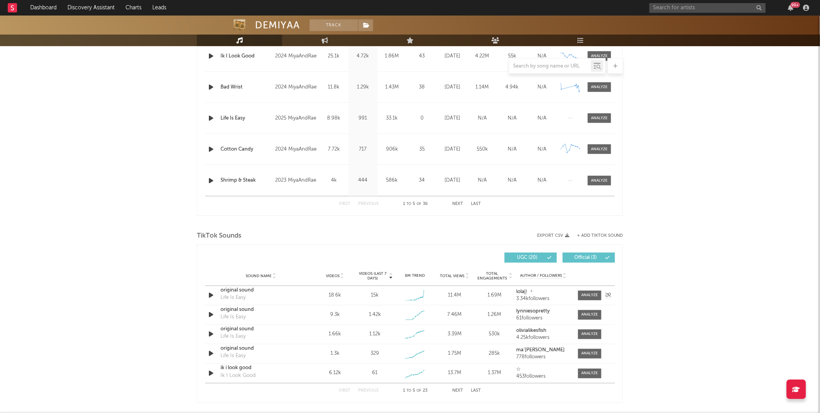
scroll to position [348, 0]
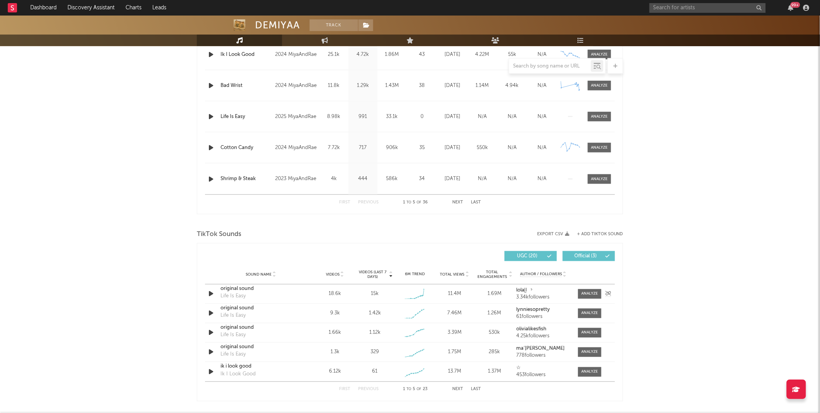
drag, startPoint x: 586, startPoint y: 290, endPoint x: 615, endPoint y: 285, distance: 29.2
click at [586, 290] on span at bounding box center [589, 294] width 23 height 10
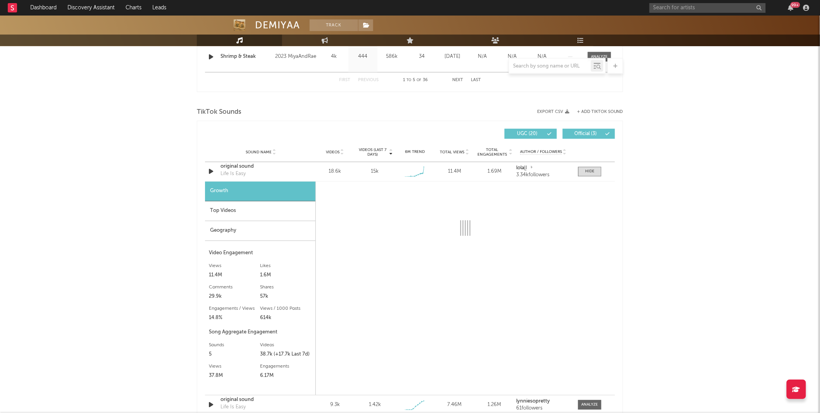
scroll to position [484, 0]
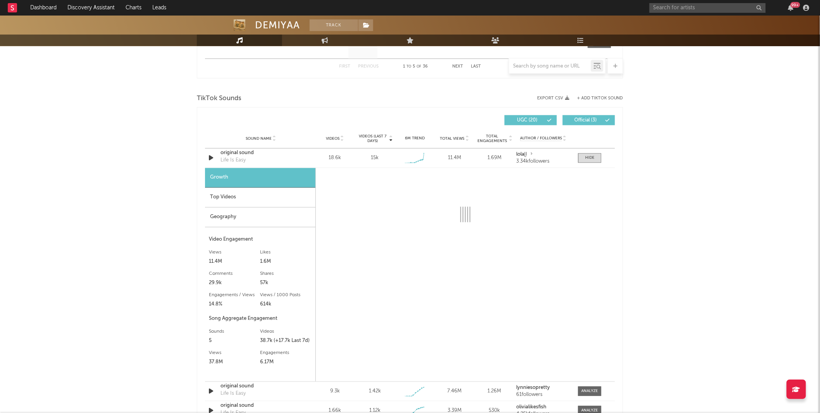
select select "1w"
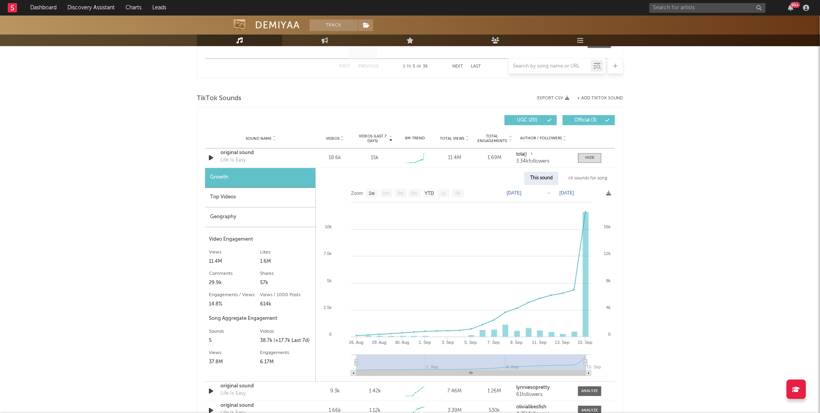
click at [594, 180] on div "All sounds for song" at bounding box center [588, 178] width 51 height 13
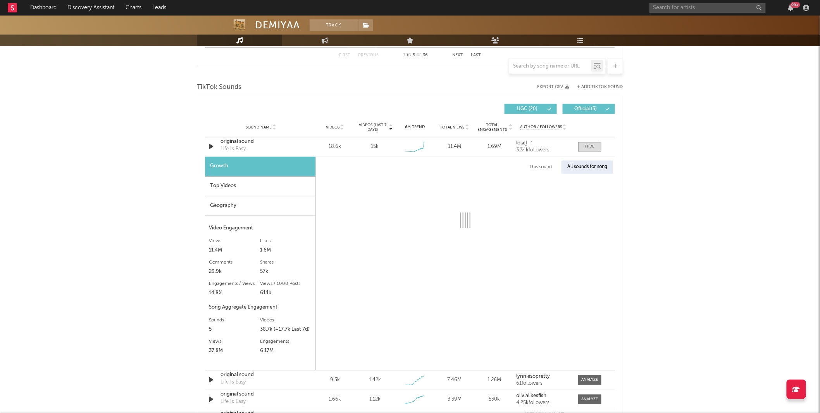
scroll to position [507, 0]
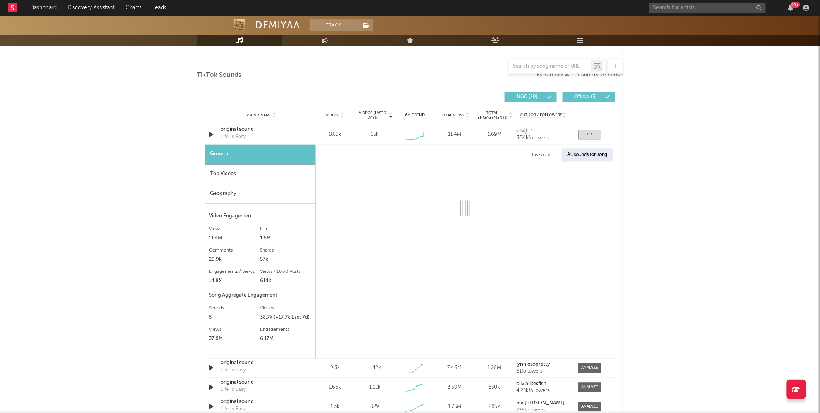
select select "1w"
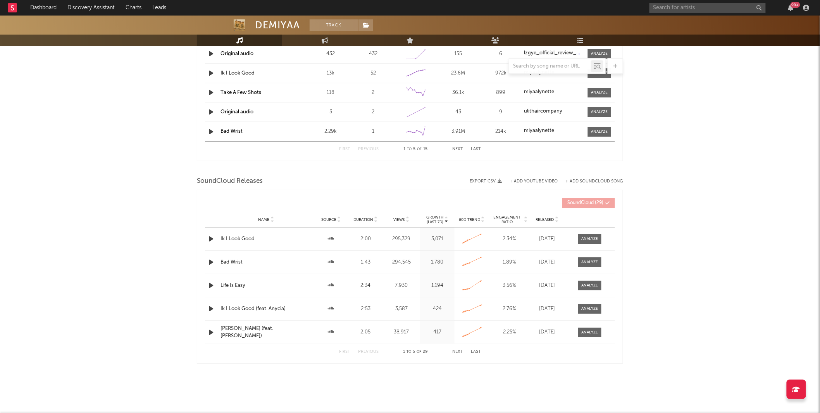
scroll to position [988, 0]
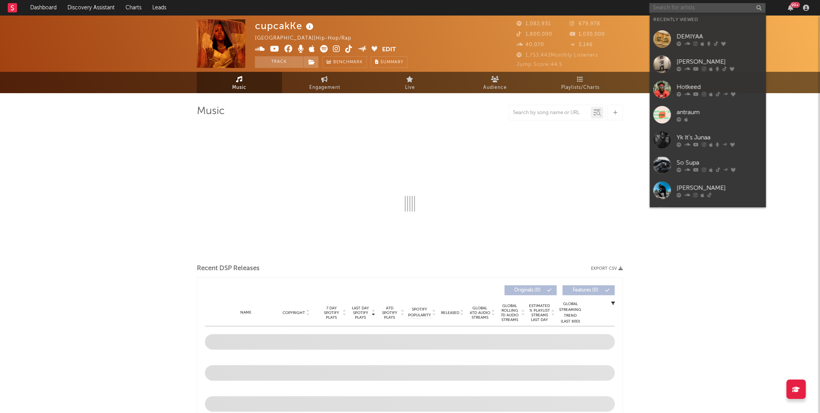
click at [699, 10] on input "text" at bounding box center [708, 8] width 116 height 10
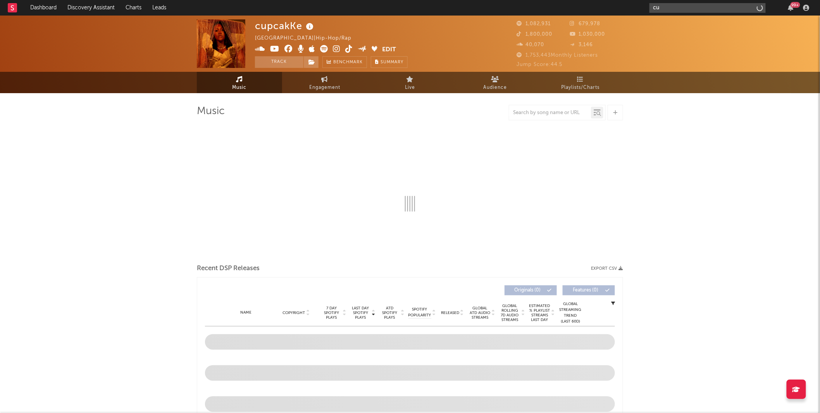
type input "cup"
select select "6m"
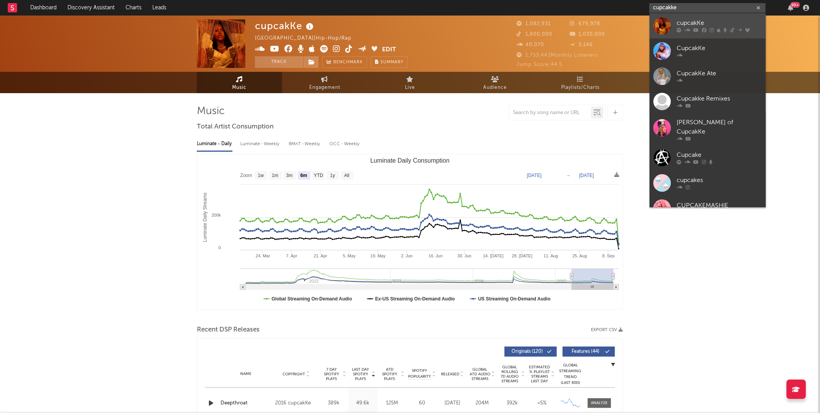
type input "cupcakke"
click at [723, 26] on div "cupcakKe" at bounding box center [719, 23] width 85 height 9
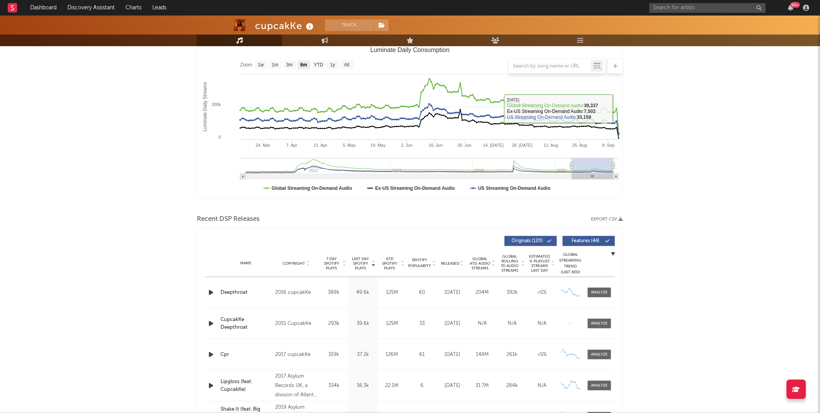
scroll to position [114, 0]
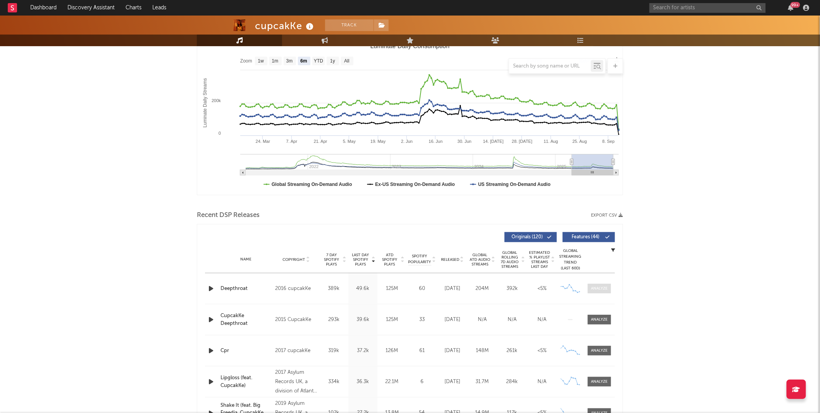
click at [606, 288] on div at bounding box center [600, 288] width 17 height 6
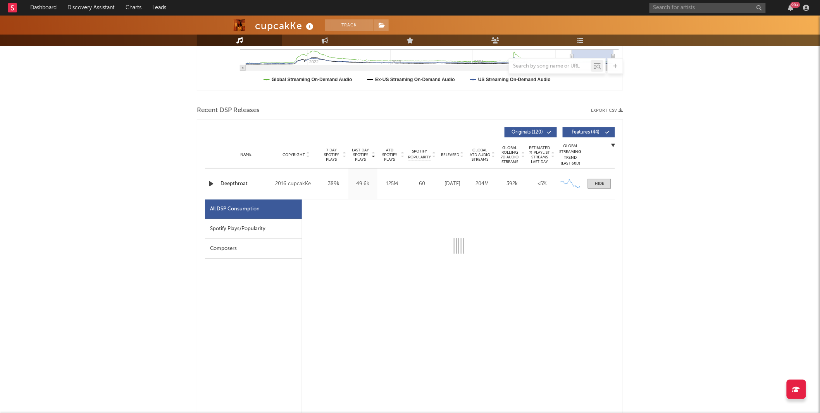
scroll to position [221, 0]
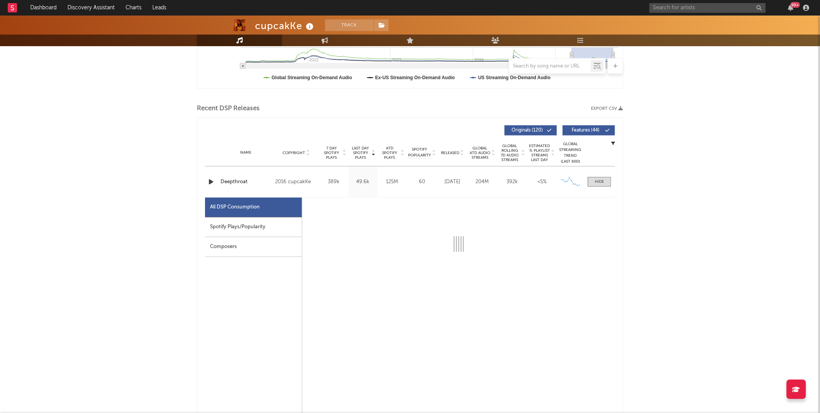
select select "6m"
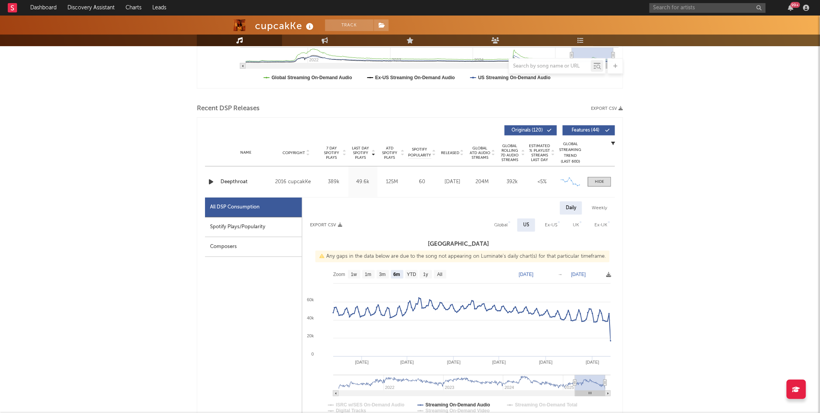
click at [276, 230] on div "Spotify Plays/Popularity" at bounding box center [253, 227] width 97 height 20
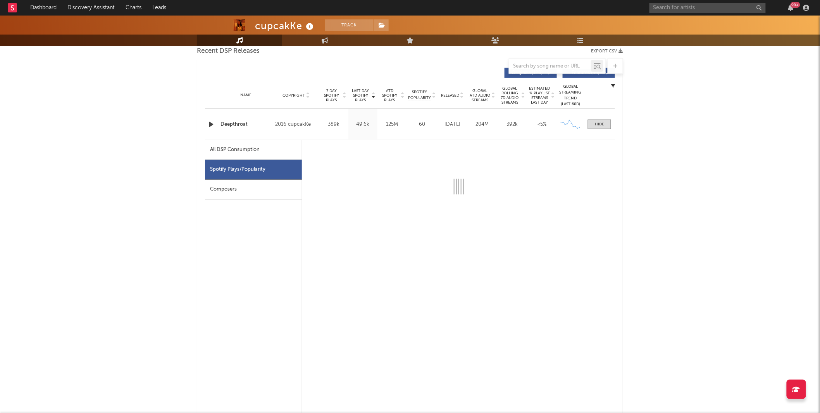
scroll to position [262, 0]
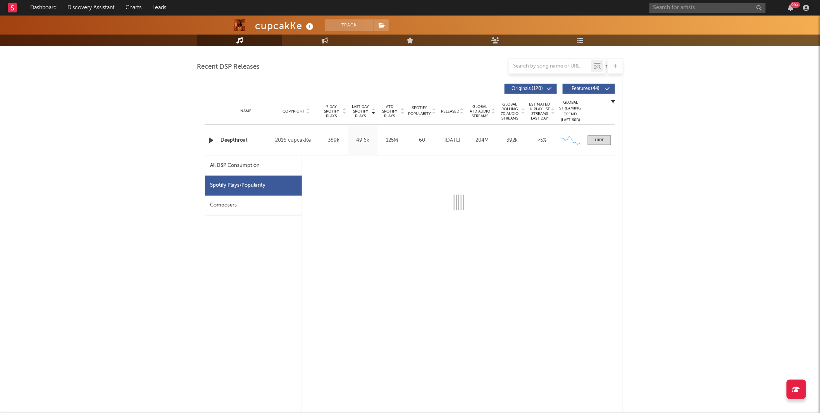
select select "6m"
select select "1w"
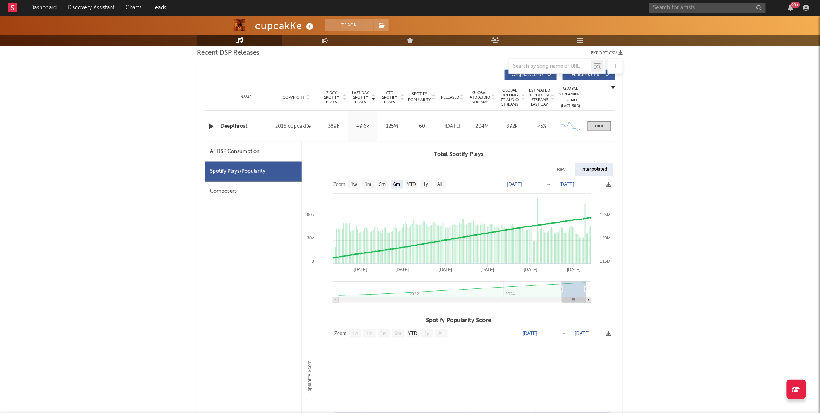
scroll to position [276, 0]
